Goal: Information Seeking & Learning: Check status

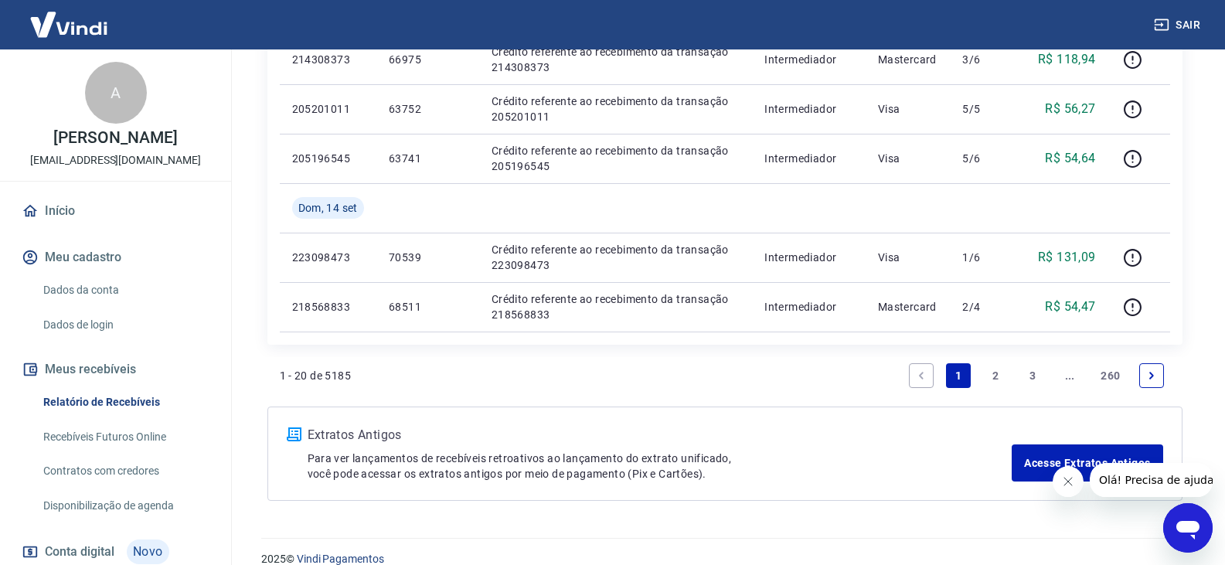
scroll to position [1193, 0]
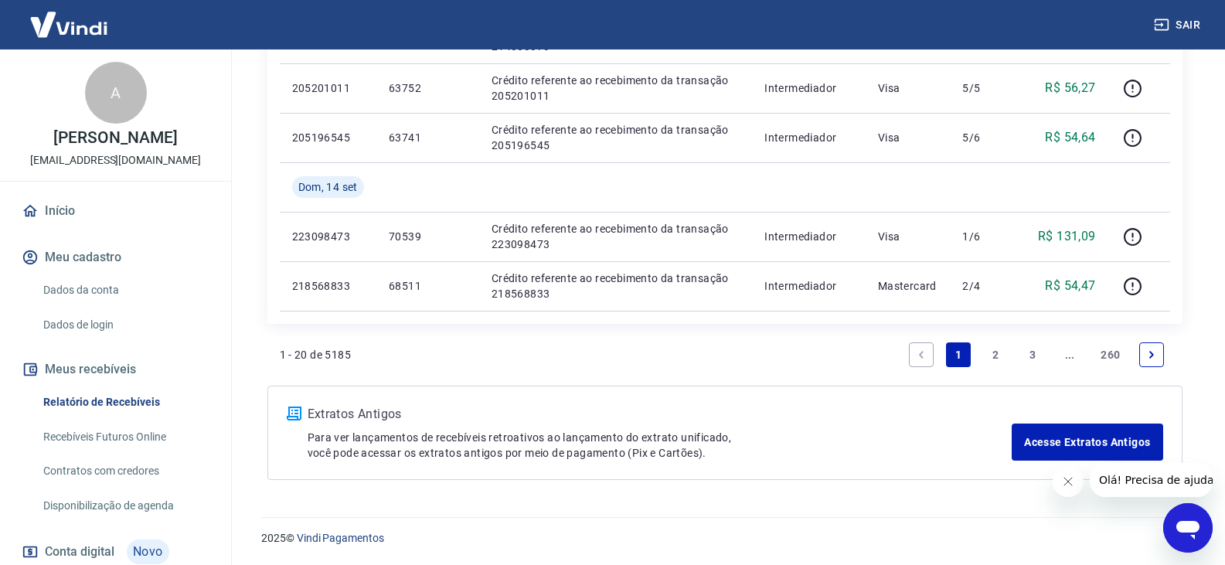
click at [994, 353] on link "2" at bounding box center [995, 355] width 25 height 25
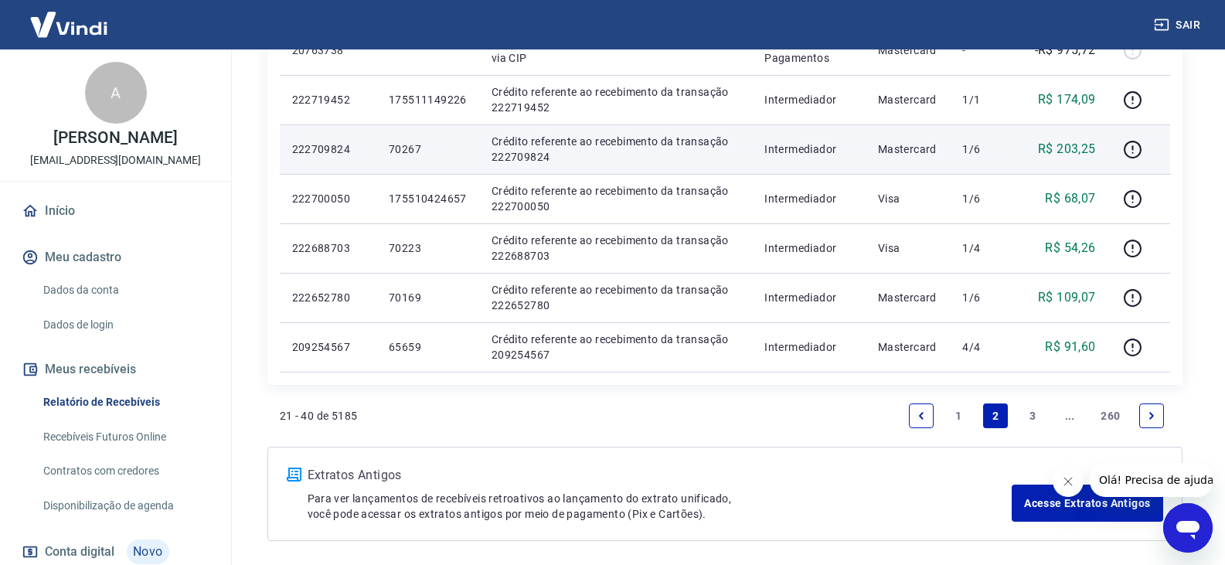
scroll to position [1144, 0]
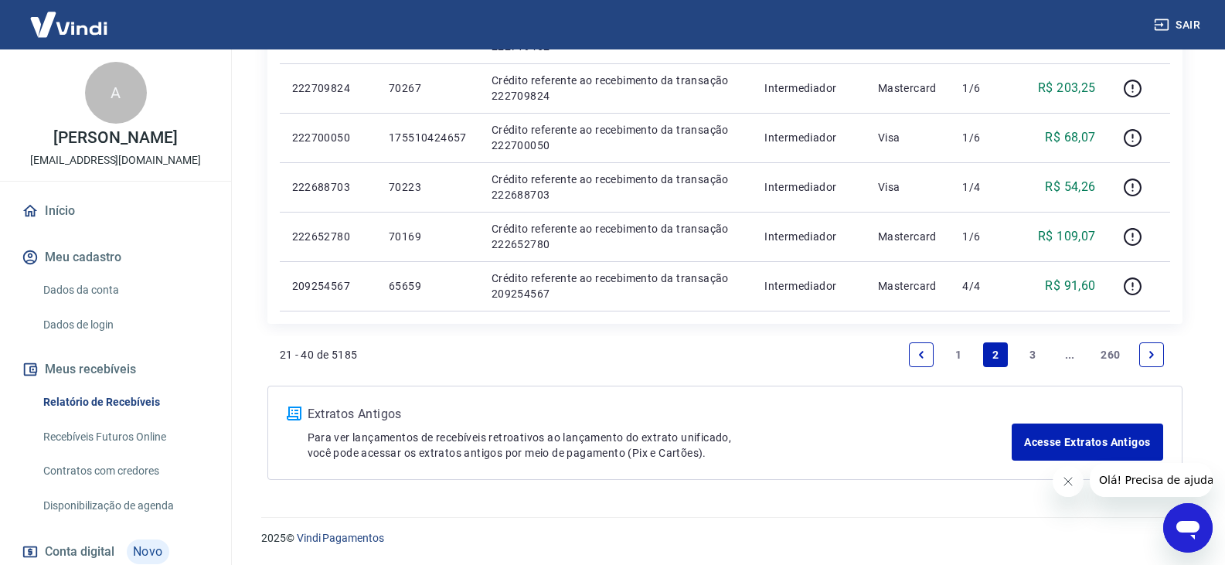
click at [964, 355] on link "1" at bounding box center [958, 355] width 25 height 25
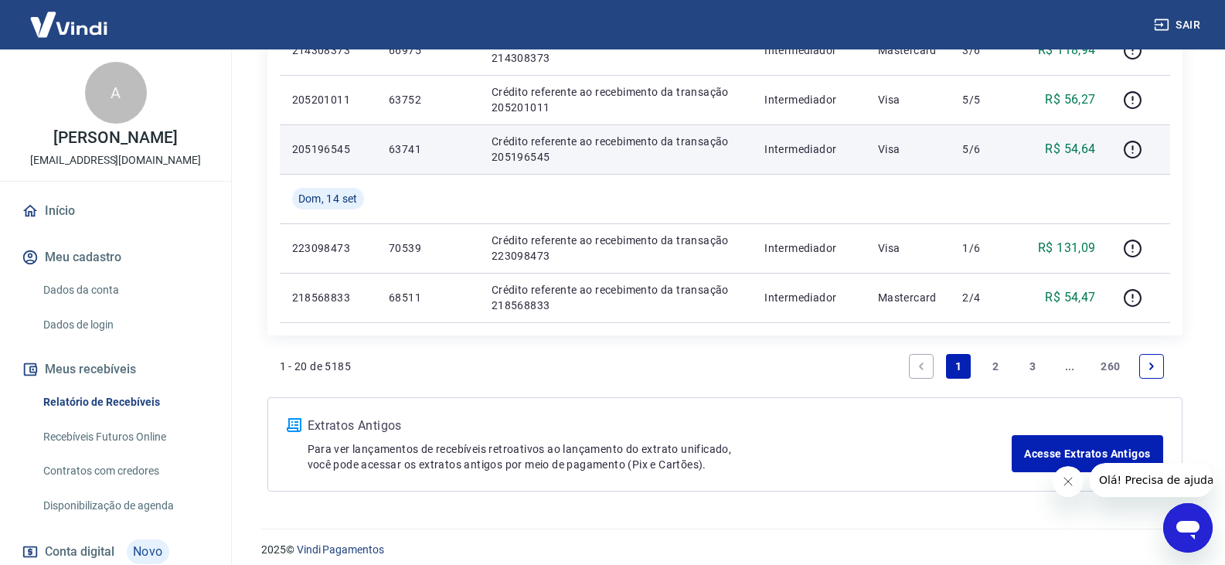
scroll to position [1193, 0]
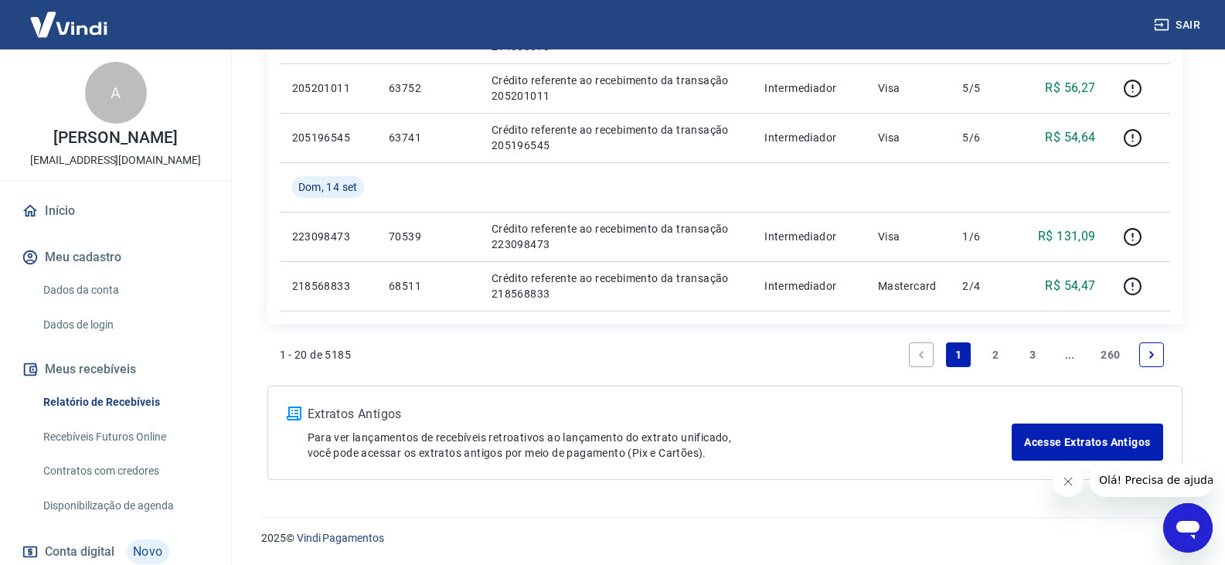
click at [990, 352] on link "2" at bounding box center [995, 355] width 25 height 25
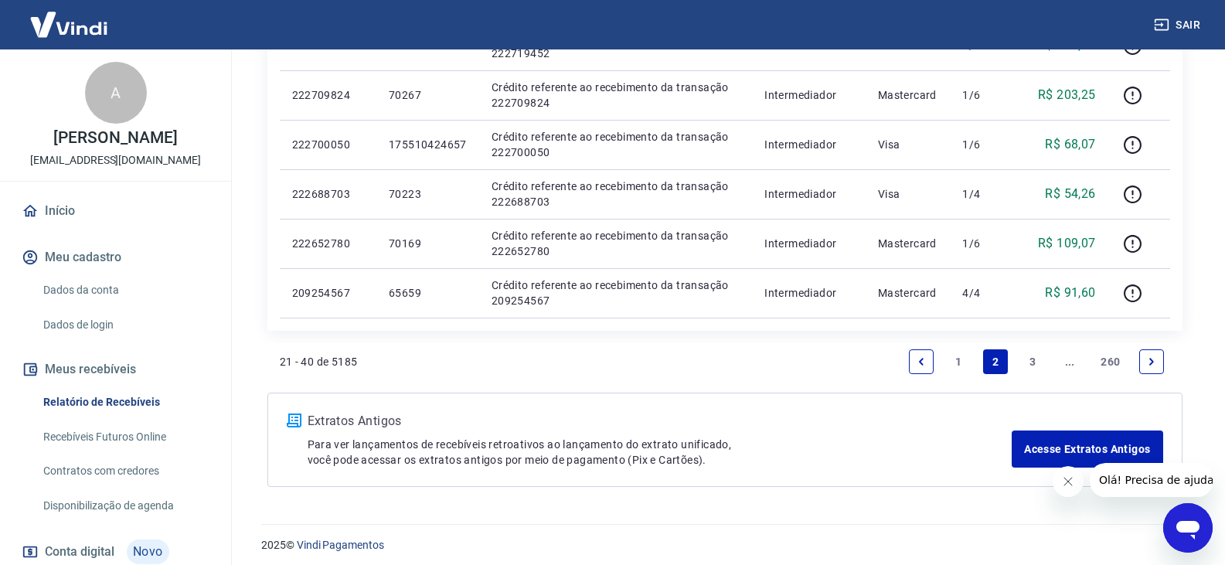
scroll to position [1144, 0]
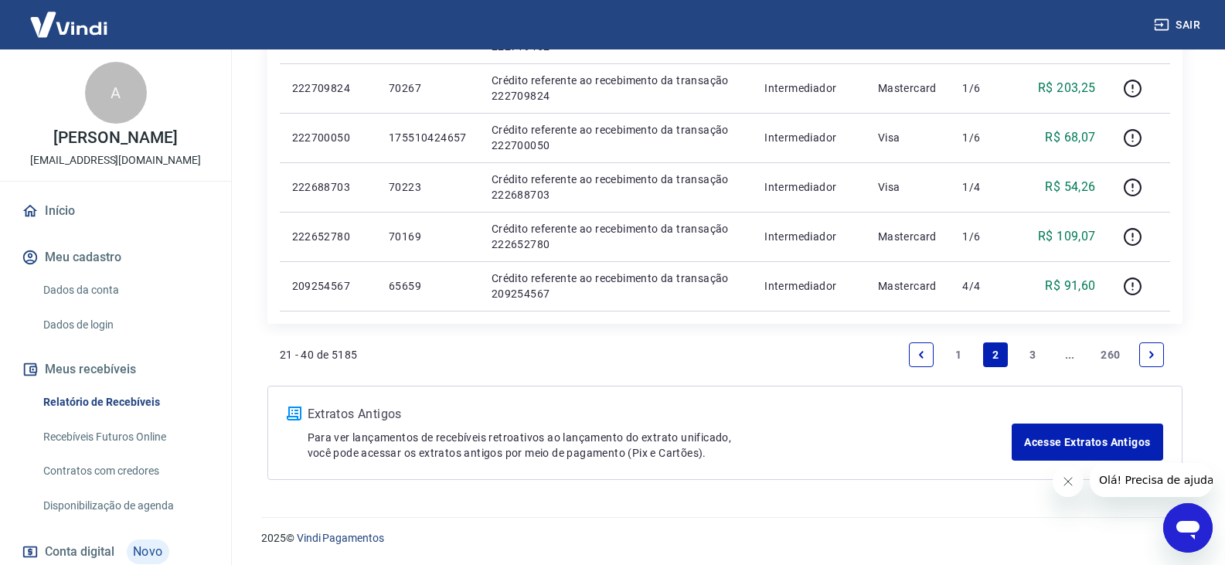
click at [960, 353] on link "1" at bounding box center [958, 355] width 25 height 25
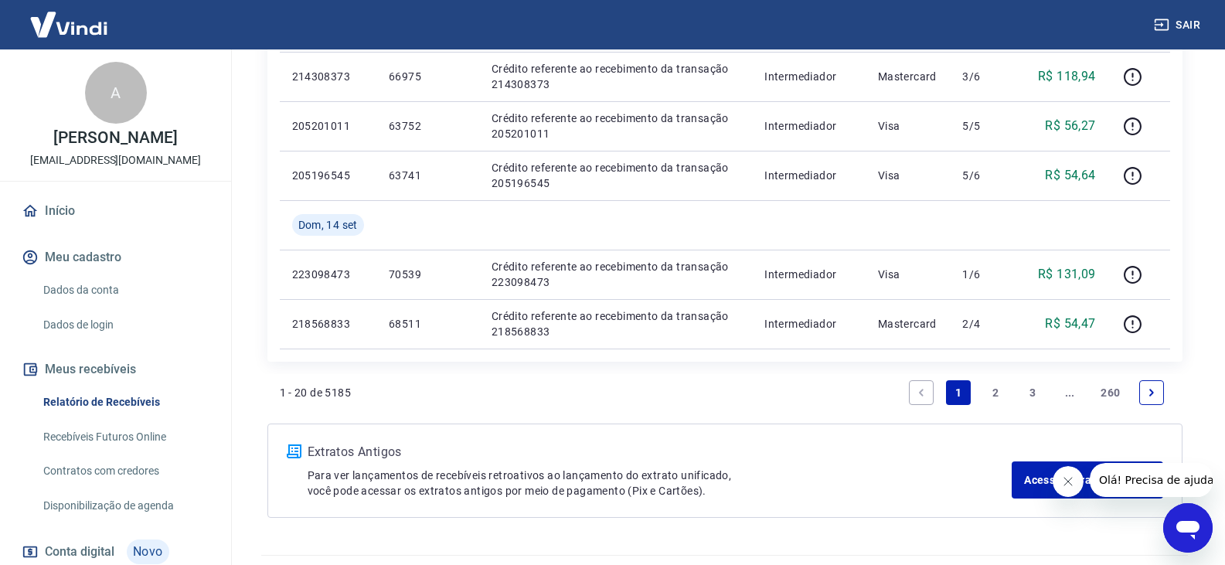
scroll to position [1160, 0]
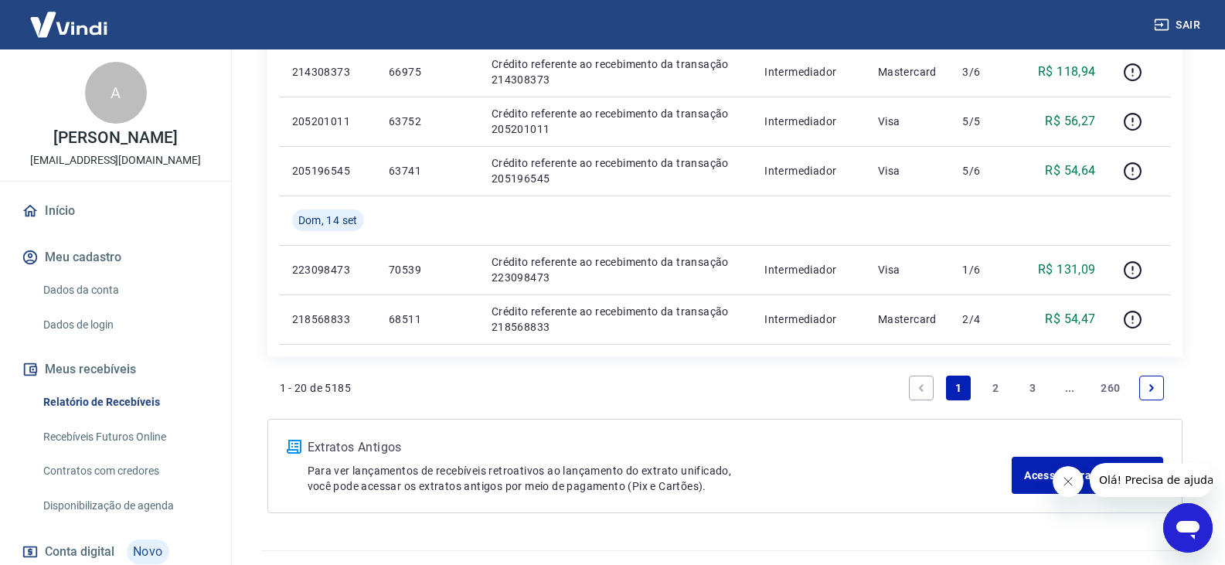
click at [981, 393] on li "2" at bounding box center [995, 388] width 37 height 37
click at [989, 392] on link "2" at bounding box center [995, 388] width 25 height 25
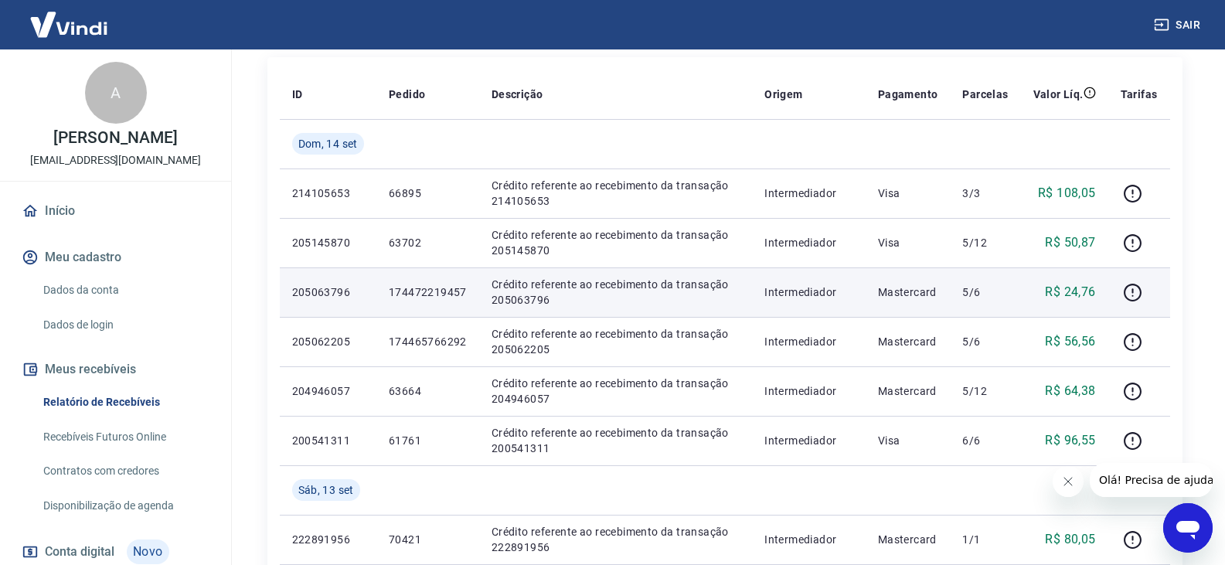
scroll to position [232, 0]
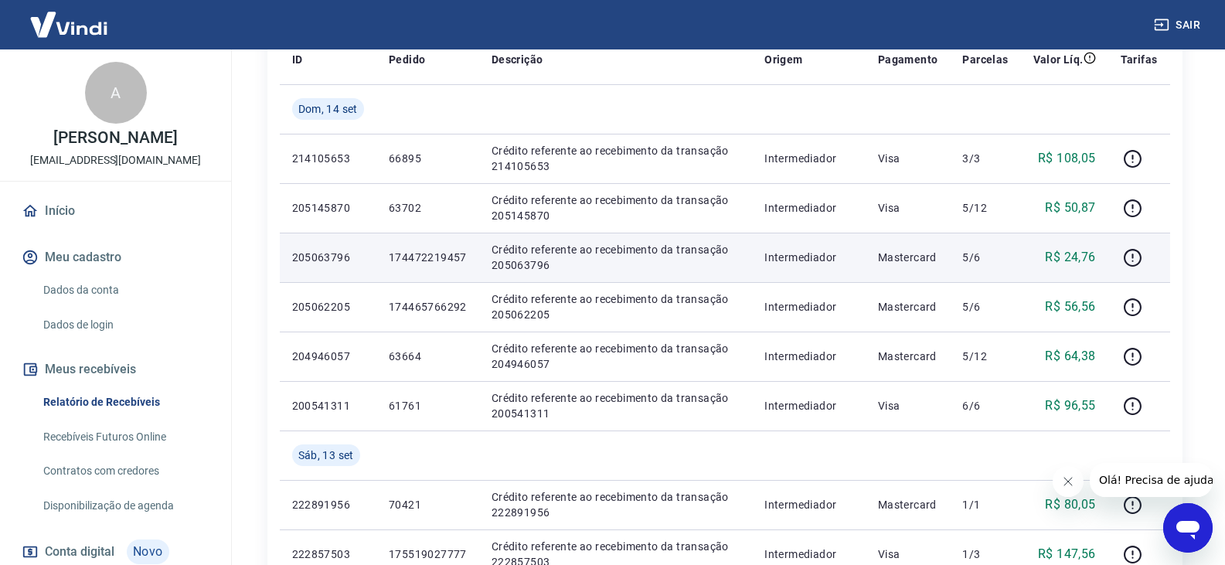
click at [319, 253] on p "205063796" at bounding box center [328, 257] width 72 height 15
copy p "205063796"
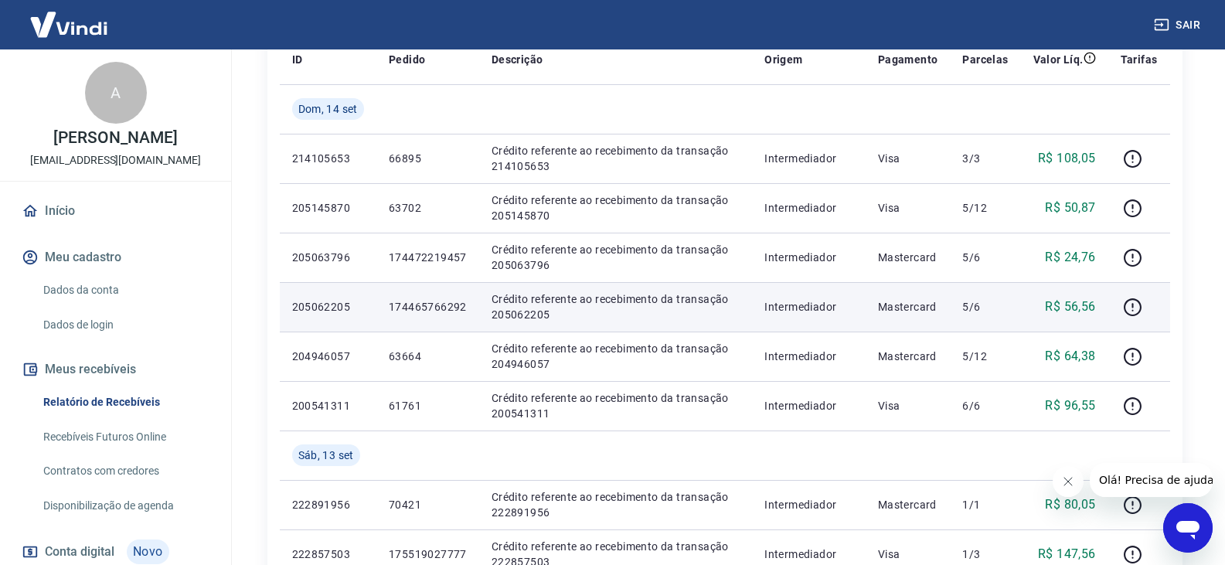
click at [336, 306] on p "205062205" at bounding box center [328, 306] width 72 height 15
copy p "205062205"
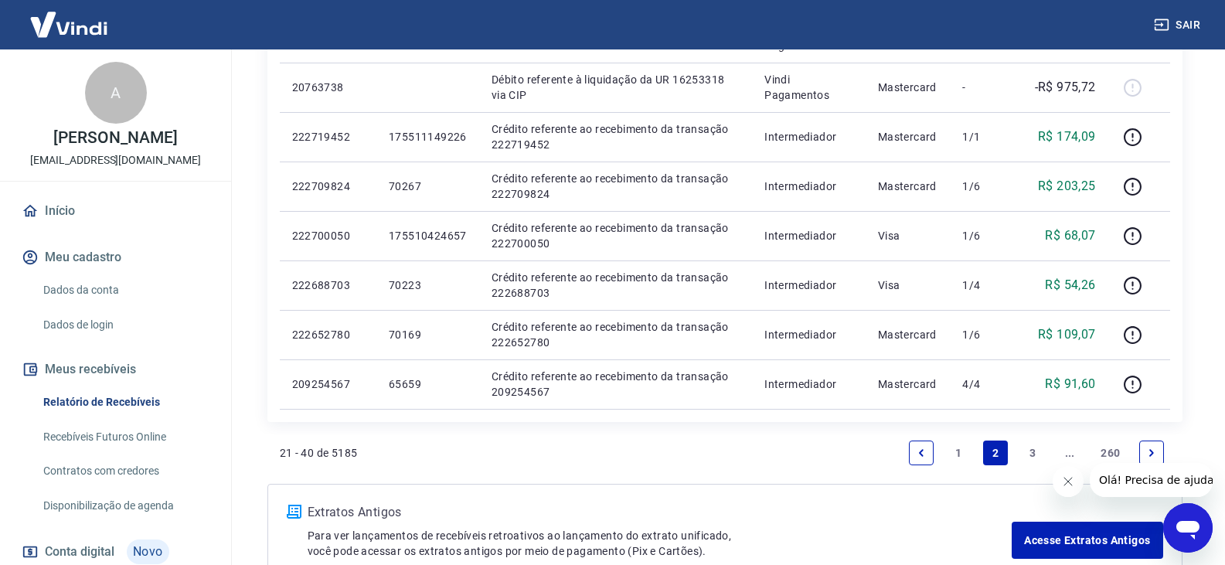
scroll to position [1144, 0]
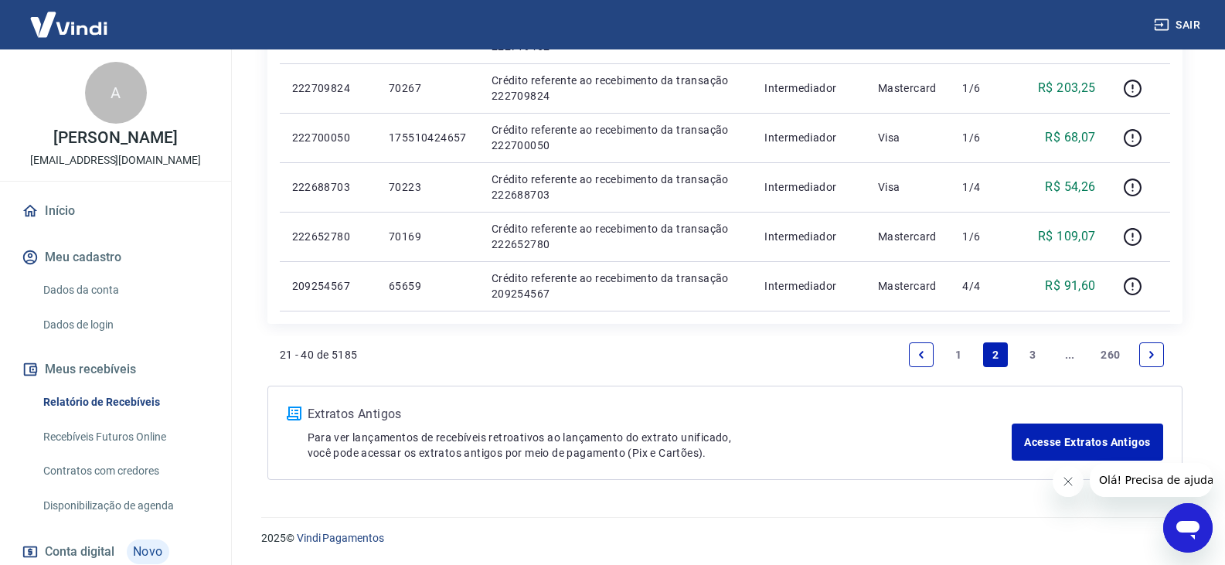
click at [951, 361] on link "1" at bounding box center [958, 355] width 25 height 25
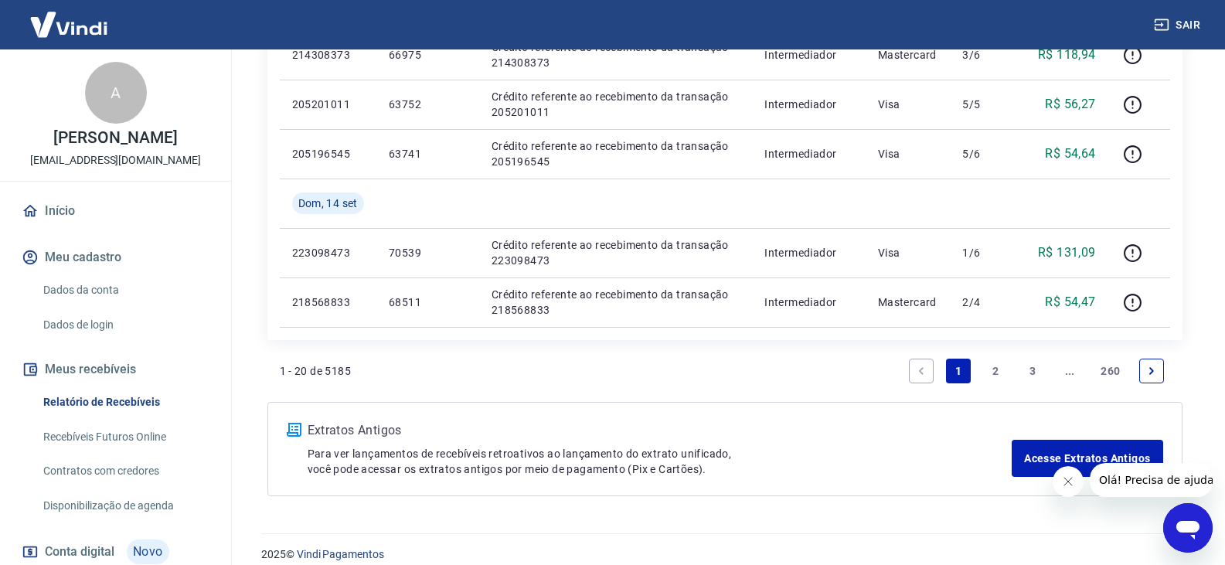
scroll to position [1193, 0]
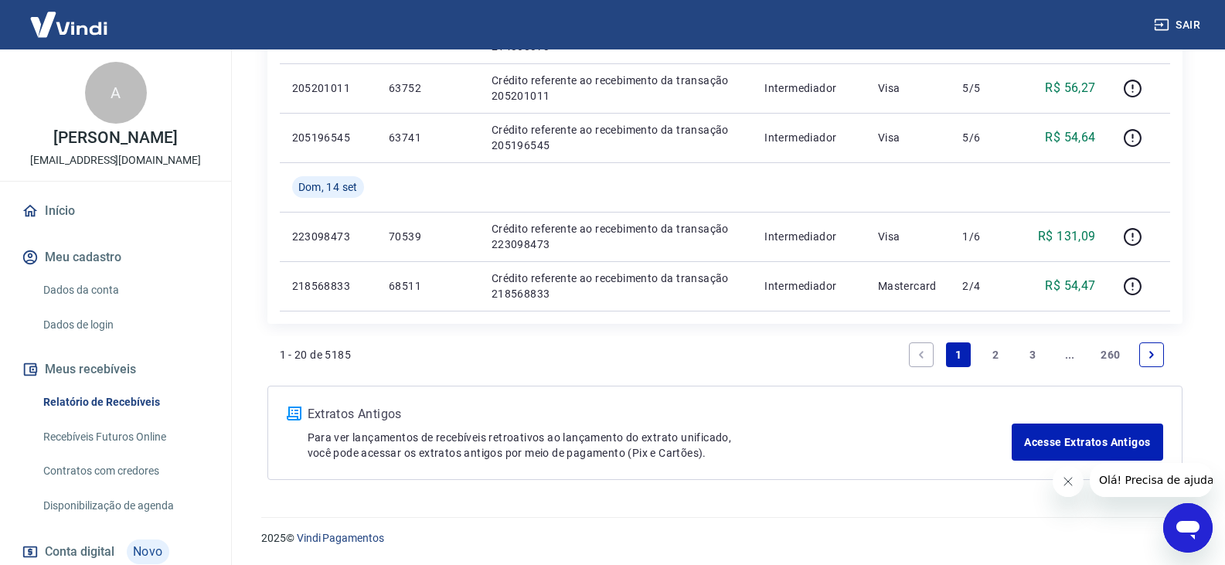
click at [992, 353] on link "2" at bounding box center [995, 355] width 25 height 25
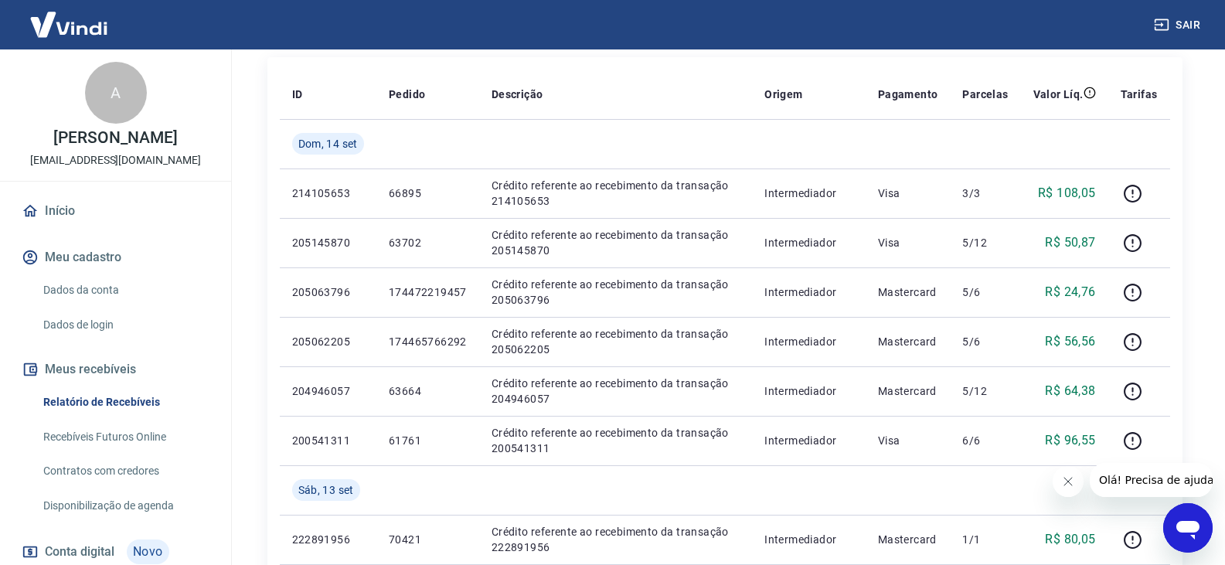
scroll to position [232, 0]
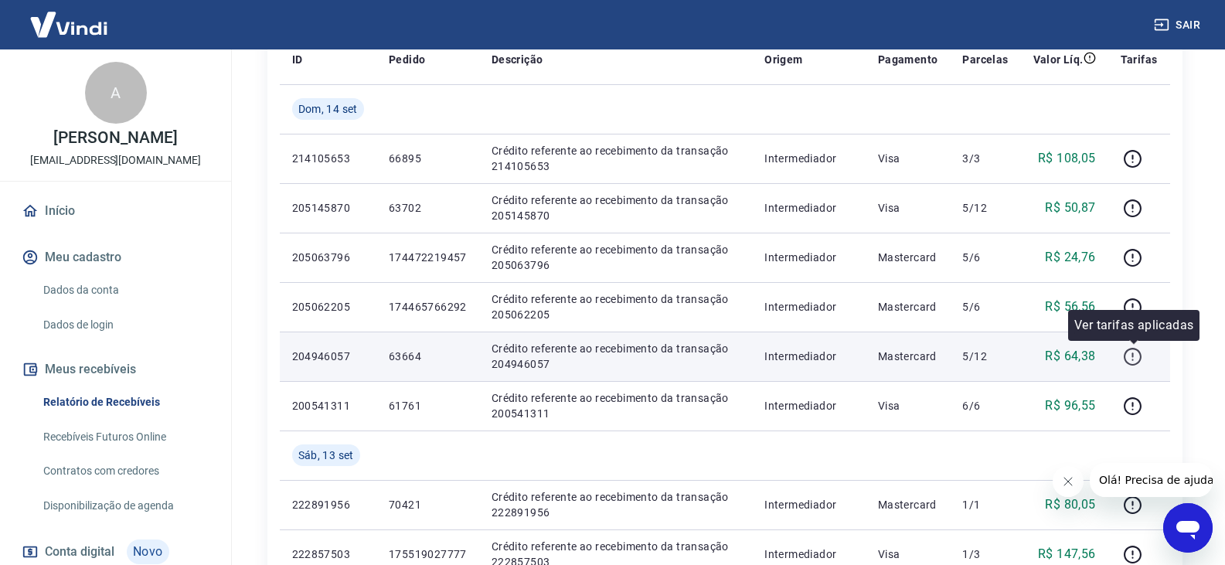
click at [1129, 357] on icon "button" at bounding box center [1132, 356] width 19 height 19
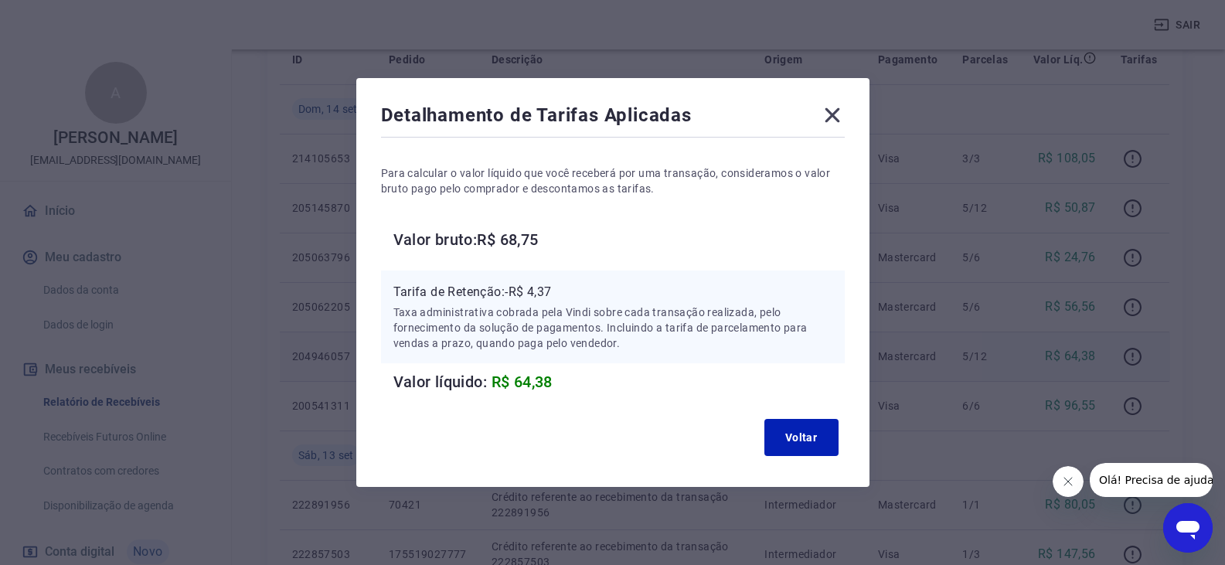
click at [838, 110] on icon at bounding box center [832, 115] width 25 height 25
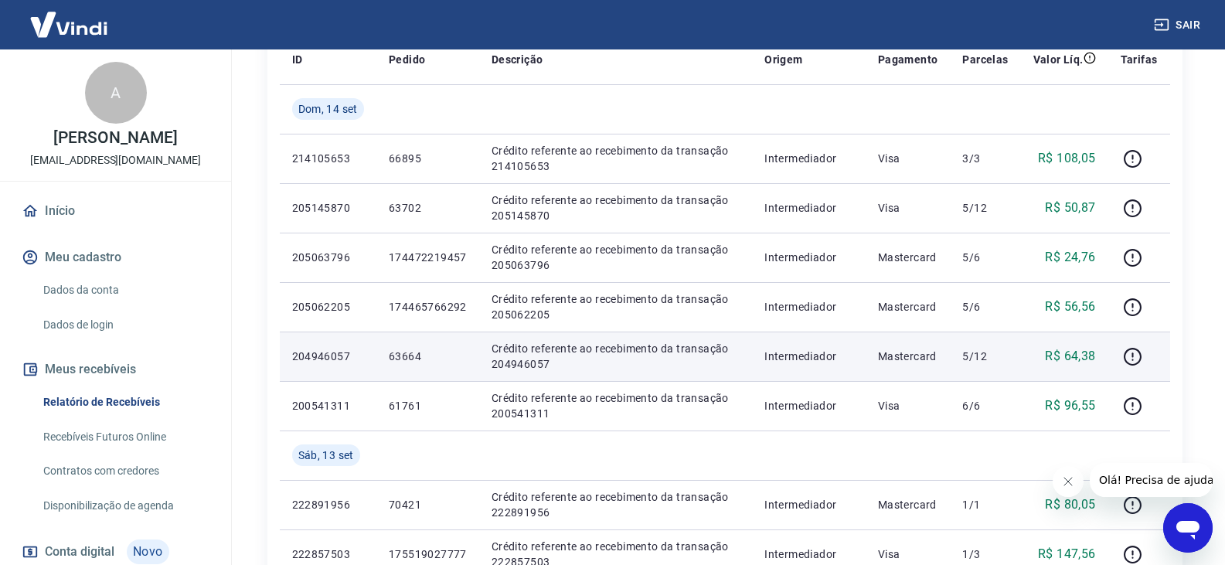
click at [998, 362] on p "5/12" at bounding box center [986, 356] width 46 height 15
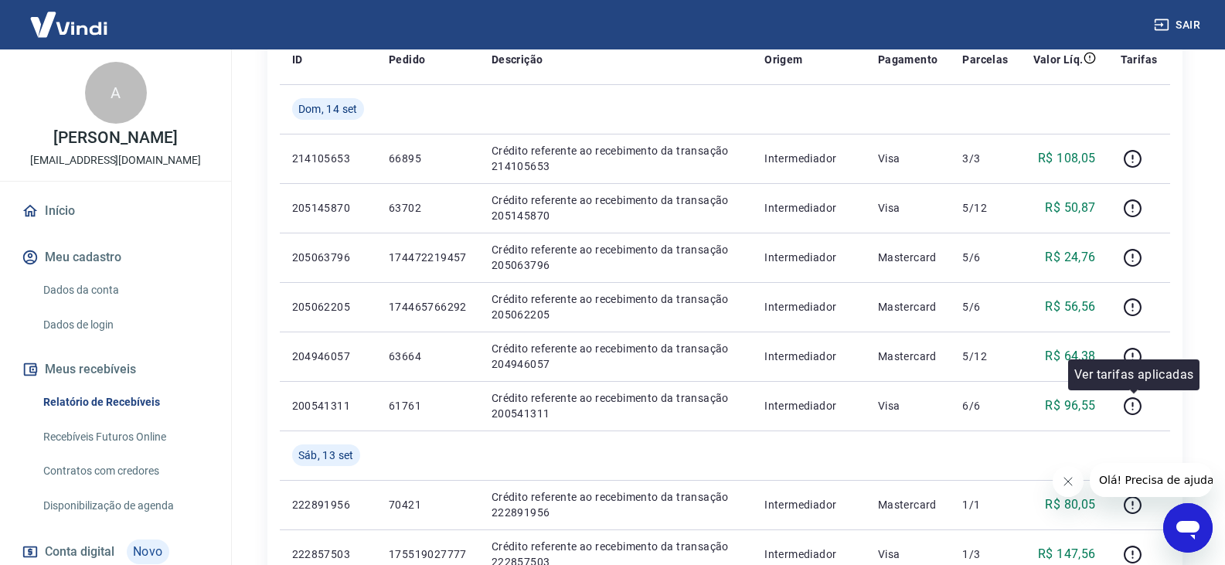
click at [1137, 360] on div "Ver tarifas aplicadas" at bounding box center [1134, 375] width 131 height 31
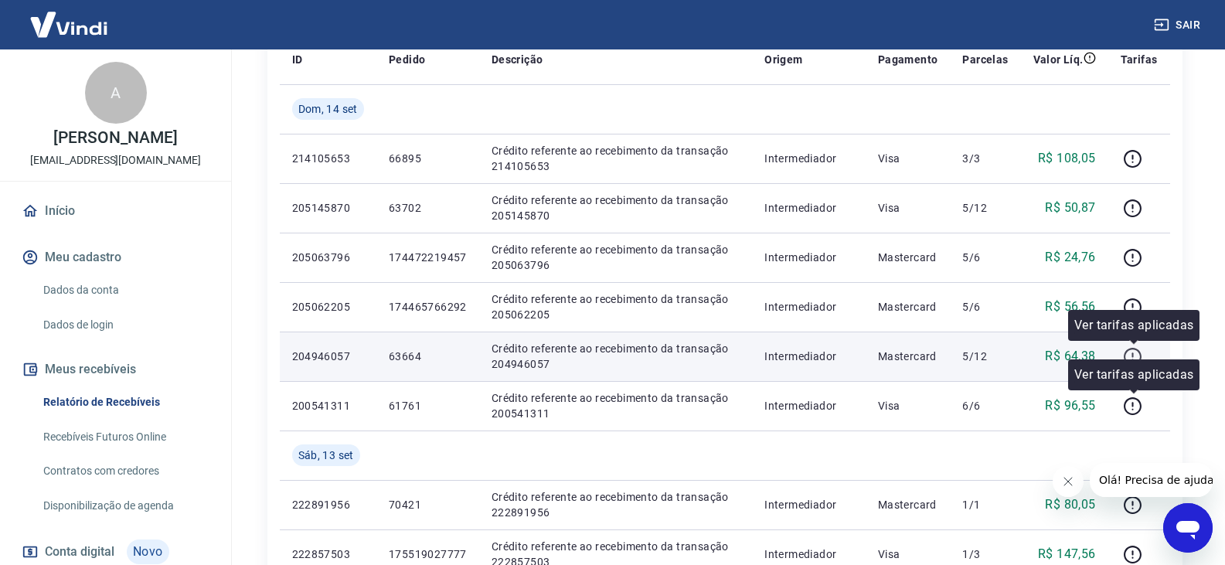
click at [1134, 355] on icon "button" at bounding box center [1134, 355] width 2 height 5
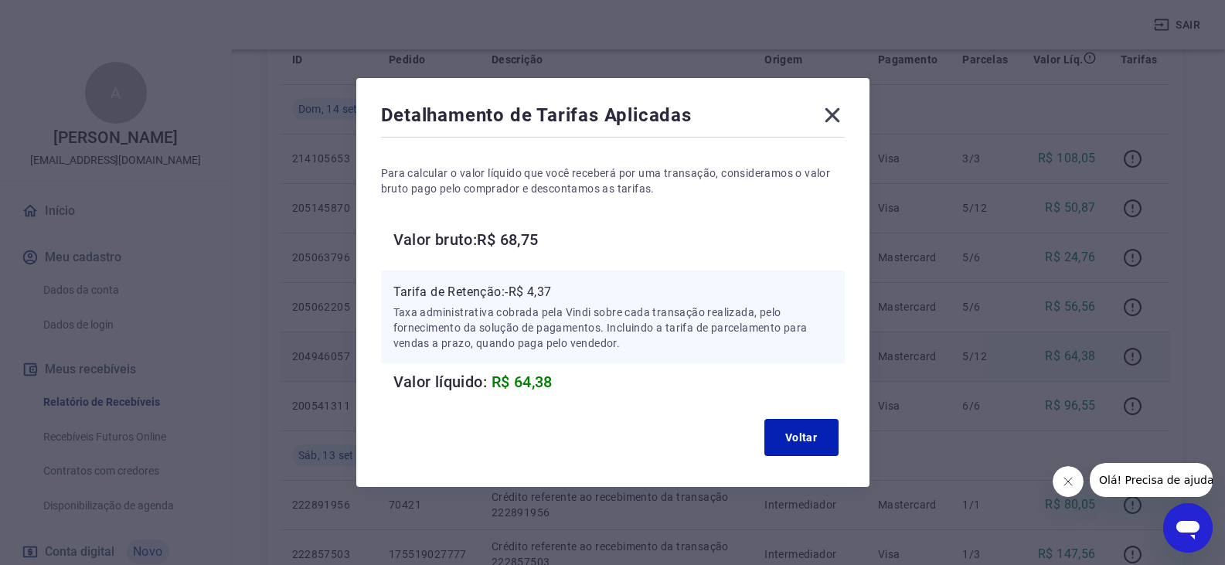
click at [833, 118] on icon at bounding box center [832, 115] width 25 height 25
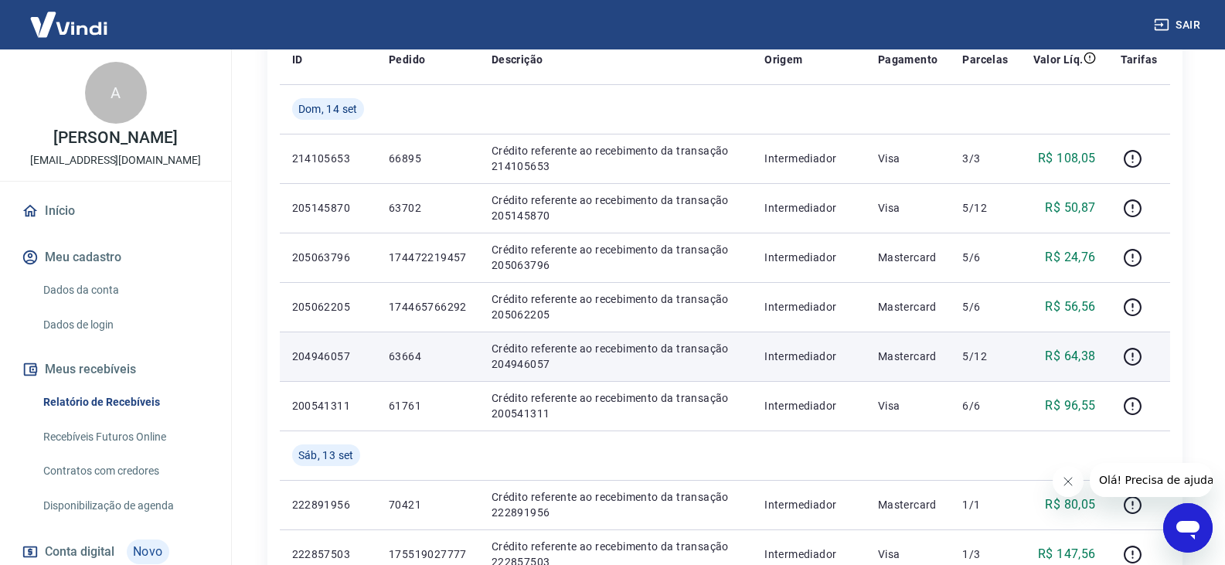
click at [936, 350] on p "Mastercard" at bounding box center [908, 356] width 60 height 15
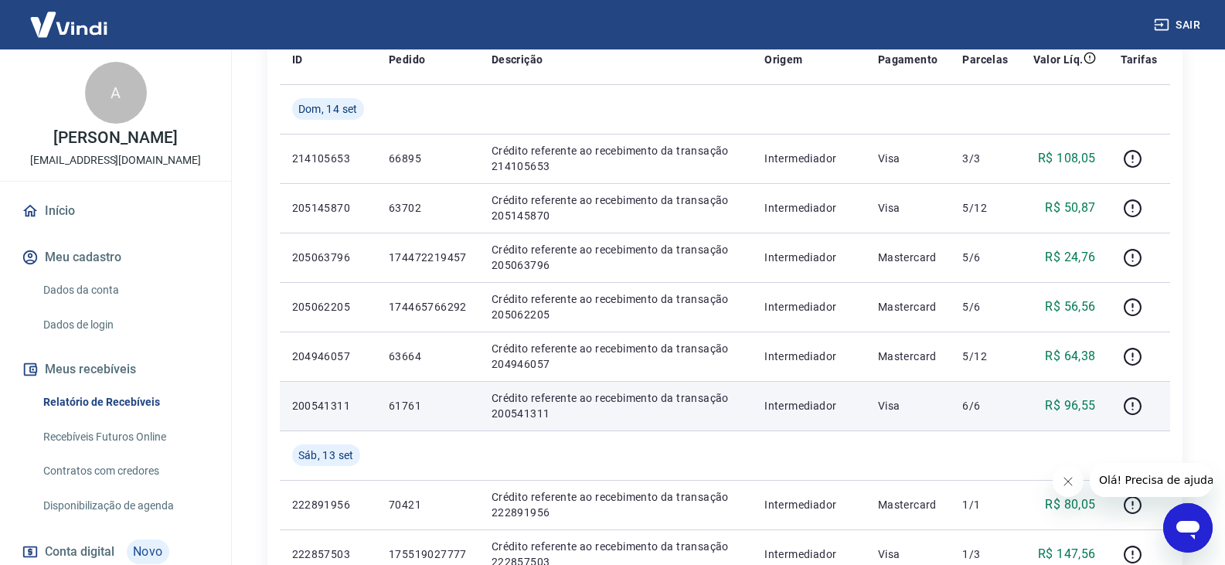
click at [341, 400] on p "200541311" at bounding box center [328, 405] width 72 height 15
copy p "200541311"
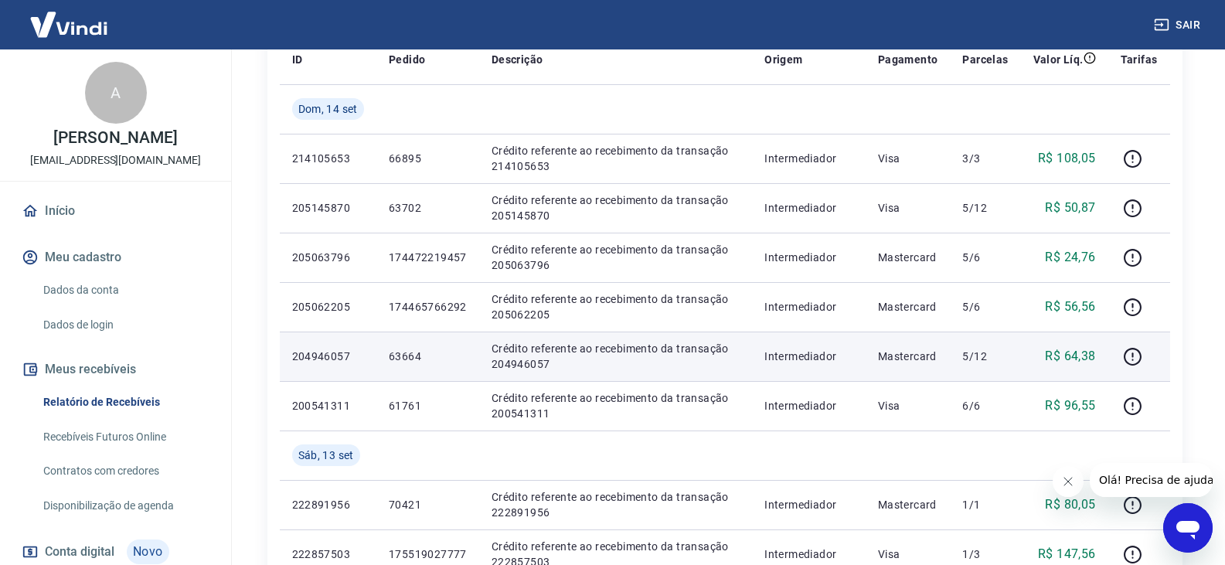
click at [312, 353] on p "204946057" at bounding box center [328, 356] width 72 height 15
copy p "204946057"
click at [1129, 351] on icon "button" at bounding box center [1133, 357] width 18 height 18
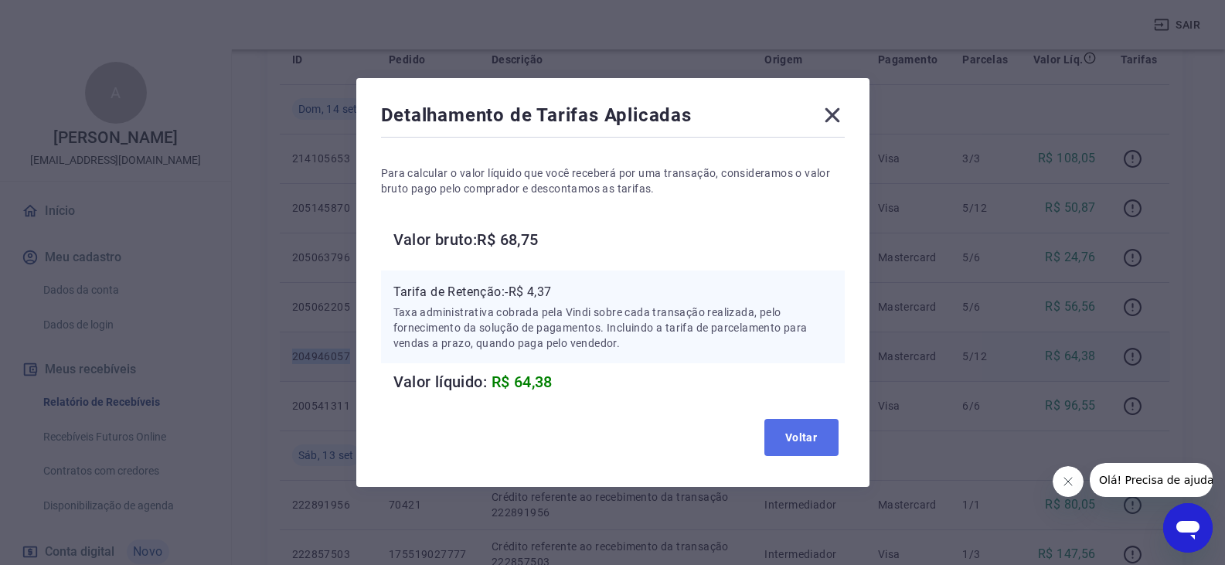
click at [822, 438] on button "Voltar" at bounding box center [802, 437] width 74 height 37
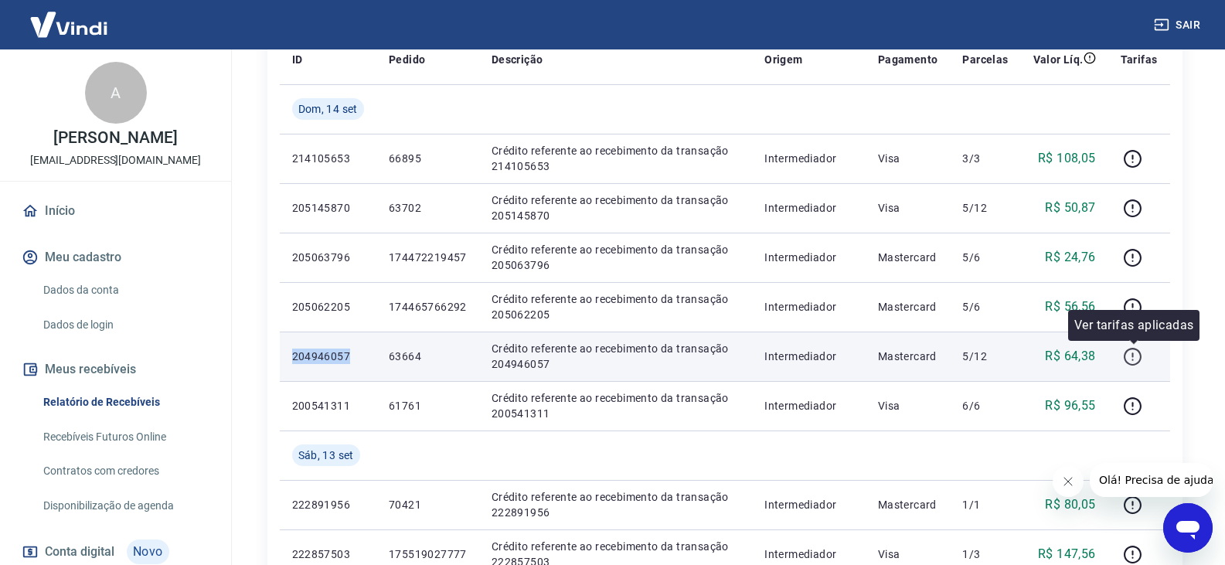
click at [1130, 360] on icon "button" at bounding box center [1132, 356] width 19 height 19
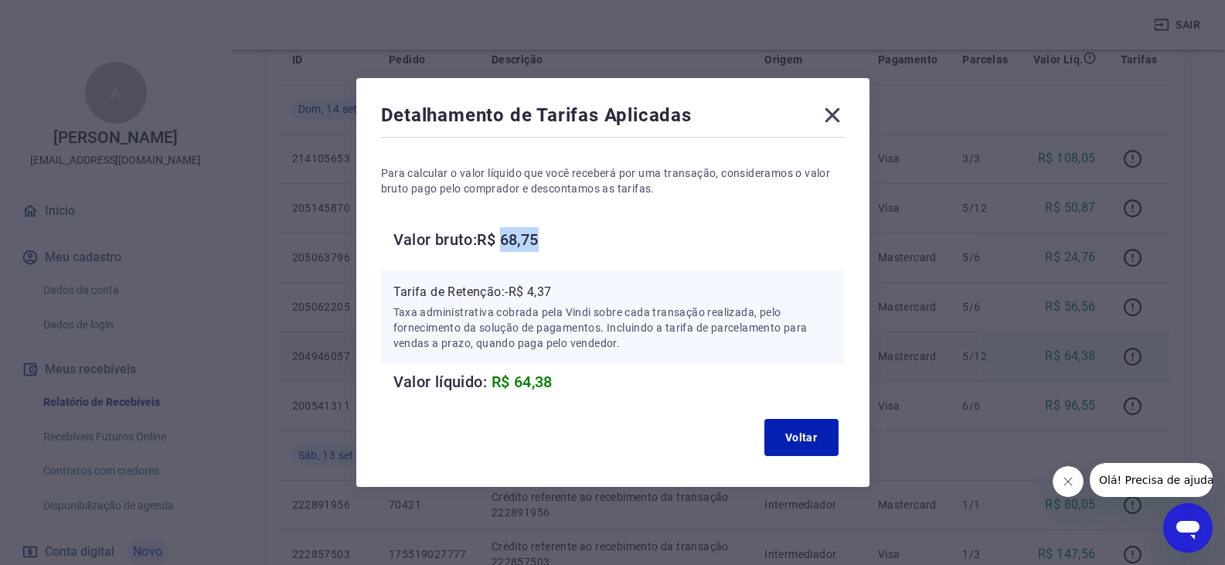
drag, startPoint x: 511, startPoint y: 237, endPoint x: 553, endPoint y: 234, distance: 41.9
click at [553, 234] on h6 "Valor bruto: R$ 68,75" at bounding box center [620, 239] width 452 height 25
copy h6 "68,75"
click at [827, 108] on icon at bounding box center [832, 115] width 25 height 25
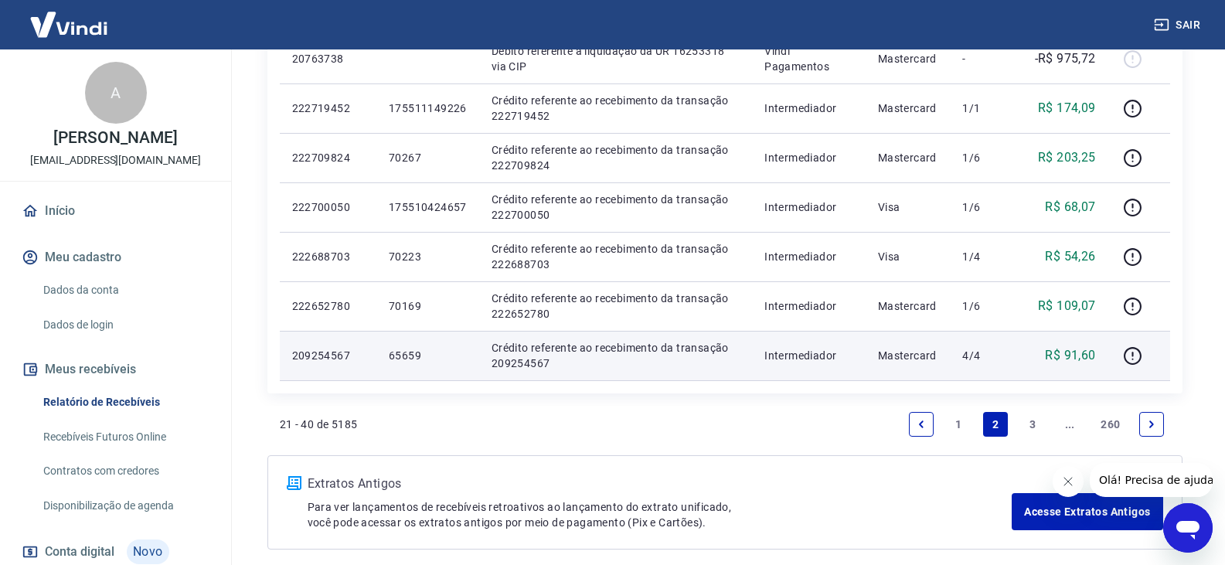
scroll to position [1144, 0]
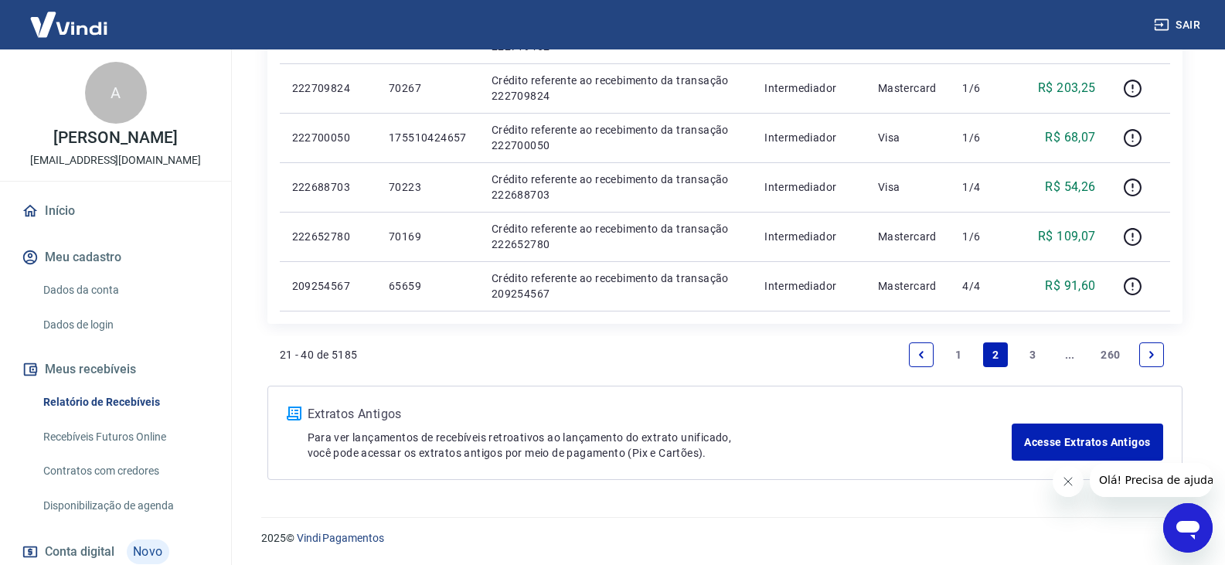
click at [960, 350] on link "1" at bounding box center [958, 355] width 25 height 25
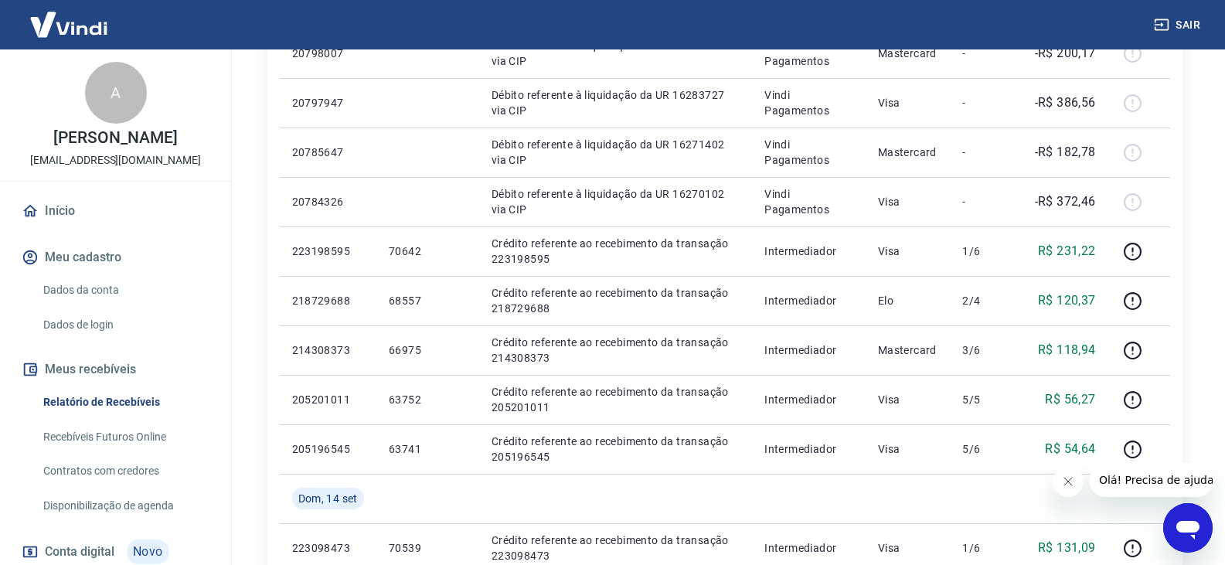
scroll to position [928, 0]
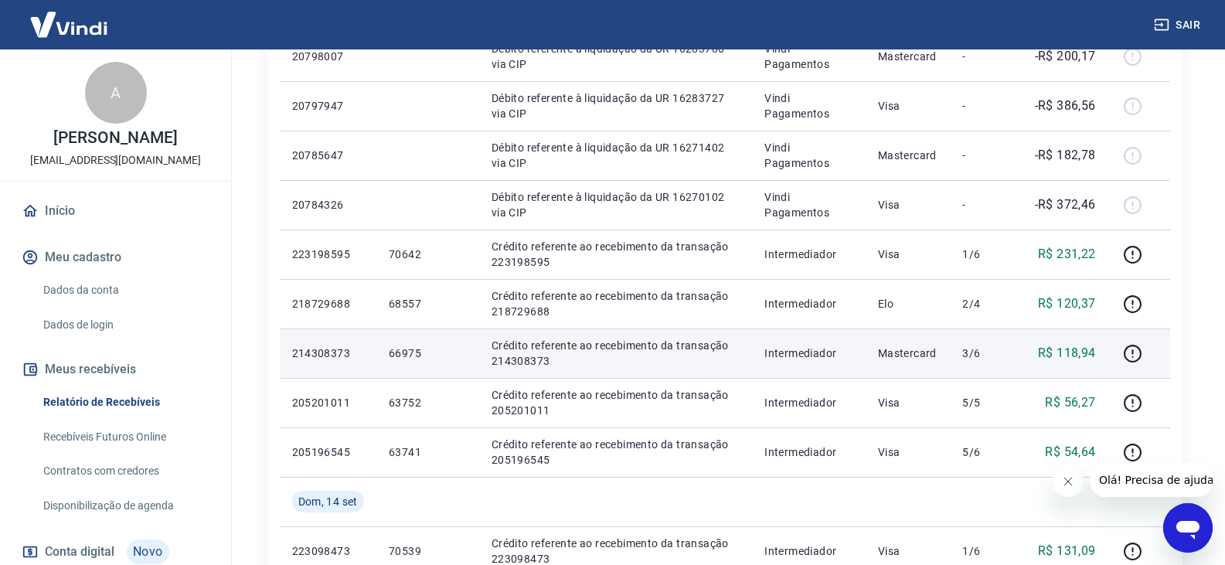
click at [414, 354] on p "66975" at bounding box center [428, 353] width 78 height 15
copy p "66975"
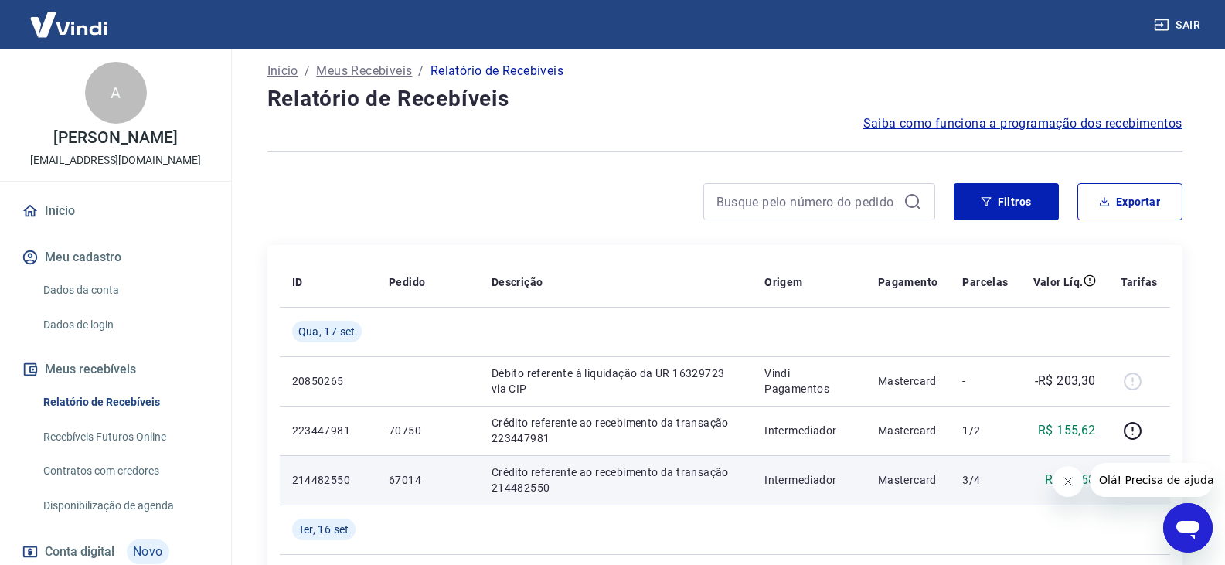
scroll to position [0, 0]
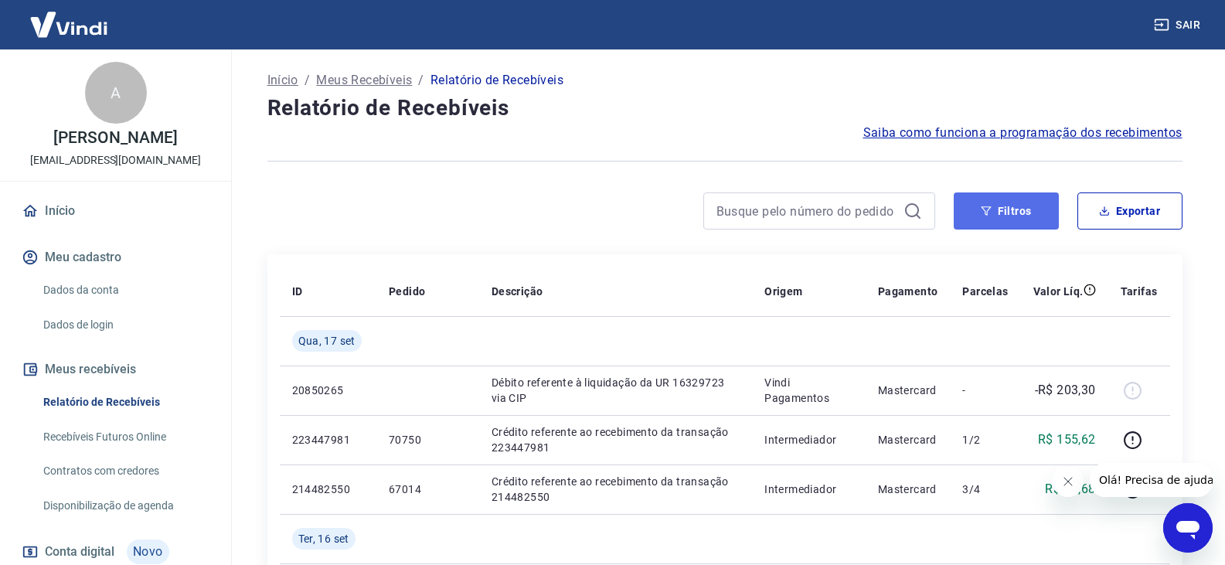
click at [1014, 204] on button "Filtros" at bounding box center [1006, 211] width 105 height 37
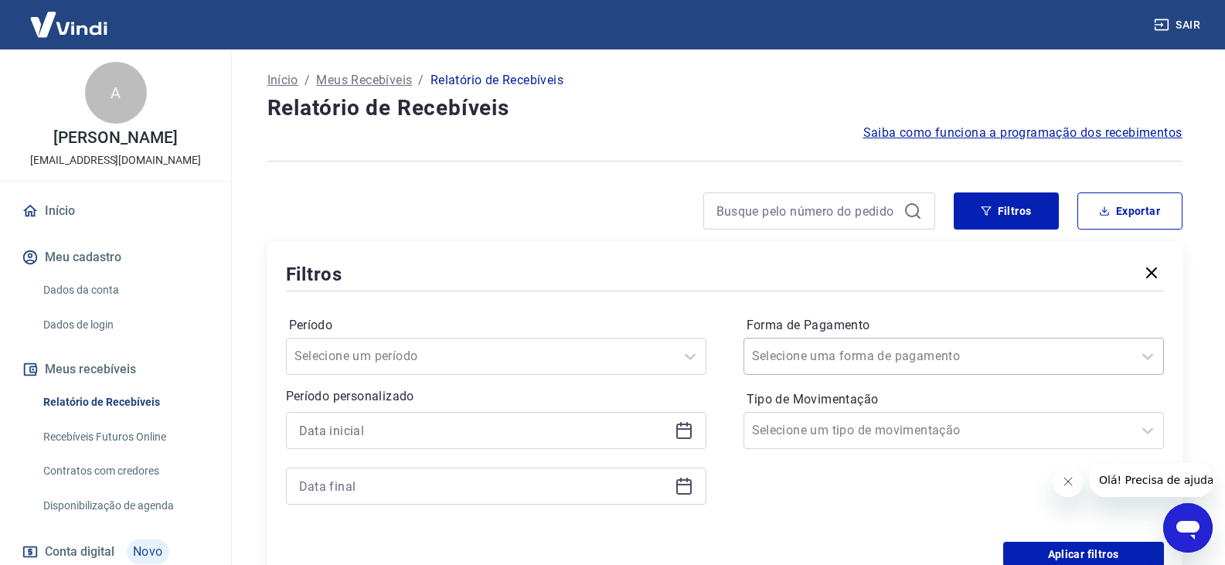
scroll to position [2, 0]
click at [1028, 366] on div "Selecione uma forma de pagamento" at bounding box center [939, 356] width 388 height 28
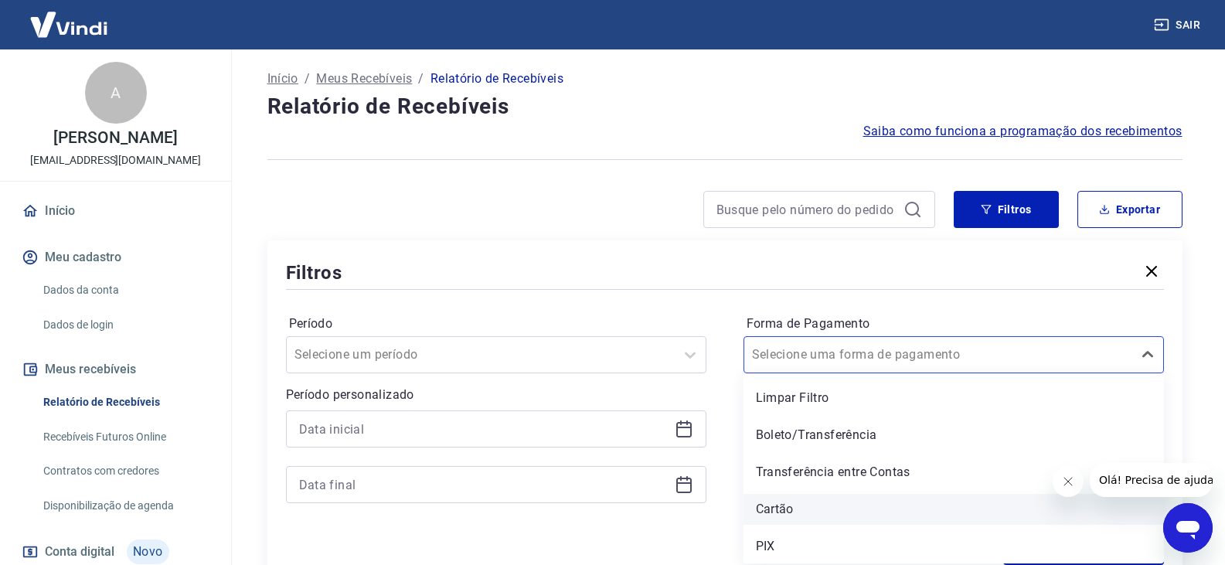
click at [799, 498] on div "Cartão" at bounding box center [954, 509] width 421 height 31
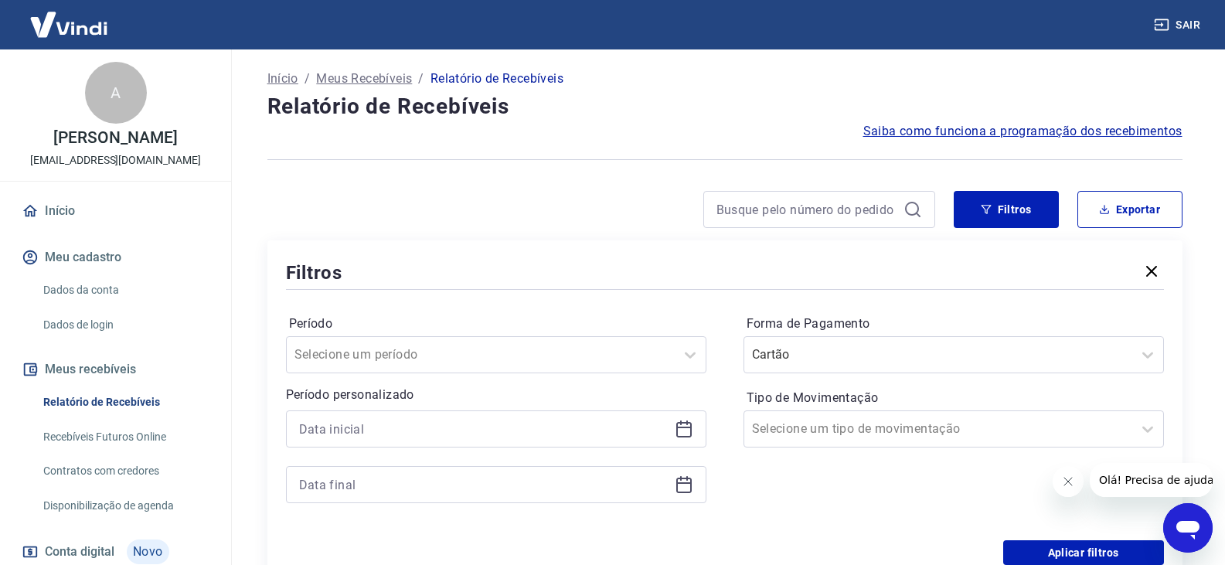
click at [821, 509] on div "Forma de Pagamento Cartão Tipo de Movimentação Selecione um tipo de movimentação" at bounding box center [954, 417] width 421 height 210
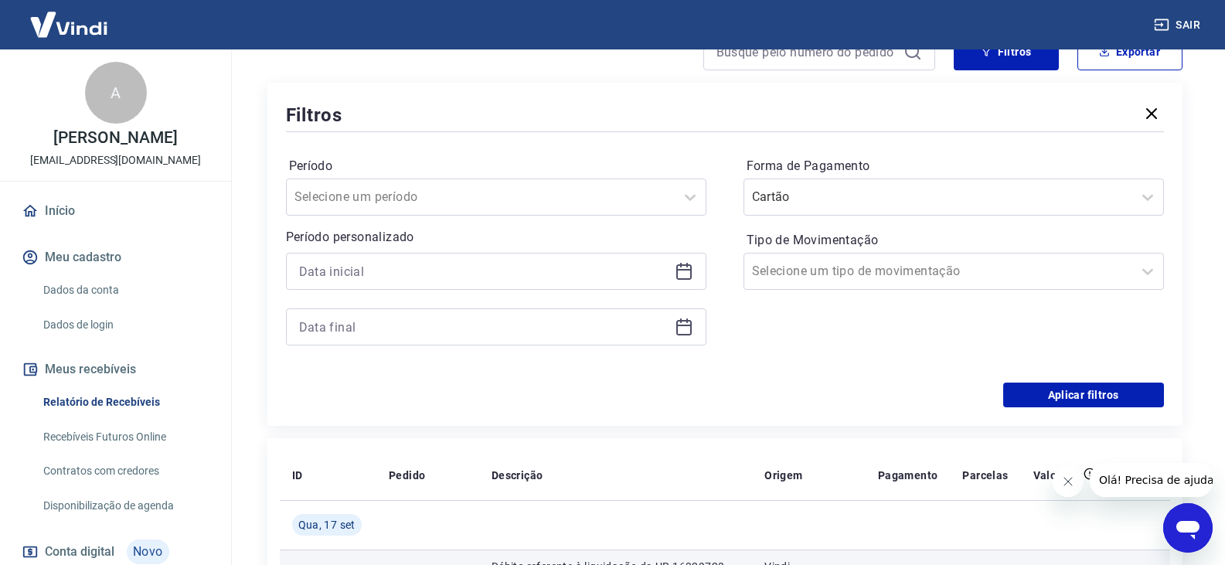
scroll to position [311, 0]
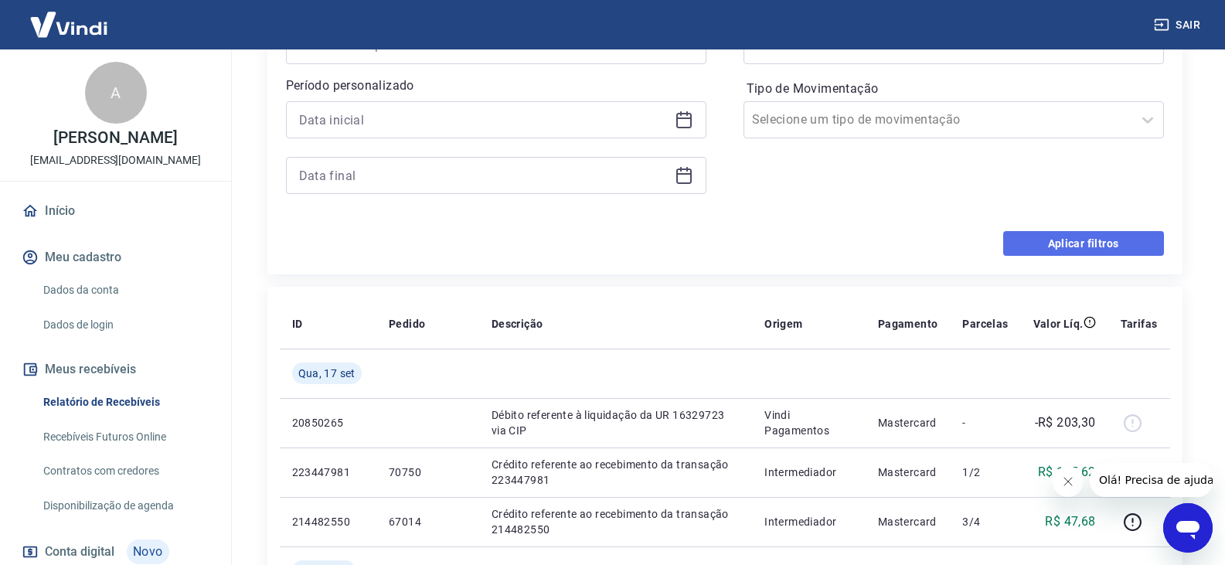
click at [1092, 240] on button "Aplicar filtros" at bounding box center [1084, 243] width 161 height 25
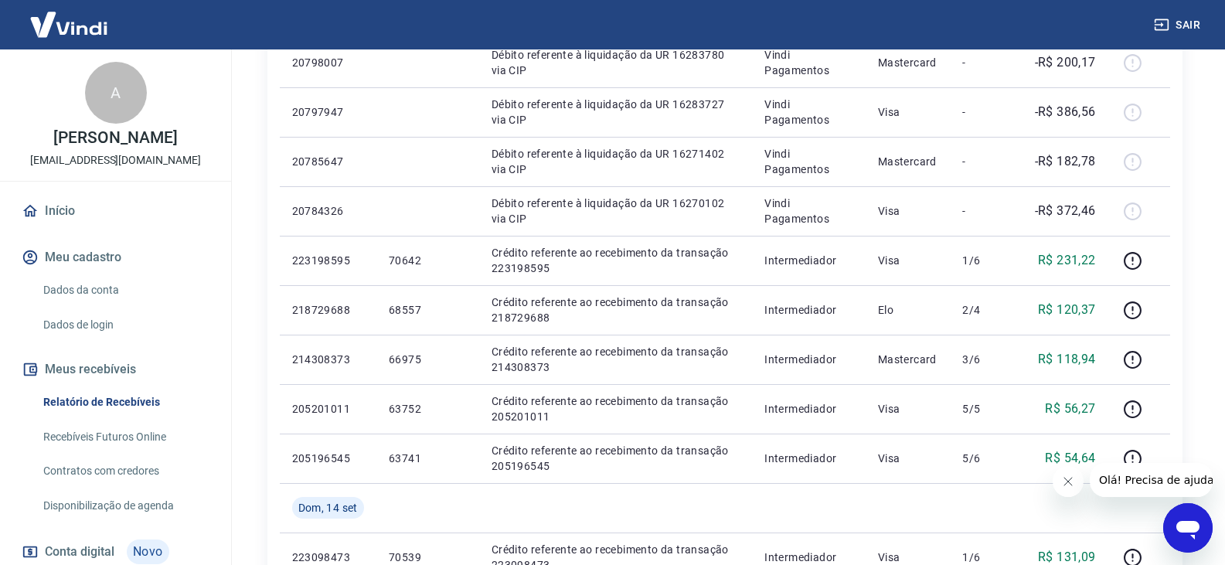
scroll to position [850, 0]
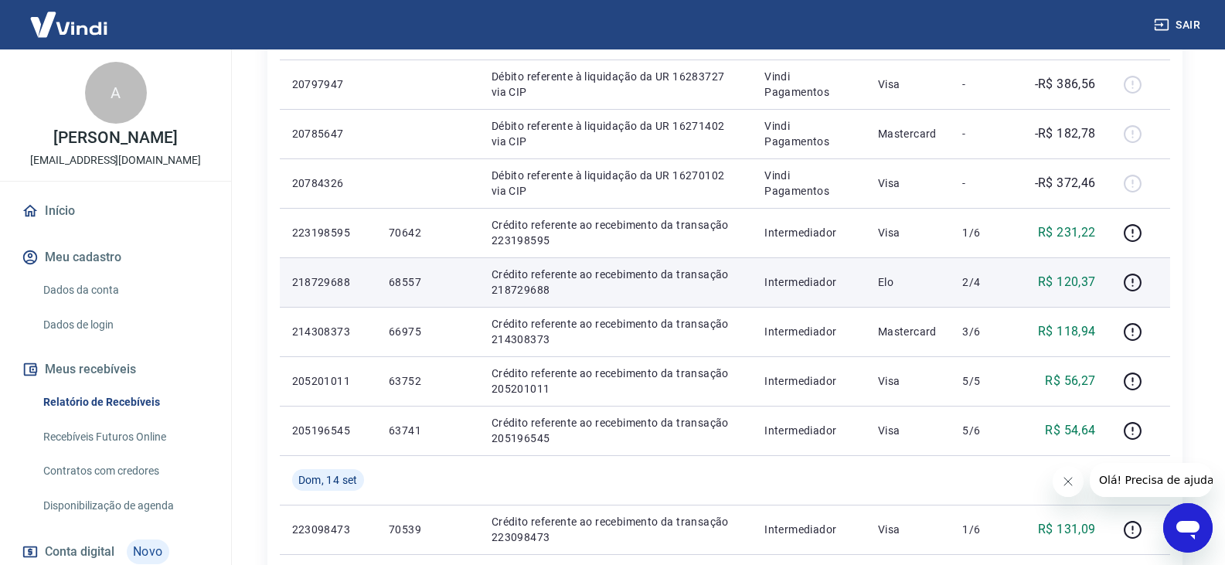
click at [404, 279] on p "68557" at bounding box center [428, 281] width 78 height 15
copy p "68557"
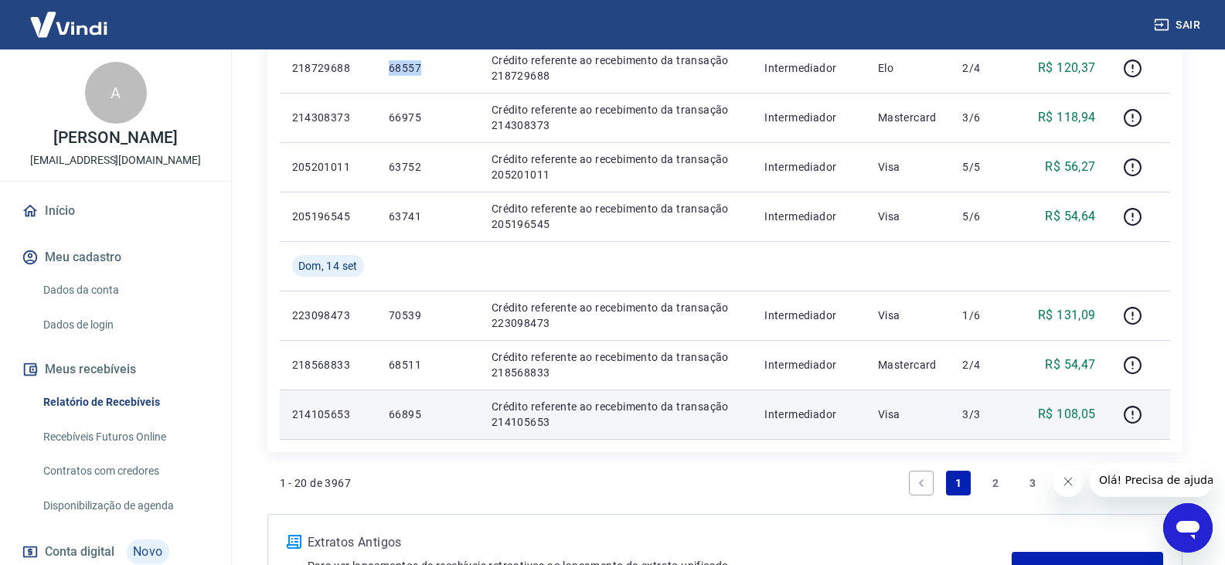
scroll to position [1193, 0]
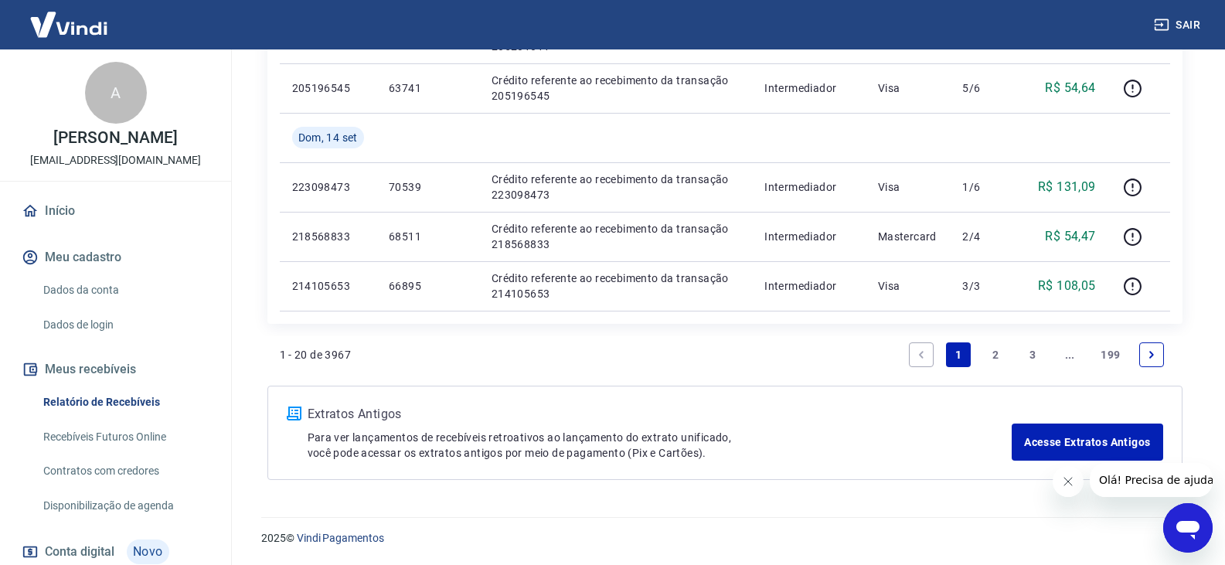
click at [986, 351] on link "2" at bounding box center [995, 355] width 25 height 25
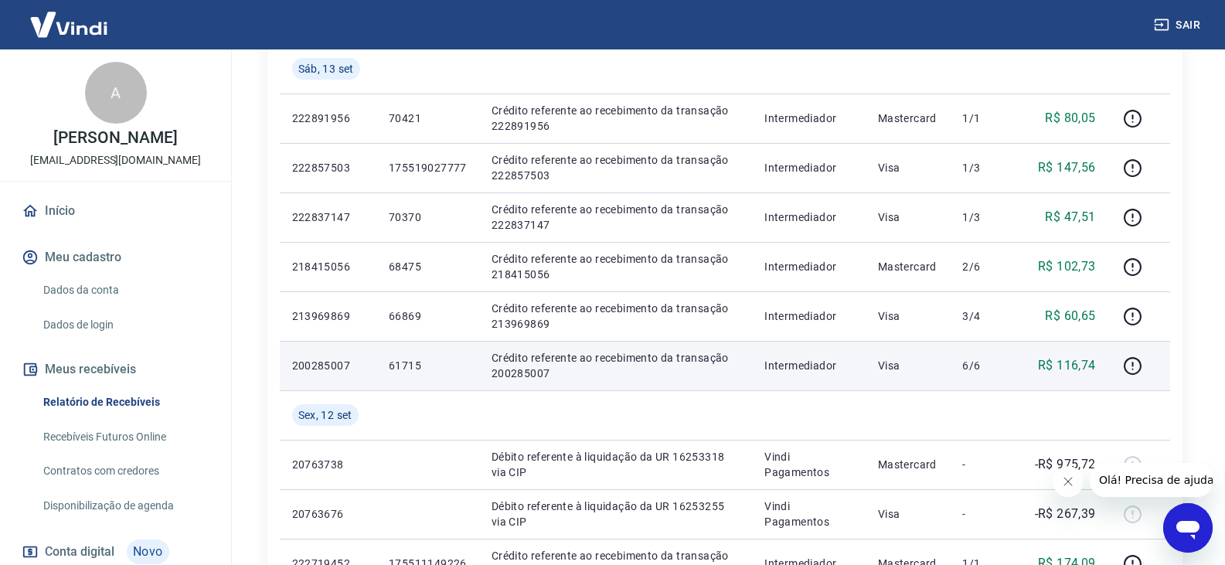
scroll to position [541, 0]
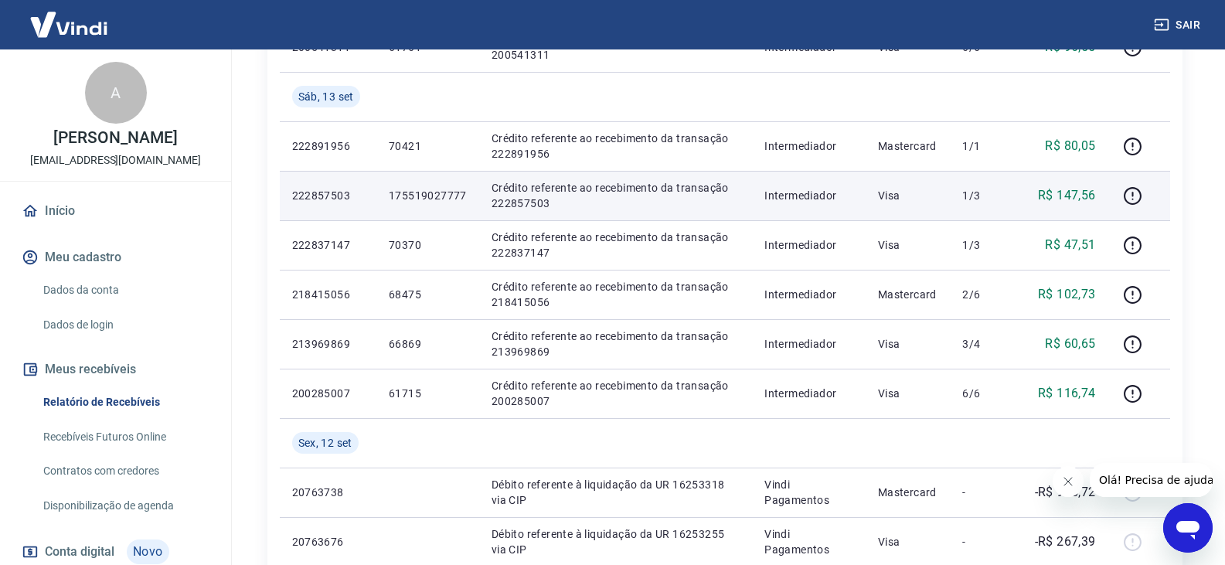
click at [330, 201] on p "222857503" at bounding box center [328, 195] width 72 height 15
click at [330, 200] on p "222857503" at bounding box center [328, 195] width 72 height 15
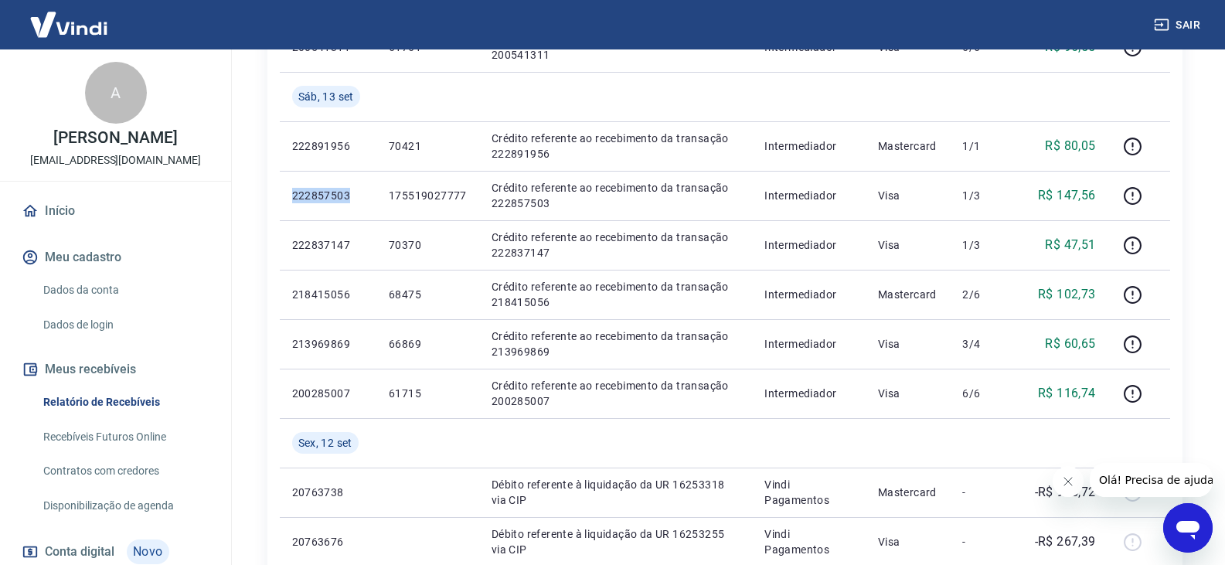
copy p "222857503"
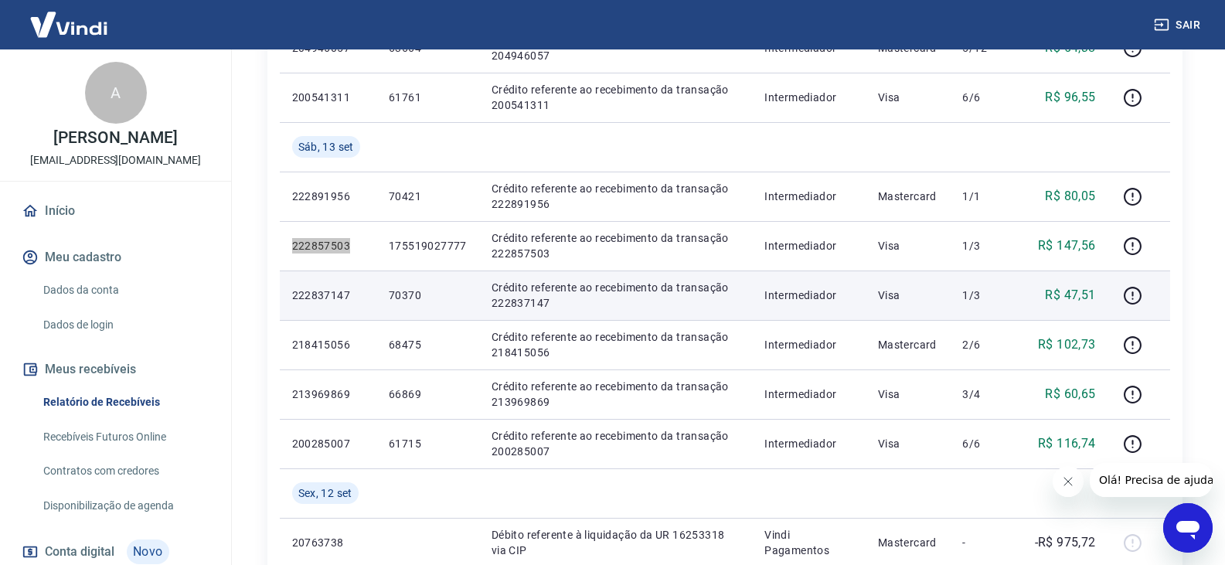
scroll to position [464, 0]
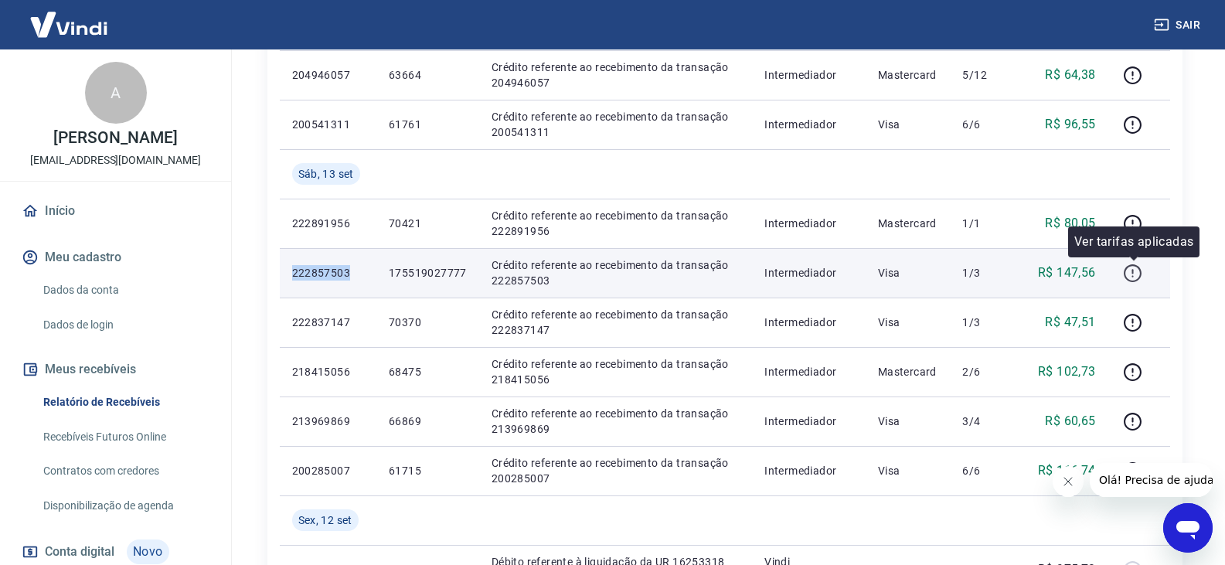
click at [1143, 269] on icon "button" at bounding box center [1132, 273] width 19 height 19
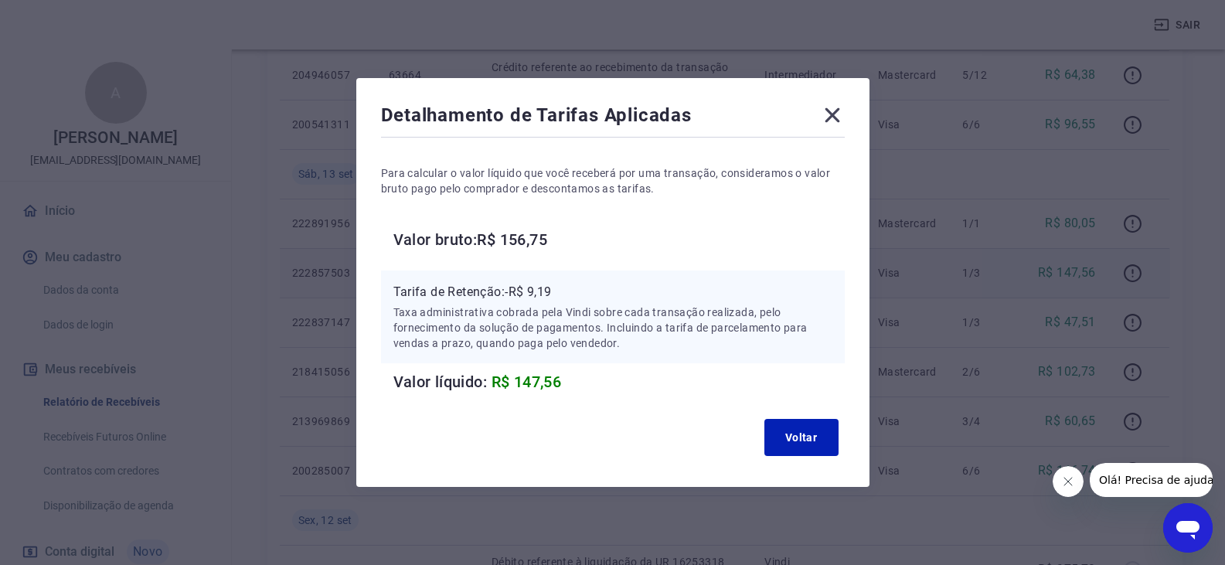
click at [836, 113] on icon at bounding box center [832, 115] width 15 height 15
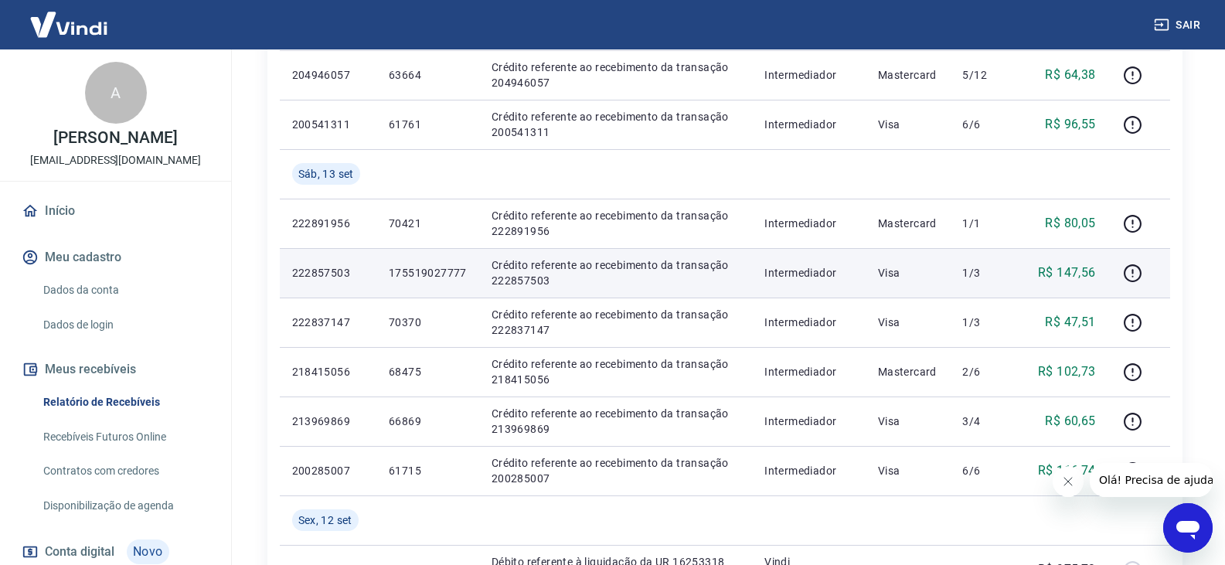
click at [336, 279] on p "222857503" at bounding box center [328, 272] width 72 height 15
click at [335, 278] on p "222857503" at bounding box center [328, 272] width 72 height 15
copy p "222857503"
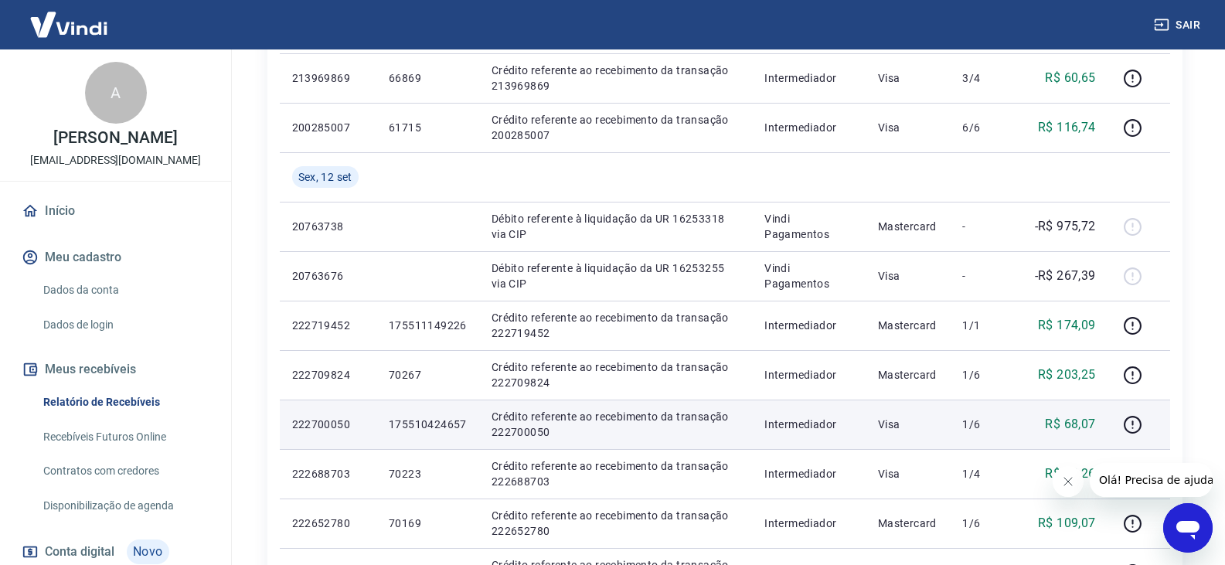
scroll to position [834, 0]
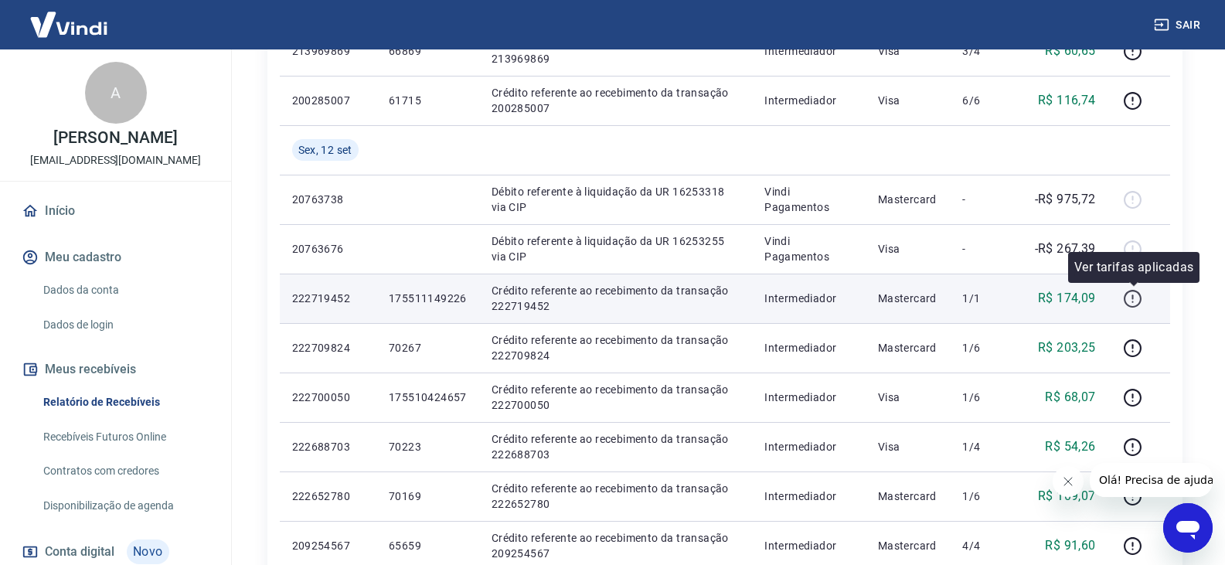
click at [1129, 295] on icon "button" at bounding box center [1132, 298] width 19 height 19
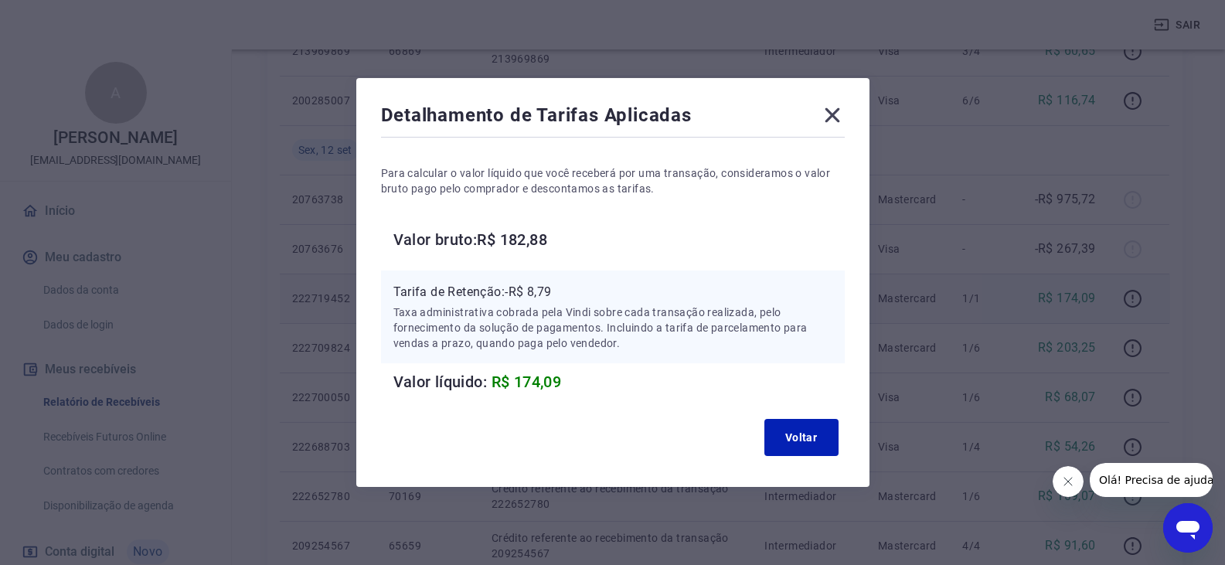
click at [839, 118] on icon at bounding box center [832, 115] width 15 height 15
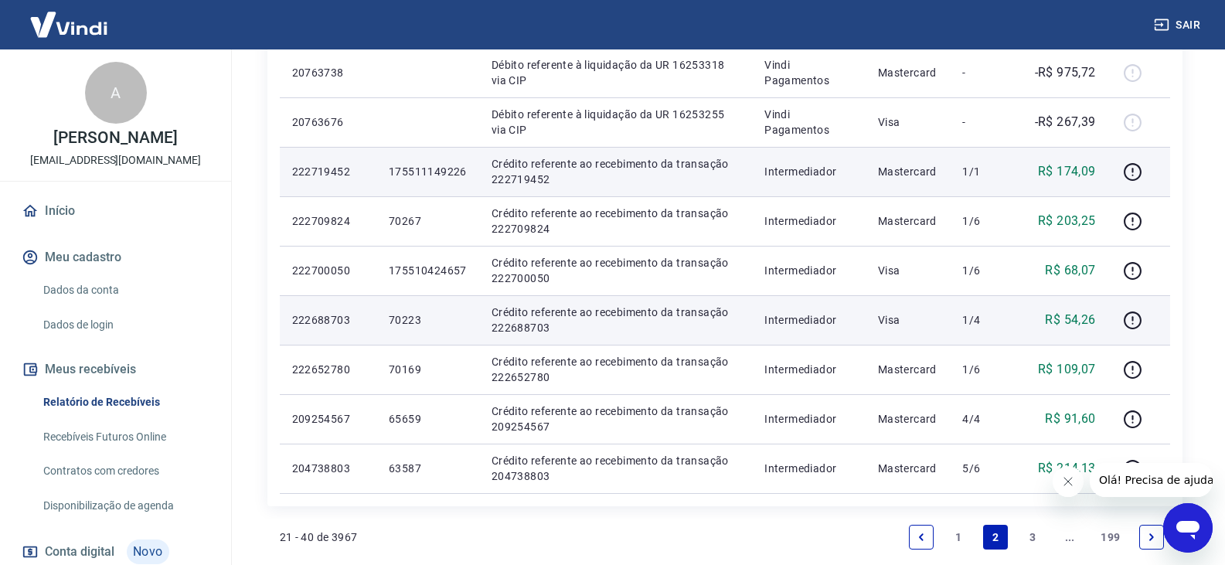
scroll to position [989, 0]
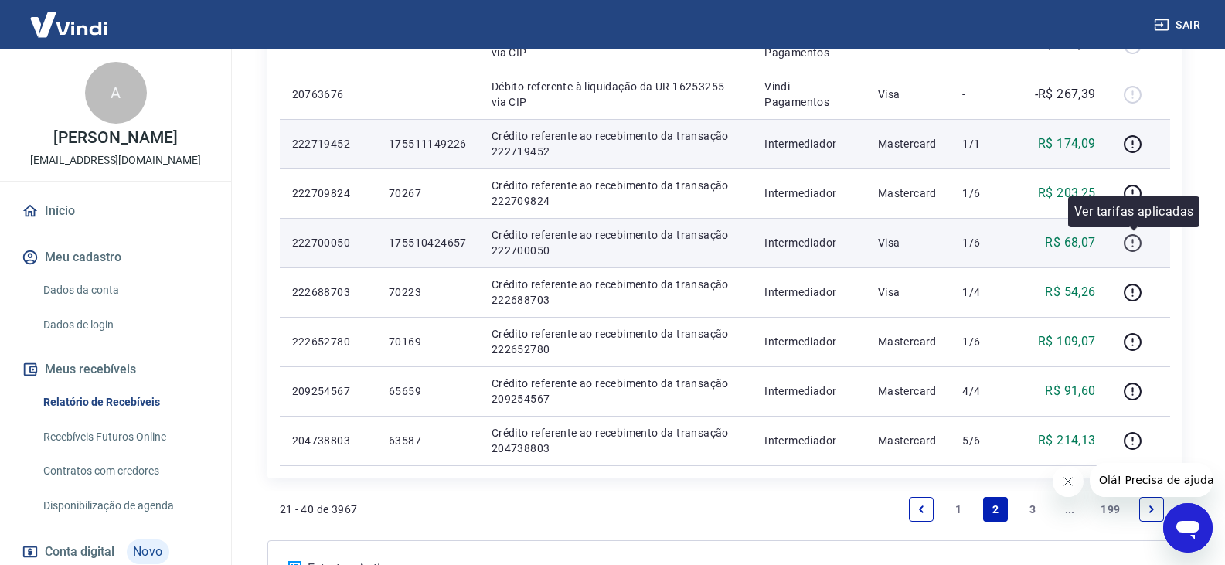
click at [1129, 243] on icon "button" at bounding box center [1132, 242] width 19 height 19
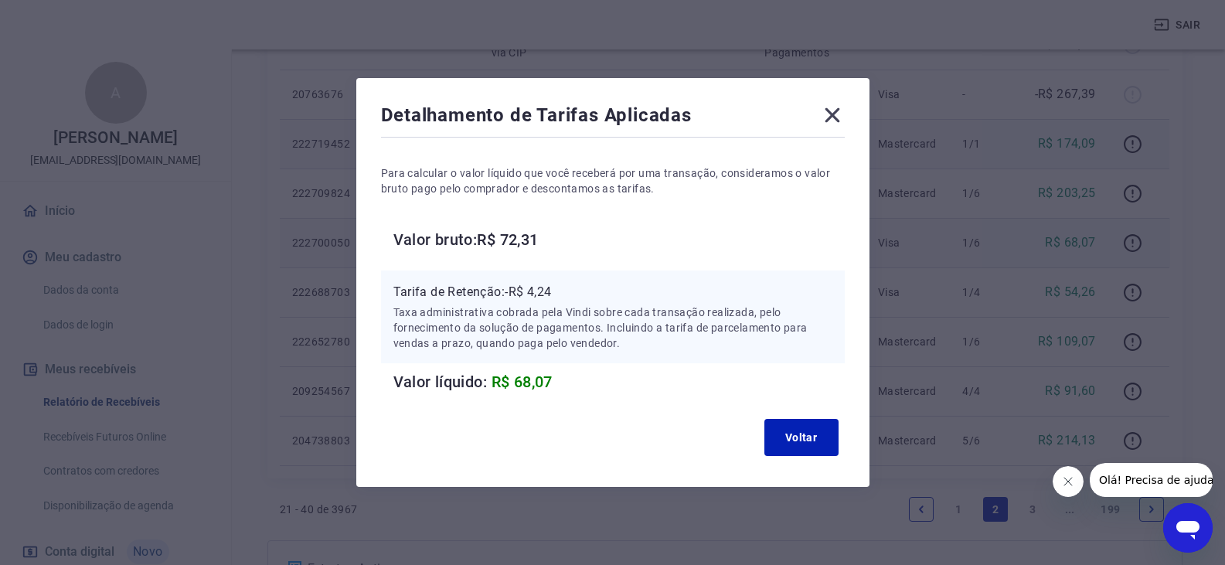
click at [832, 106] on icon at bounding box center [832, 115] width 25 height 25
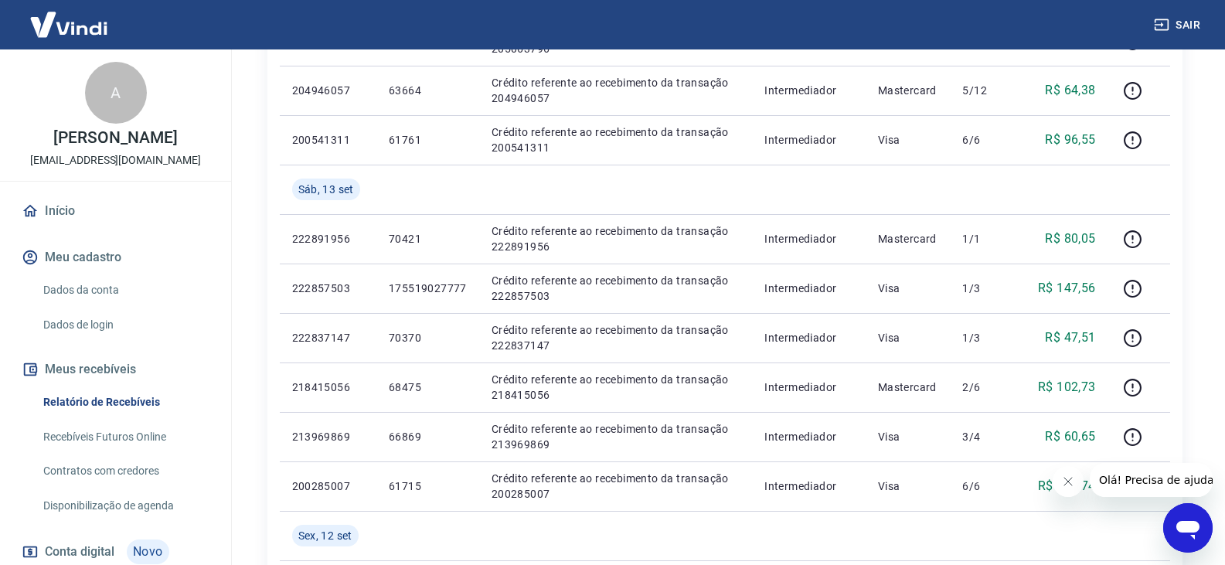
scroll to position [448, 0]
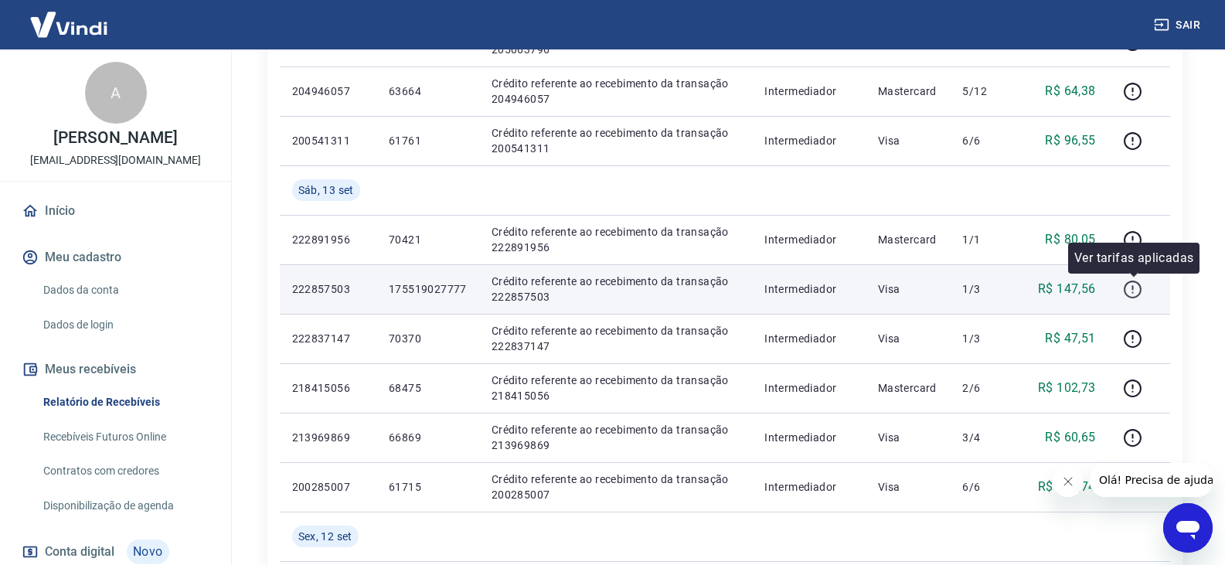
click at [1132, 291] on icon "button" at bounding box center [1132, 289] width 19 height 19
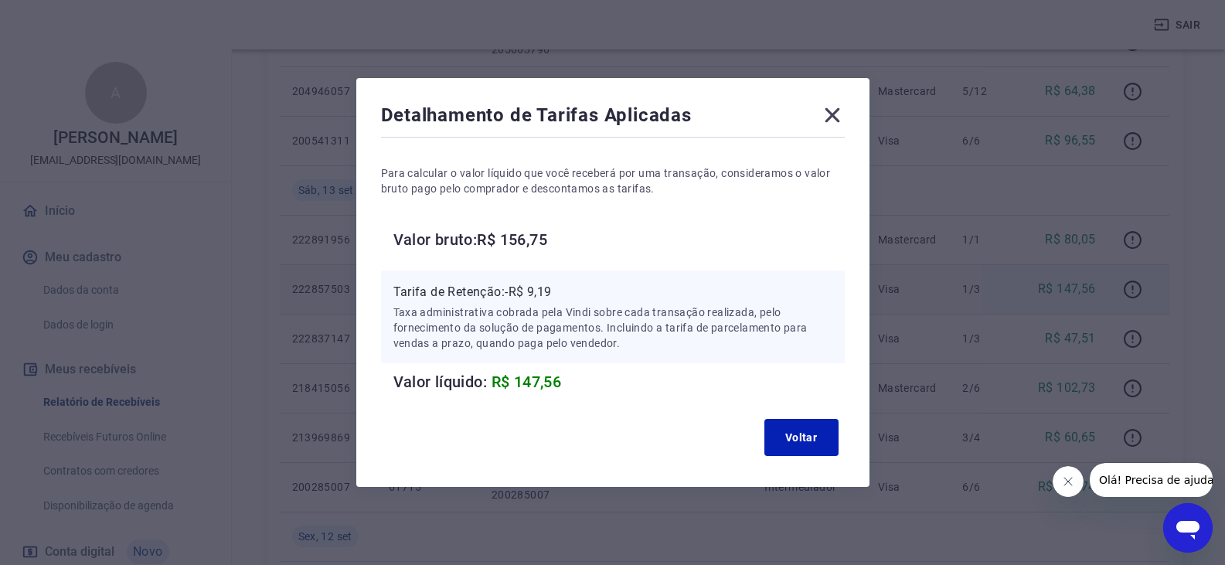
click at [835, 123] on icon at bounding box center [832, 115] width 25 height 25
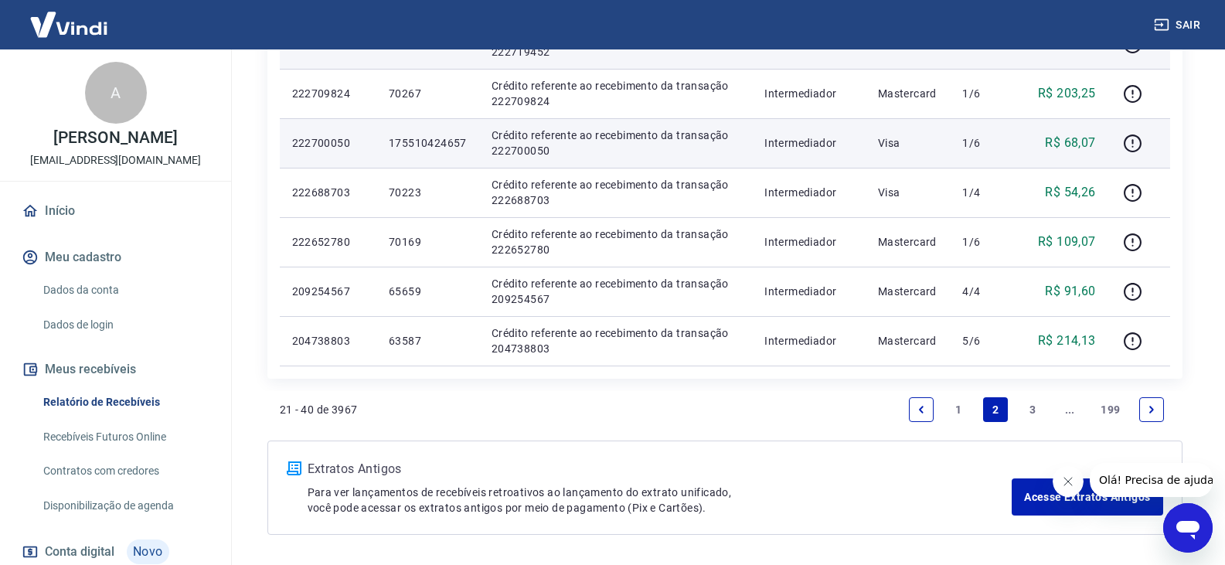
scroll to position [1144, 0]
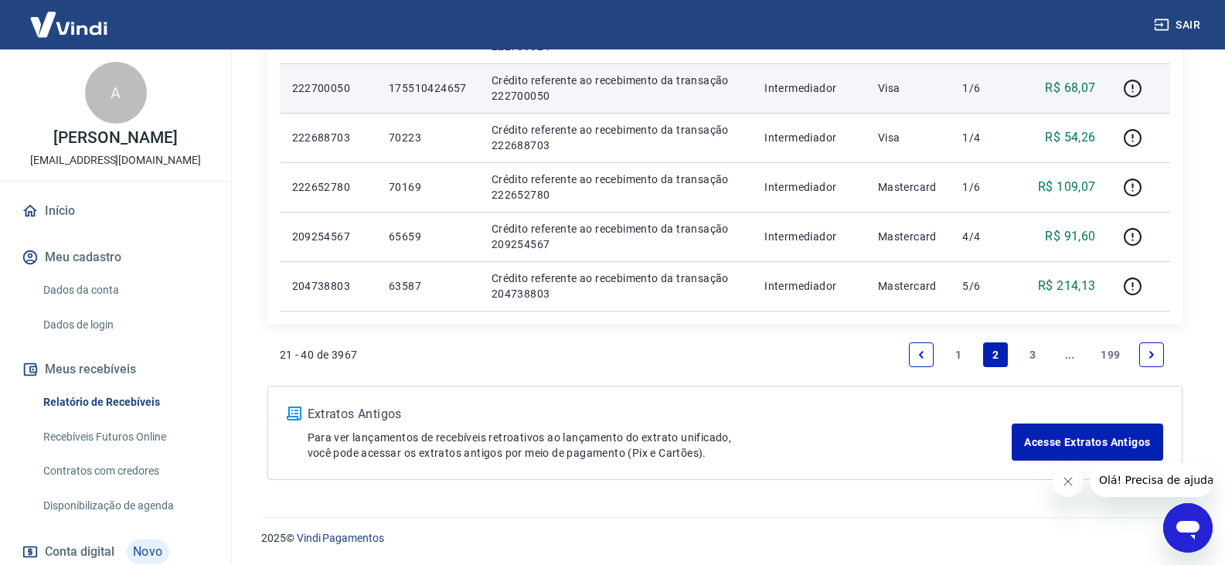
click at [963, 356] on link "1" at bounding box center [958, 355] width 25 height 25
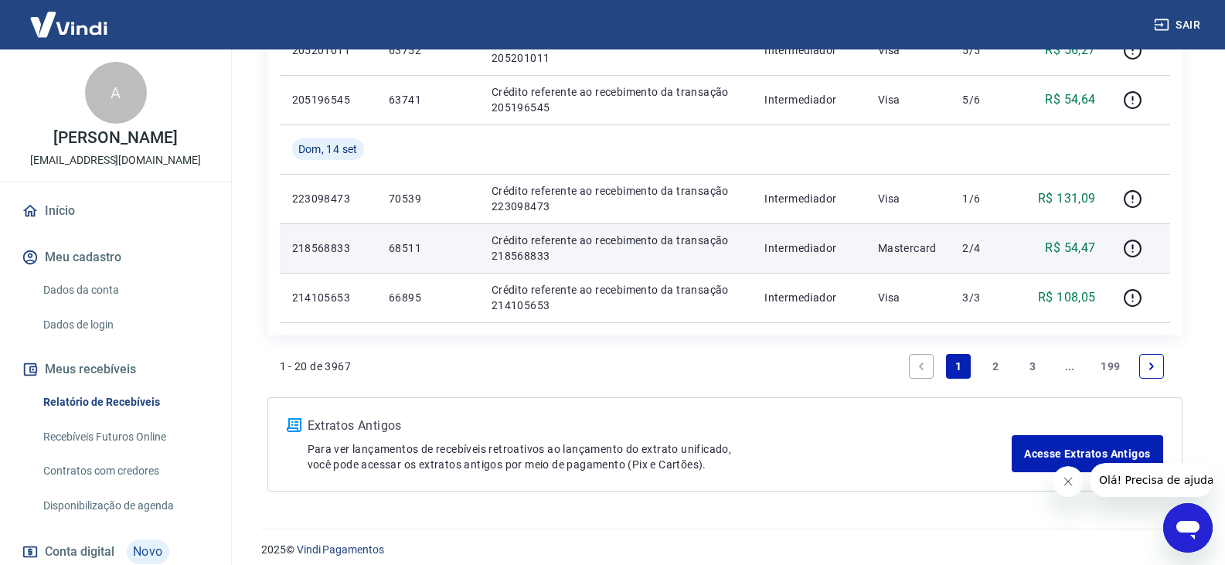
scroll to position [1193, 0]
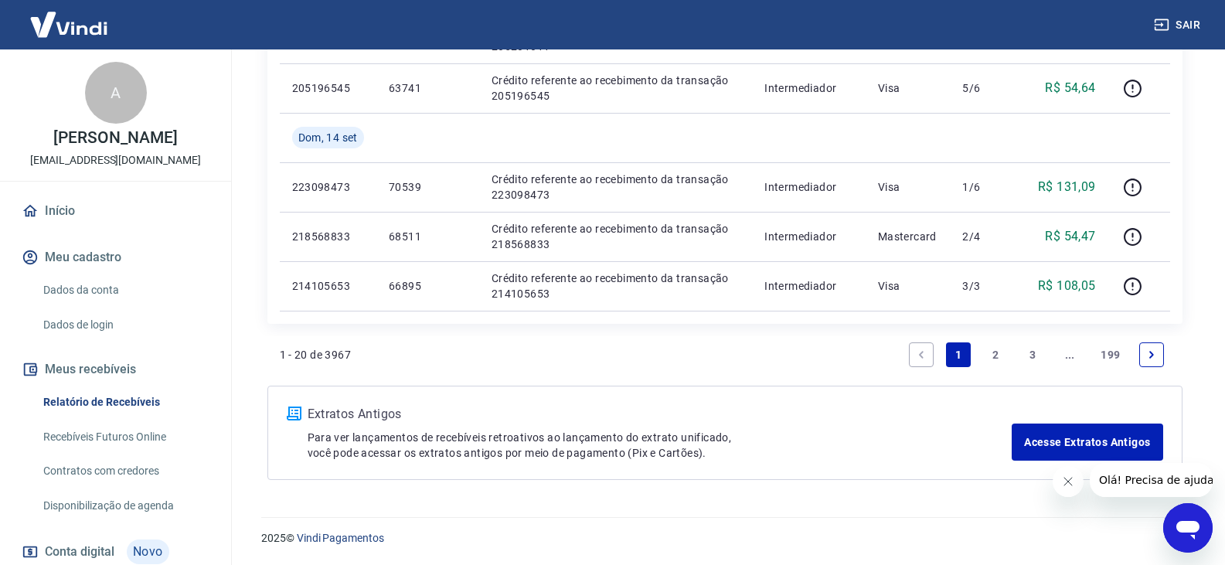
click at [1000, 360] on link "2" at bounding box center [995, 355] width 25 height 25
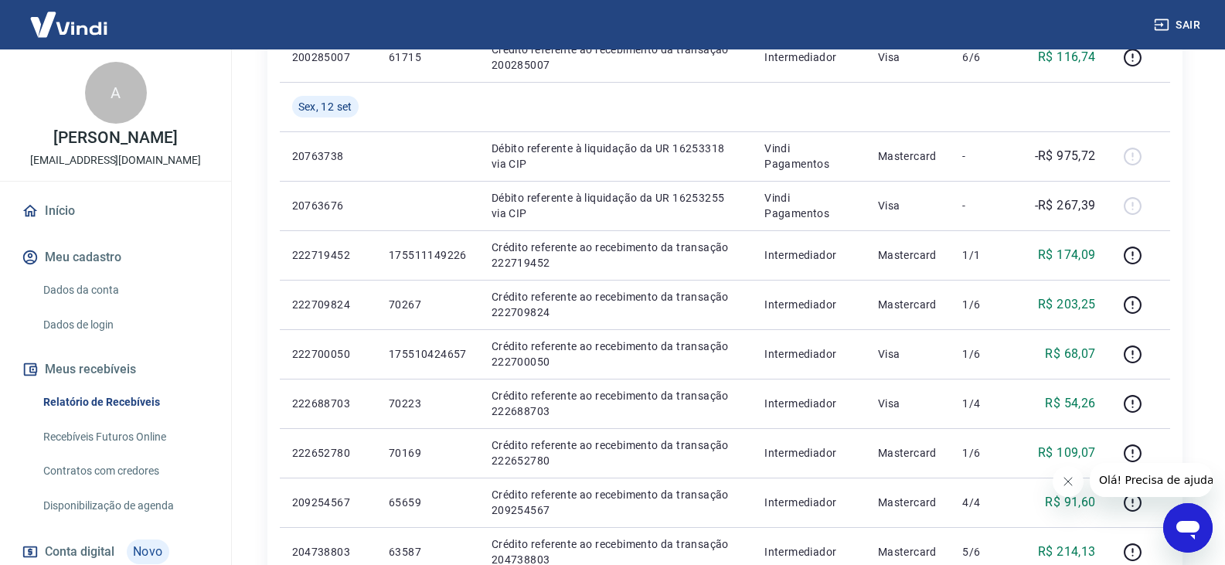
scroll to position [1144, 0]
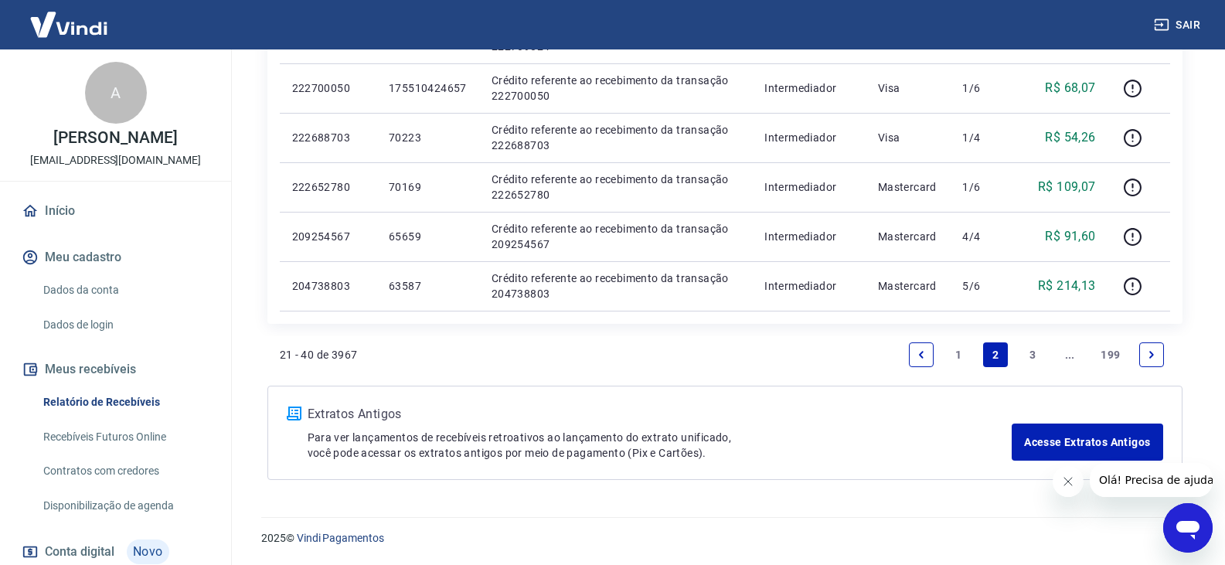
click at [962, 347] on link "1" at bounding box center [958, 355] width 25 height 25
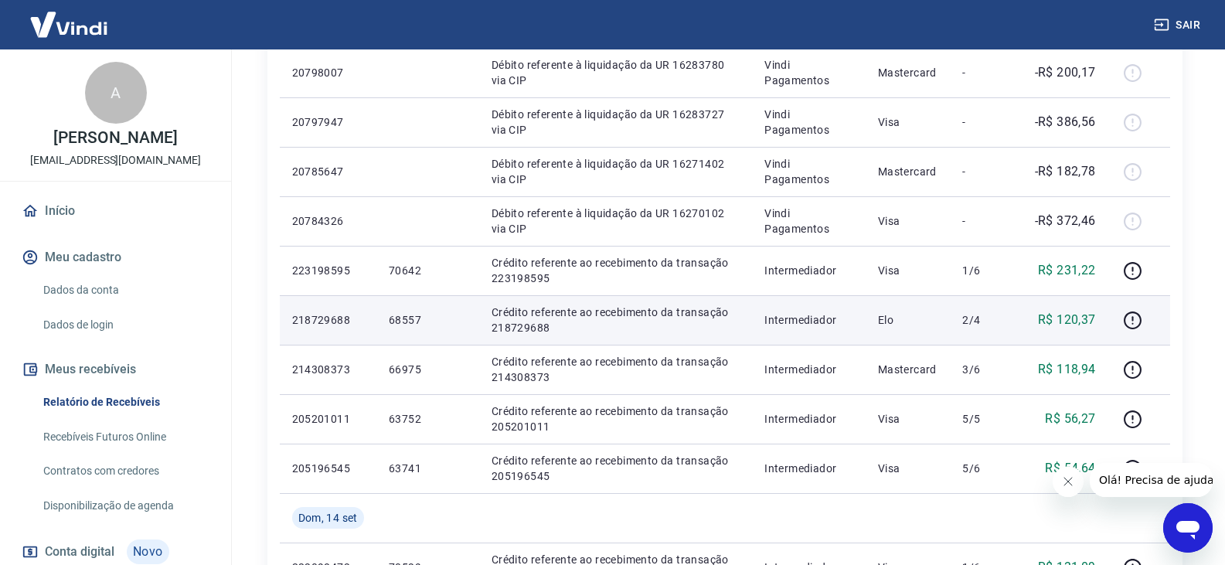
scroll to position [850, 0]
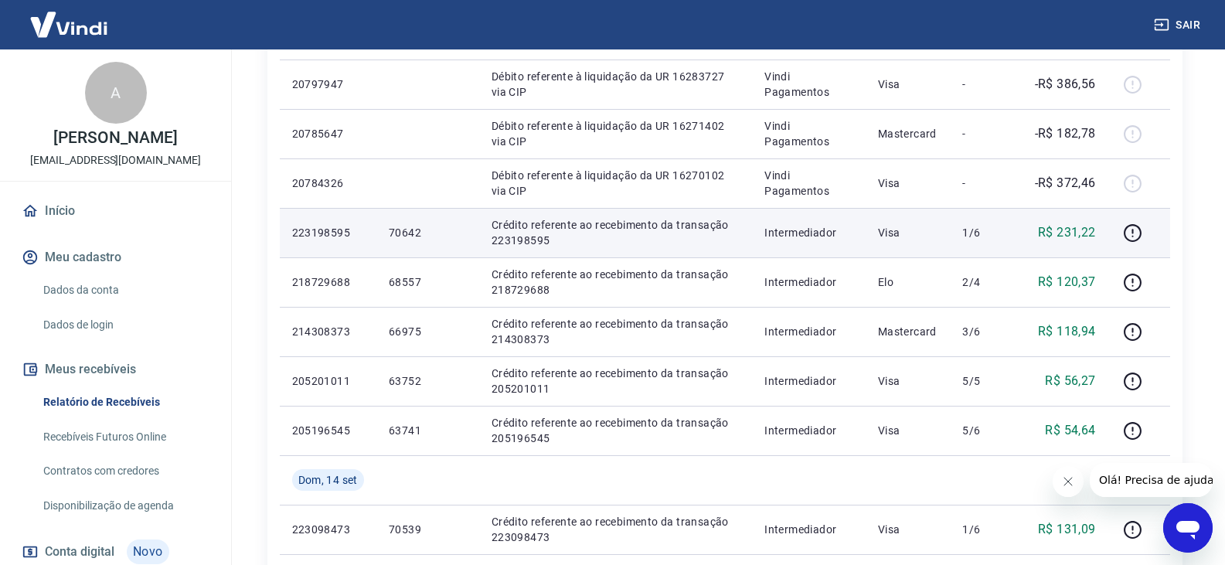
click at [343, 229] on p "223198595" at bounding box center [328, 232] width 72 height 15
click at [342, 230] on p "223198595" at bounding box center [328, 232] width 72 height 15
copy p "223198595"
click at [1133, 229] on icon "button" at bounding box center [1132, 232] width 19 height 19
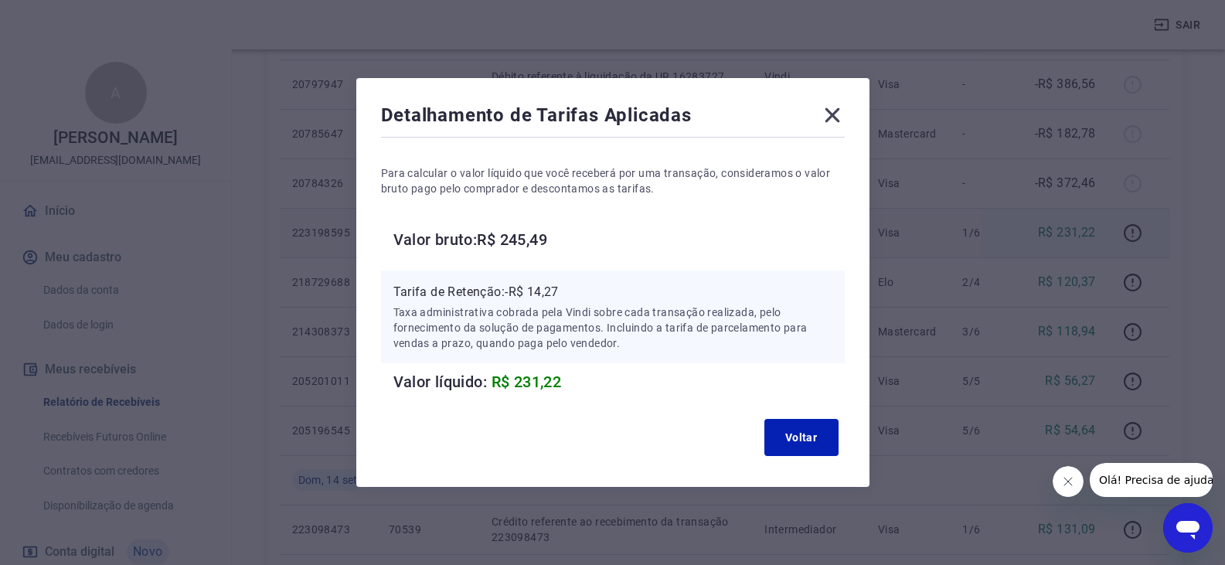
click at [845, 118] on icon at bounding box center [832, 115] width 25 height 25
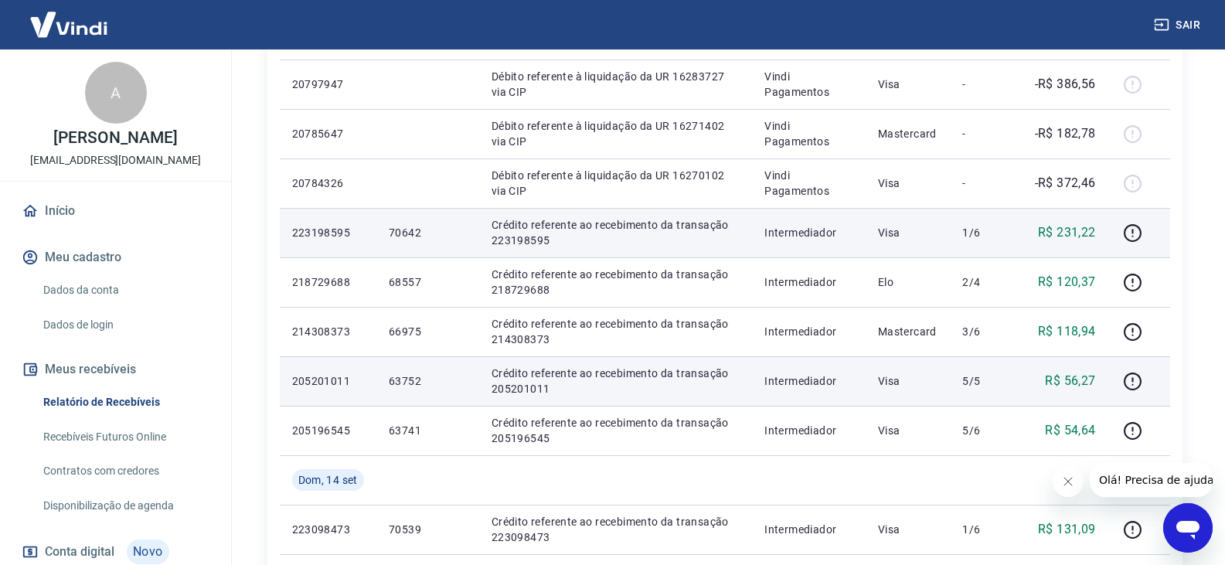
click at [401, 375] on p "63752" at bounding box center [428, 380] width 78 height 15
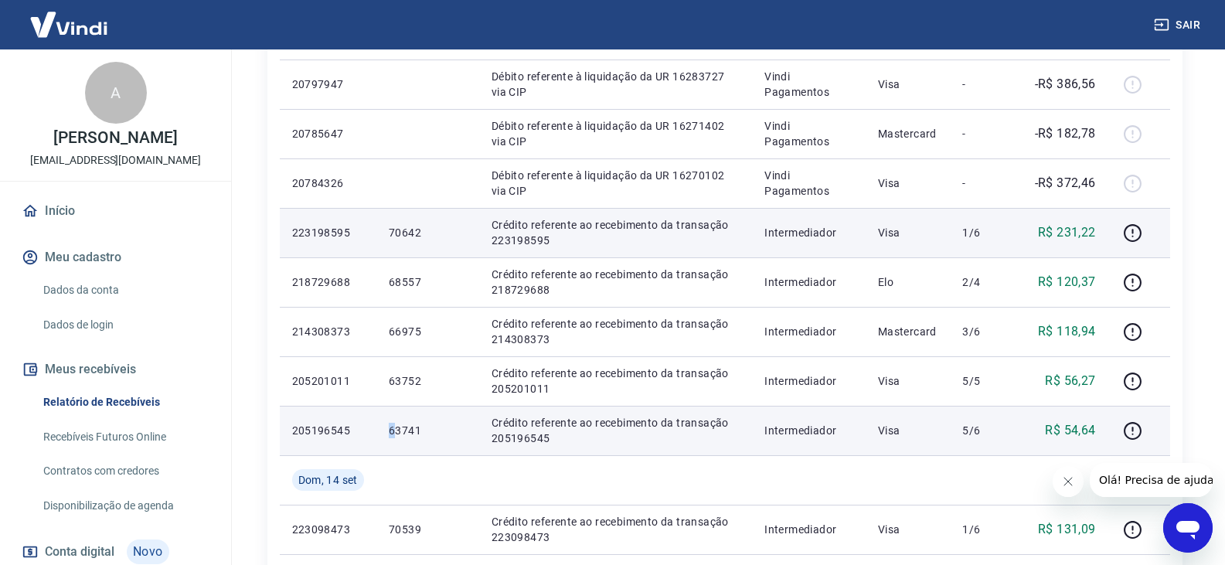
click at [394, 435] on p "63741" at bounding box center [428, 430] width 78 height 15
click at [416, 427] on p "63741" at bounding box center [428, 430] width 78 height 15
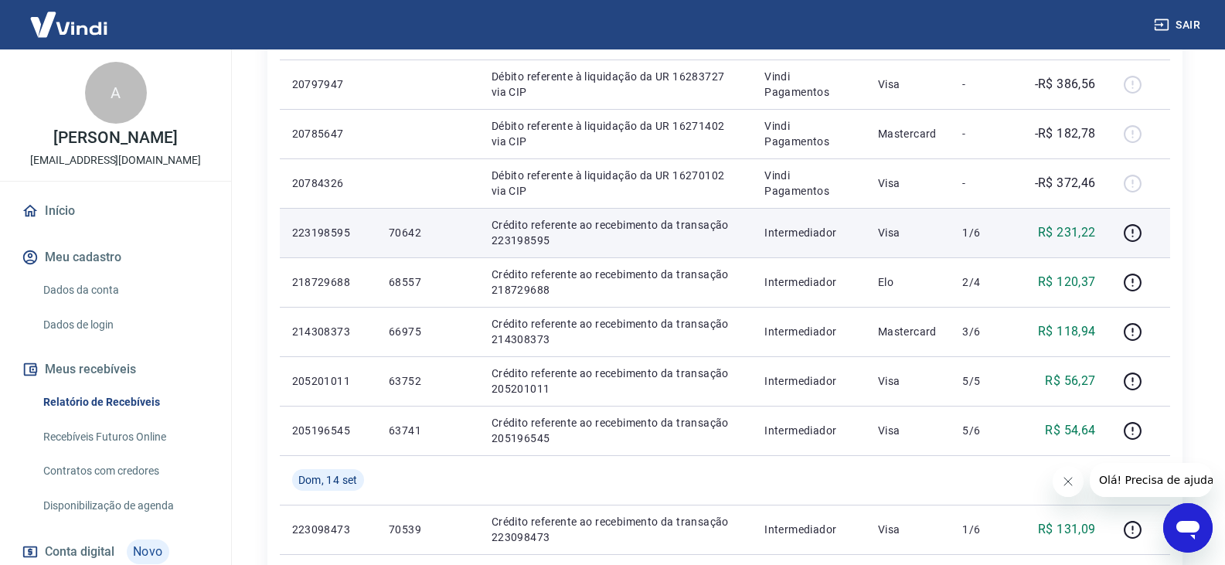
click at [998, 235] on p "1/6" at bounding box center [986, 232] width 46 height 15
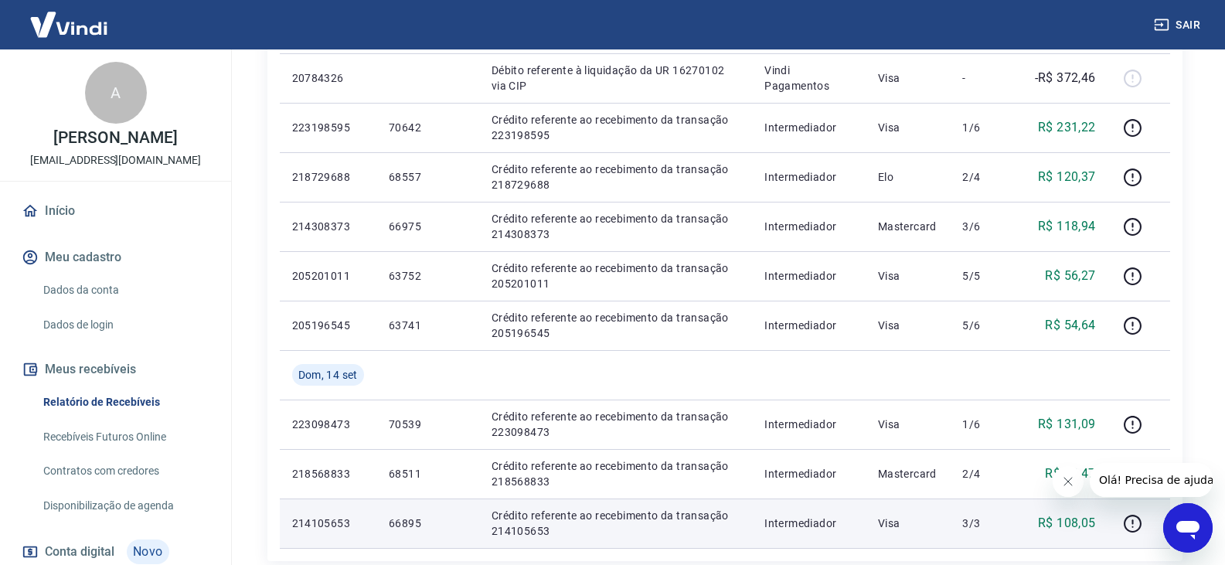
scroll to position [928, 0]
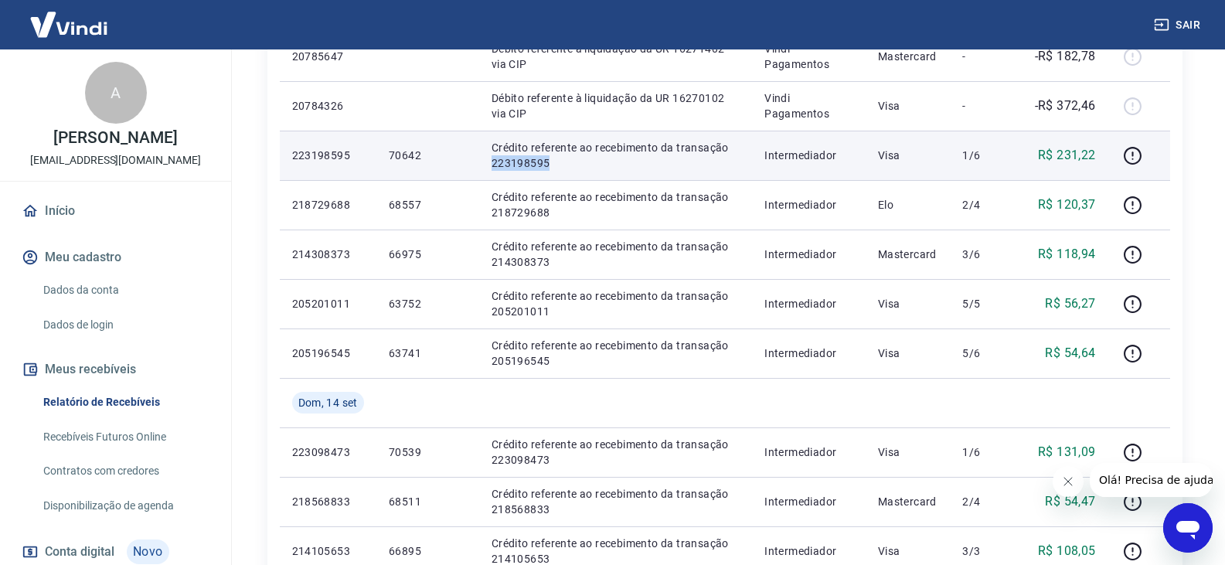
click at [749, 156] on td "Crédito referente ao recebimento da transação 223198595" at bounding box center [616, 155] width 274 height 49
click at [1134, 158] on icon "button" at bounding box center [1134, 159] width 2 height 2
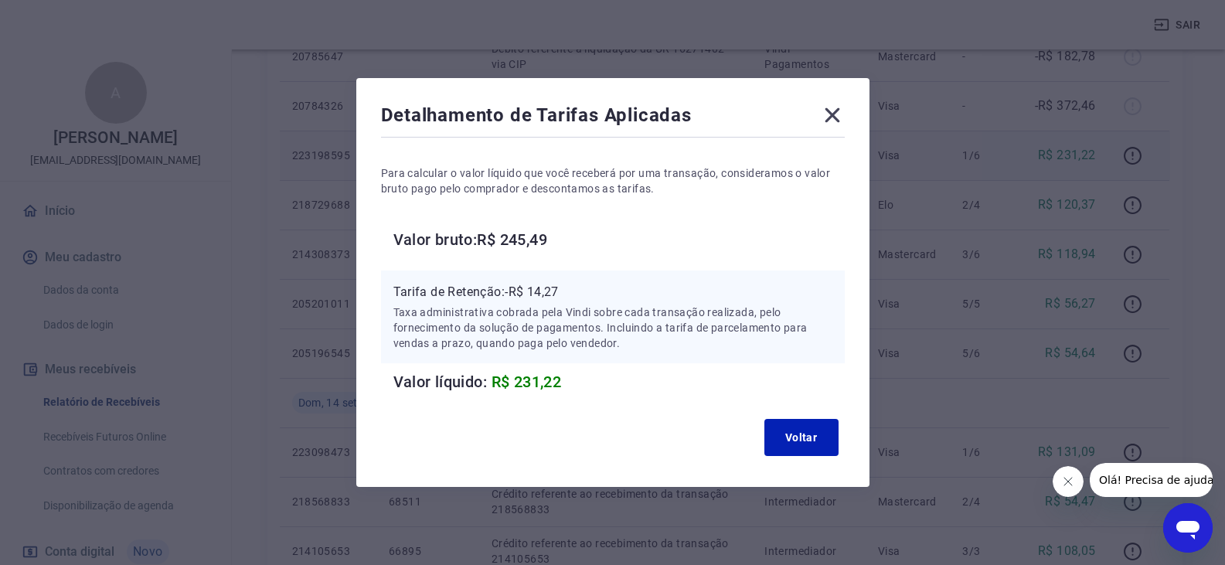
click at [840, 111] on icon at bounding box center [832, 115] width 15 height 15
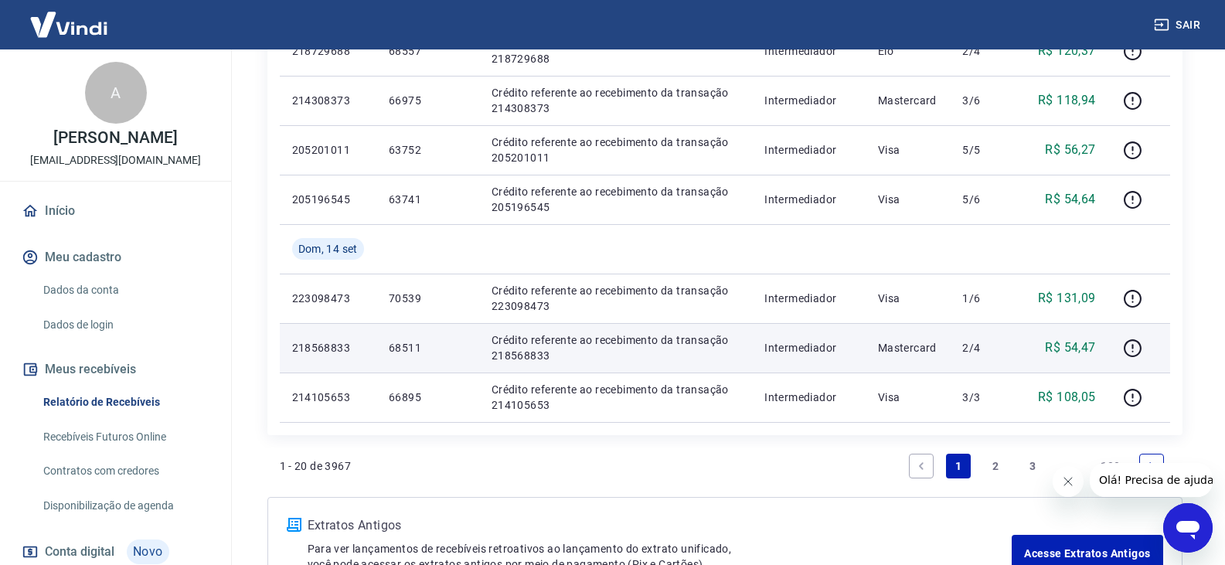
scroll to position [1082, 0]
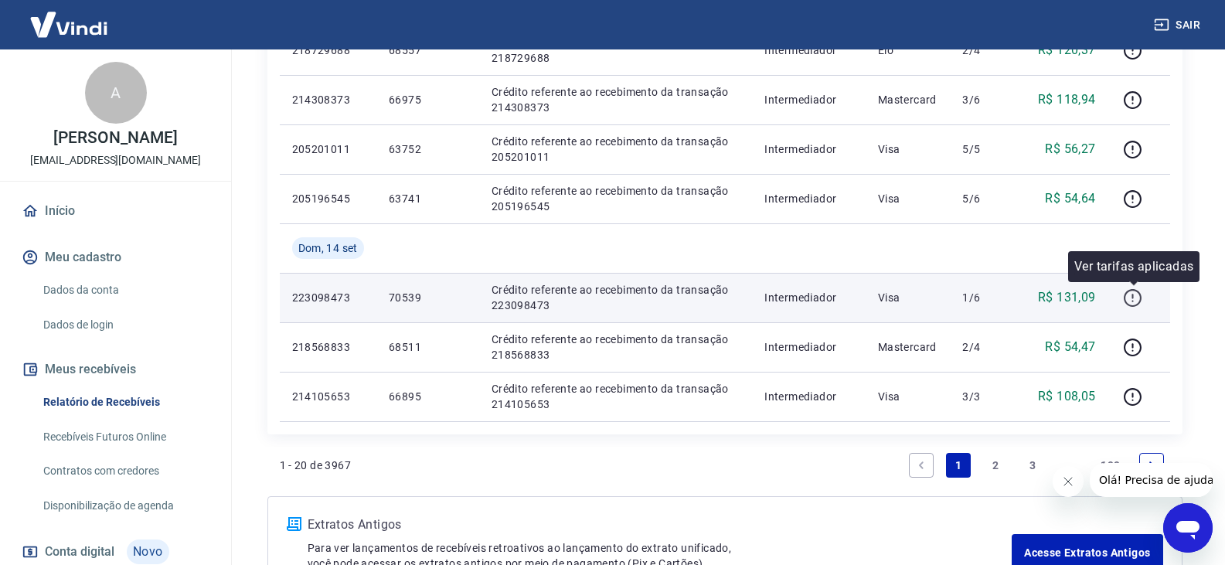
click at [1137, 293] on icon "button" at bounding box center [1132, 297] width 19 height 19
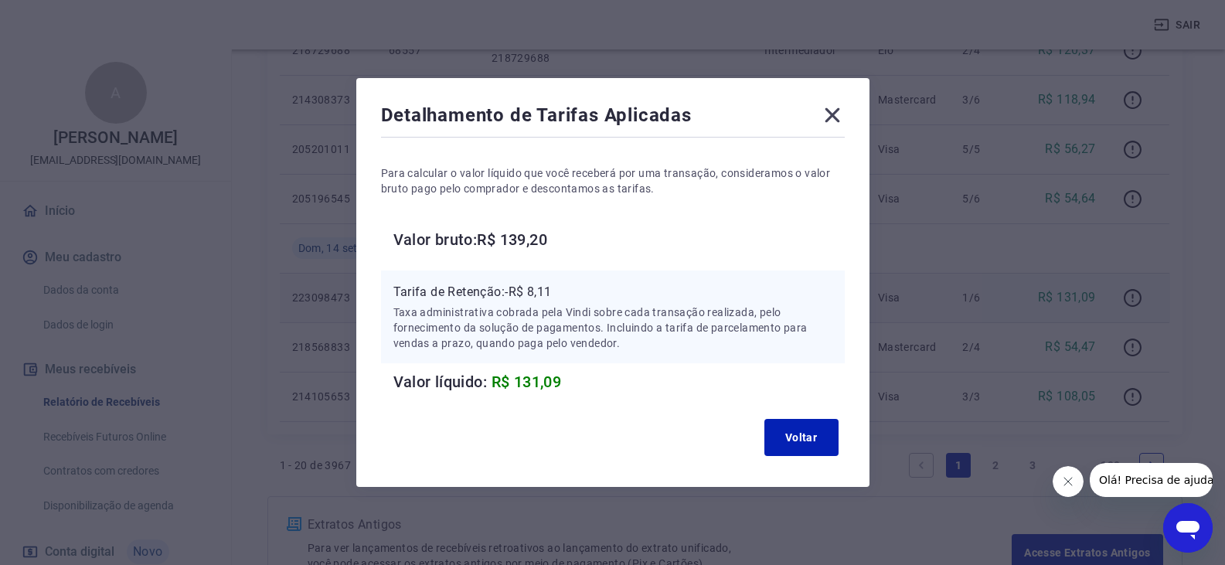
click at [831, 120] on icon at bounding box center [832, 115] width 25 height 25
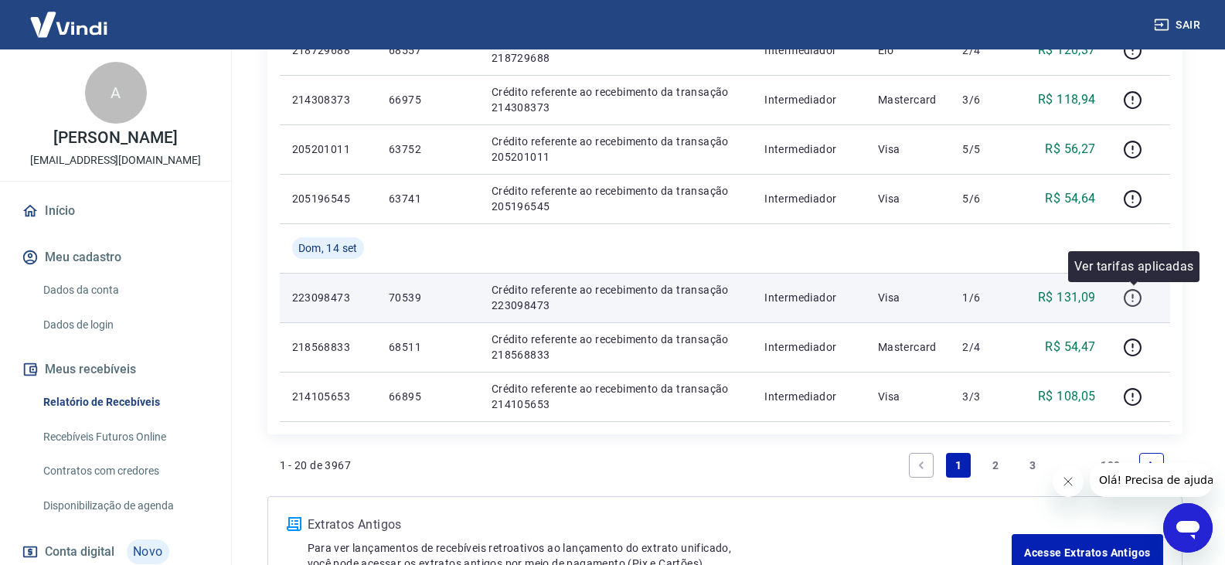
click at [1136, 296] on icon "button" at bounding box center [1132, 297] width 19 height 19
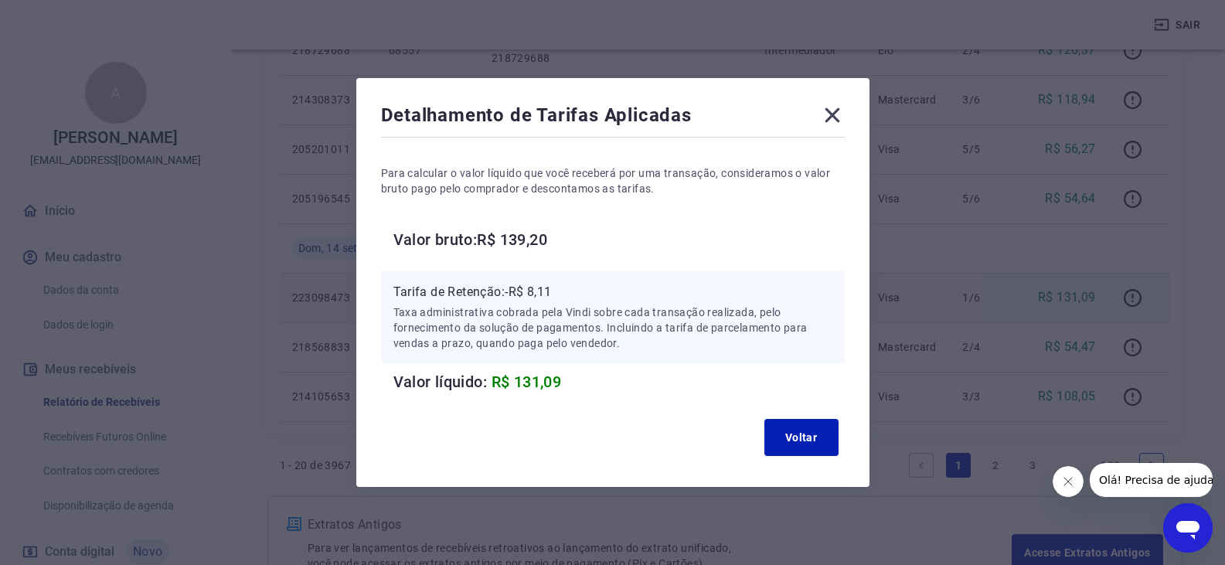
click at [837, 118] on icon at bounding box center [832, 115] width 25 height 25
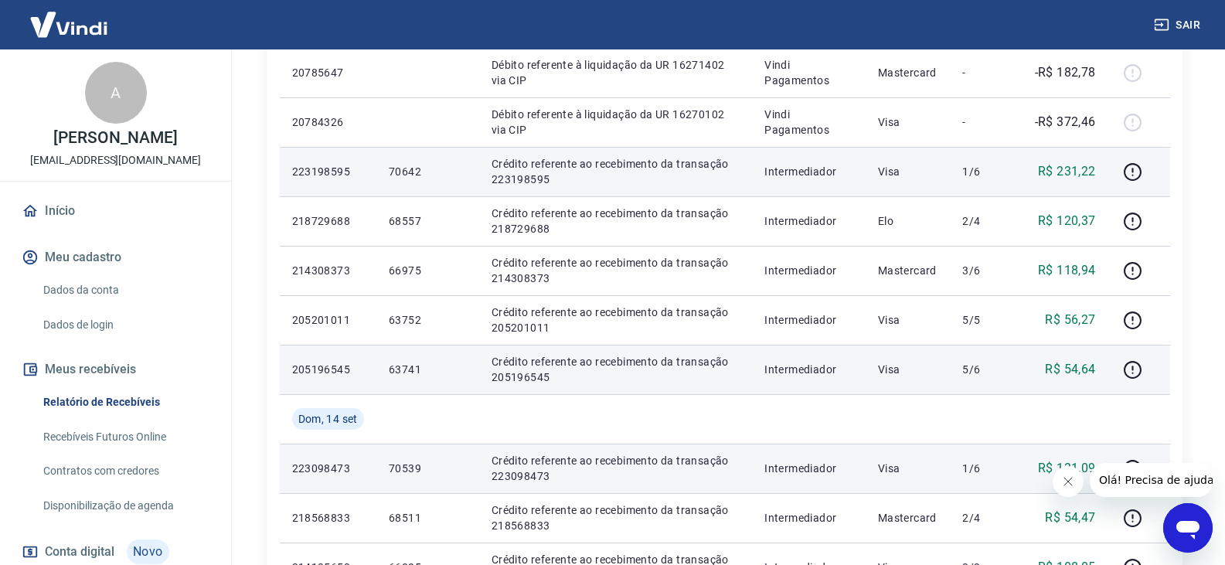
scroll to position [850, 0]
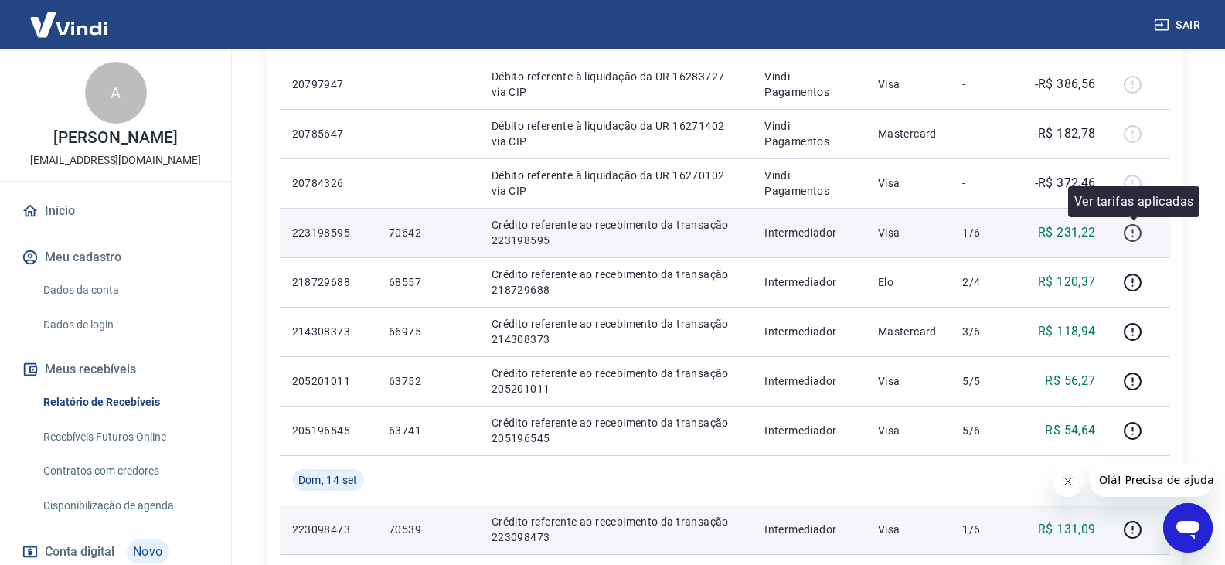
click at [1132, 235] on icon "button" at bounding box center [1132, 232] width 19 height 19
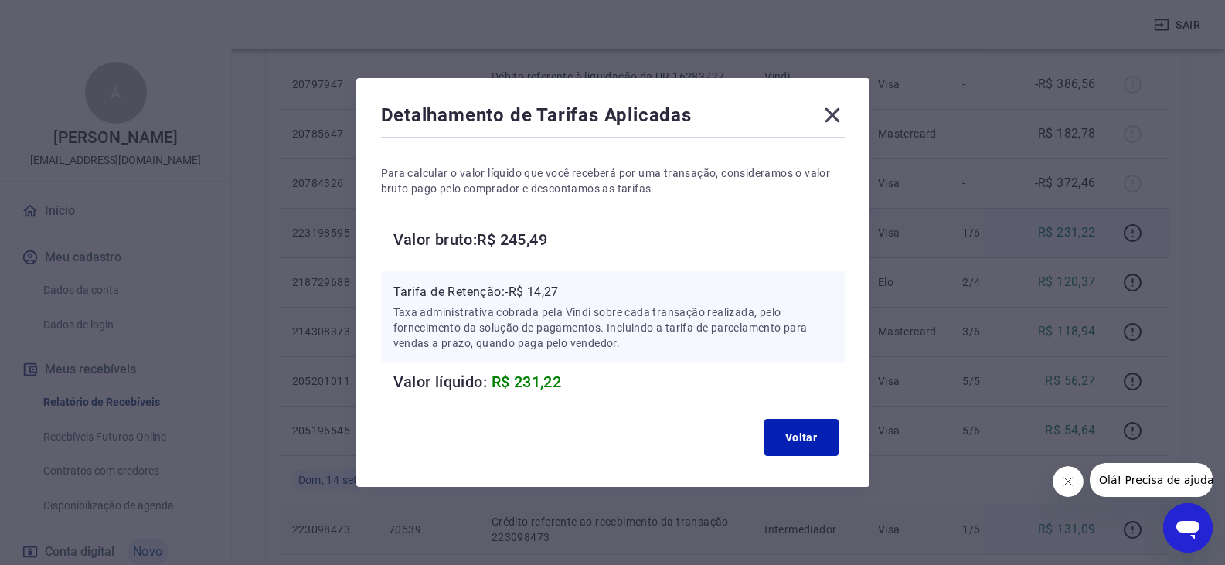
click at [833, 121] on icon at bounding box center [832, 115] width 15 height 15
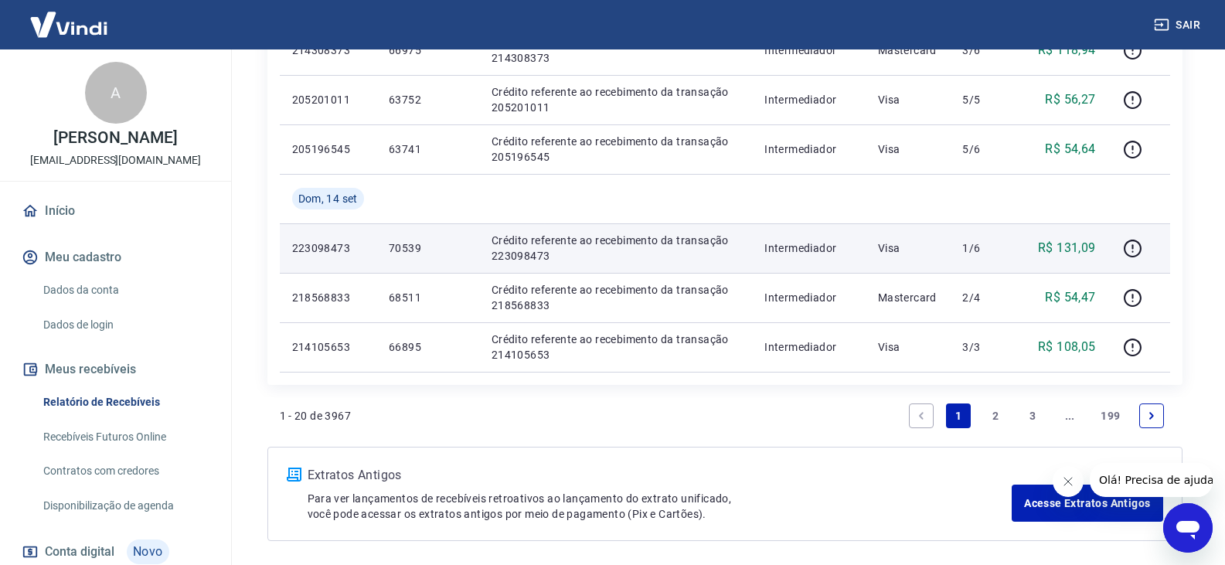
scroll to position [1160, 0]
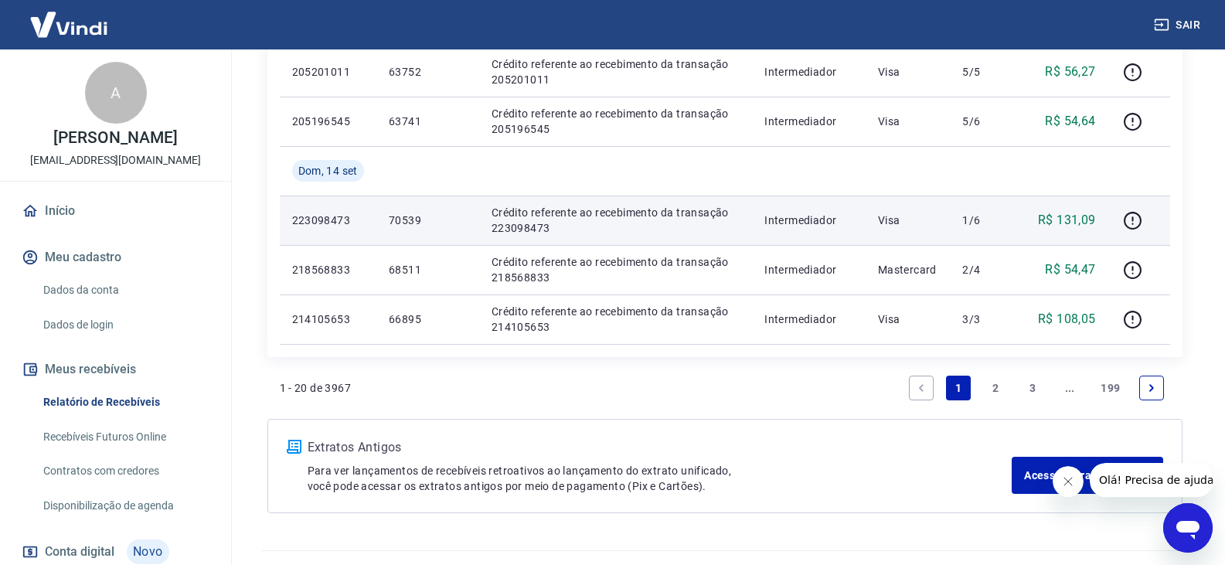
click at [987, 388] on link "2" at bounding box center [995, 388] width 25 height 25
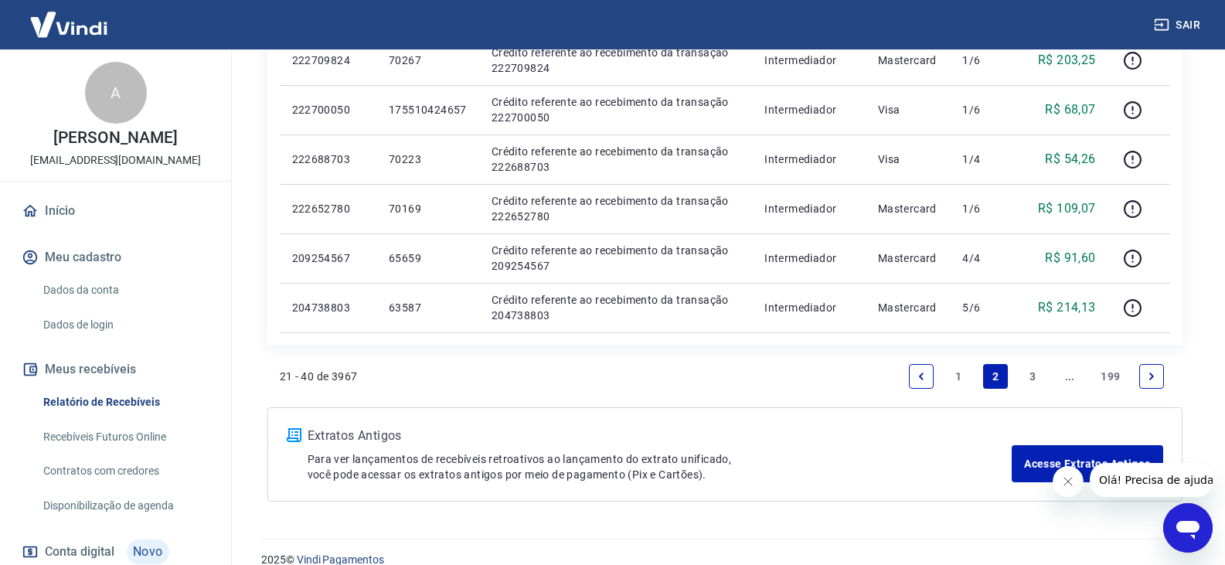
scroll to position [1144, 0]
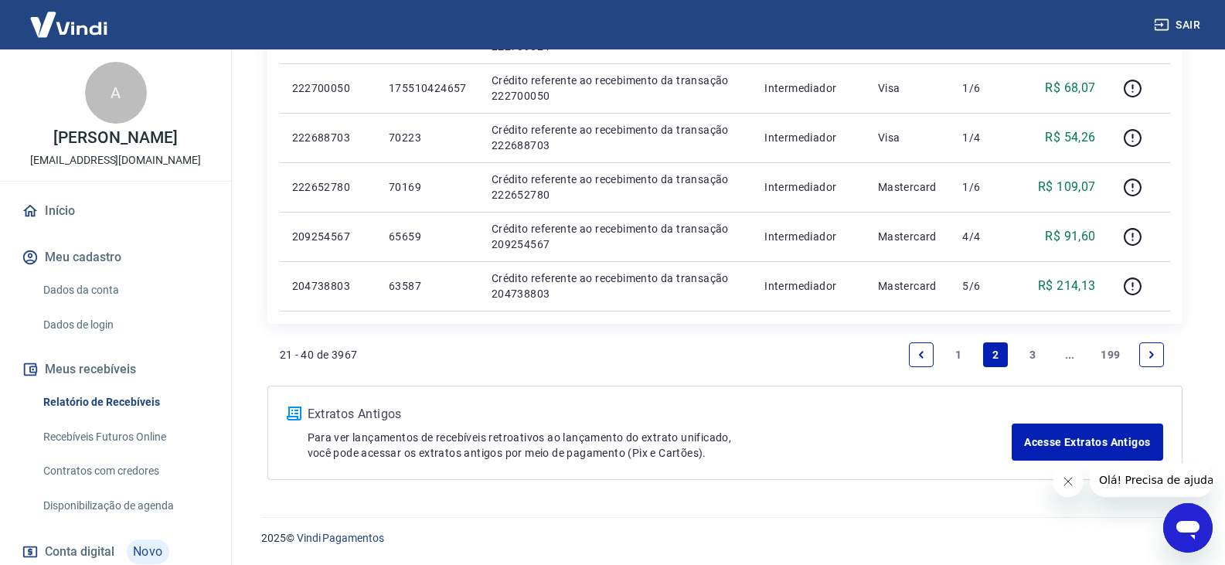
click at [958, 364] on link "1" at bounding box center [958, 355] width 25 height 25
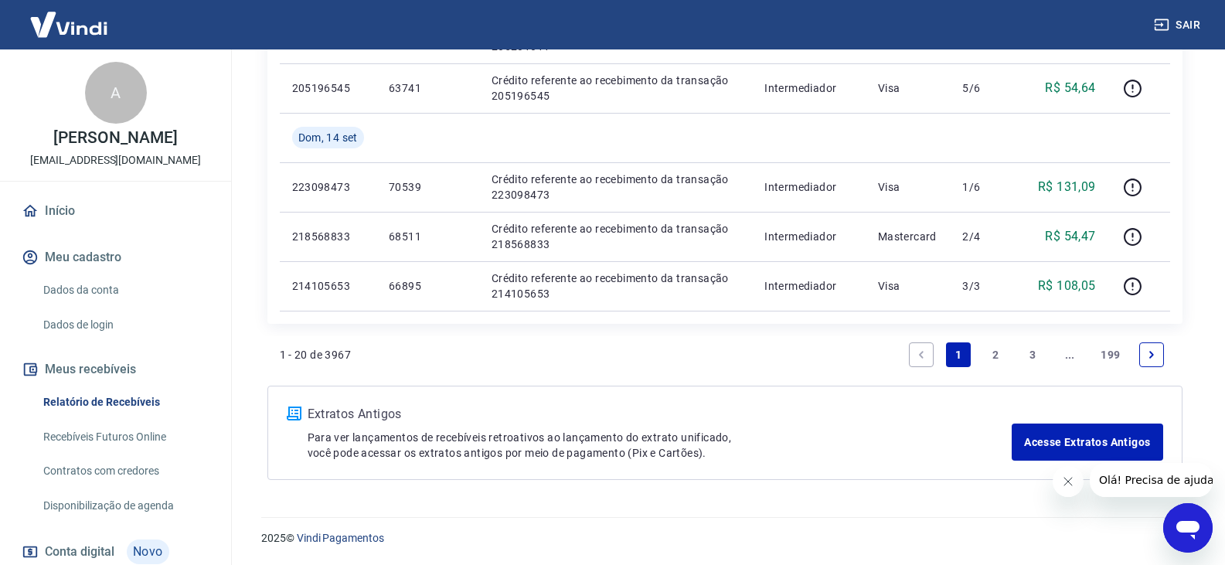
scroll to position [1116, 0]
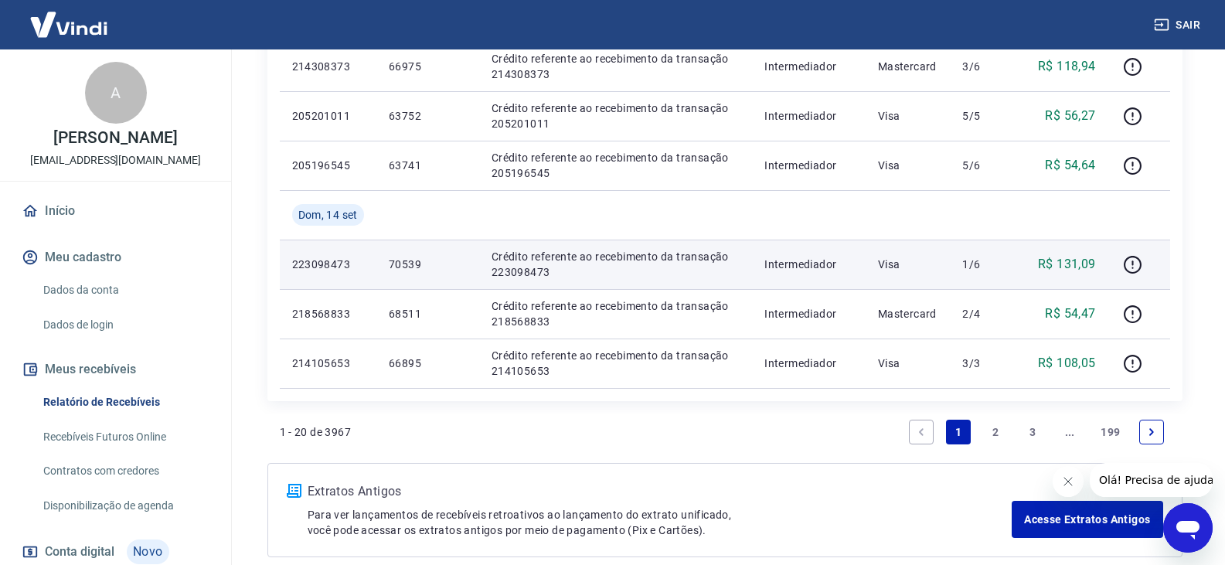
click at [321, 260] on p "223098473" at bounding box center [328, 264] width 72 height 15
click at [1137, 261] on icon "button" at bounding box center [1132, 264] width 19 height 19
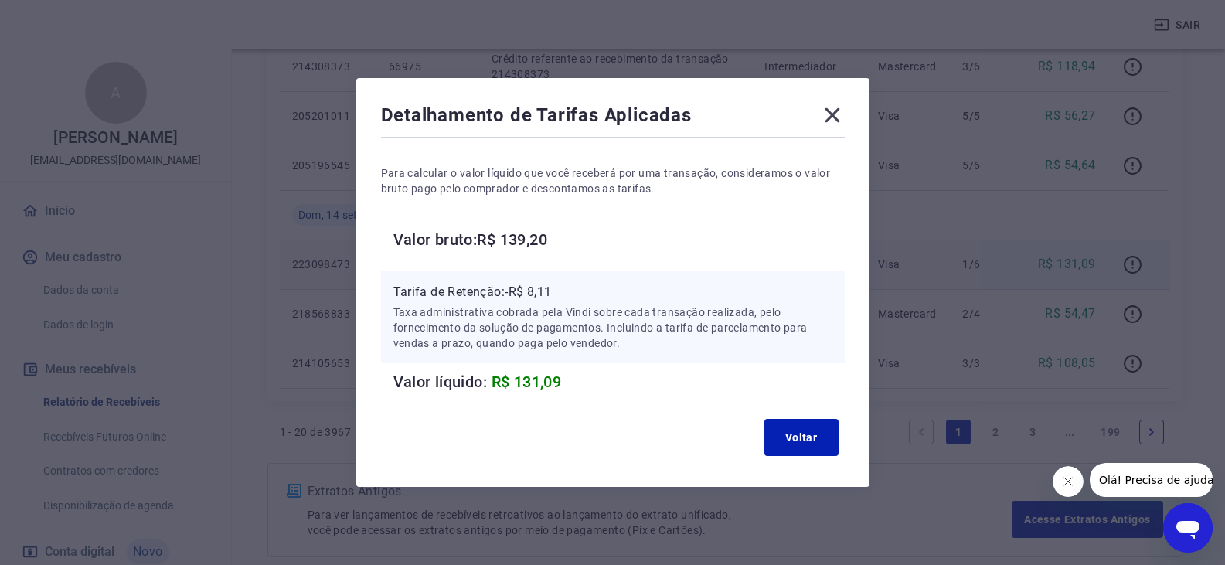
click at [831, 120] on icon at bounding box center [832, 115] width 25 height 25
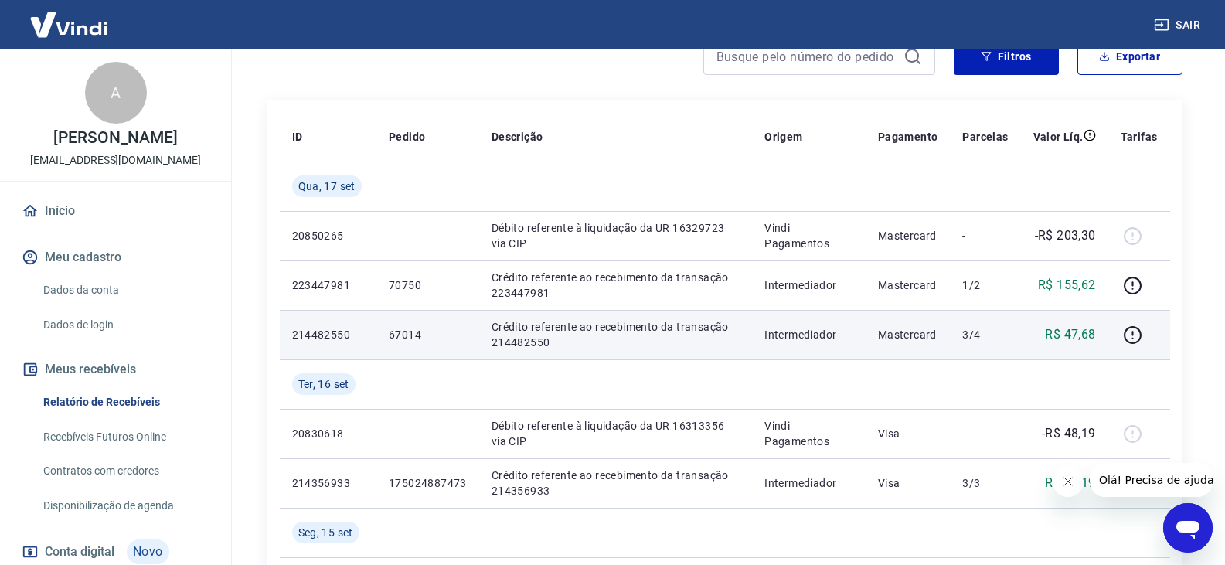
scroll to position [0, 0]
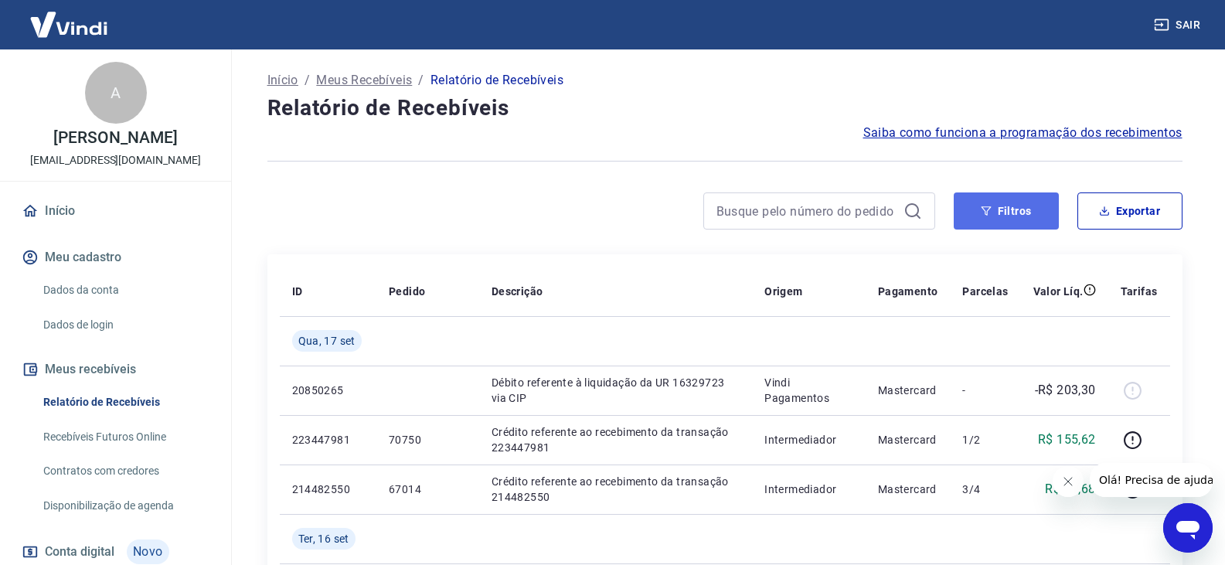
click at [1010, 198] on button "Filtros" at bounding box center [1006, 211] width 105 height 37
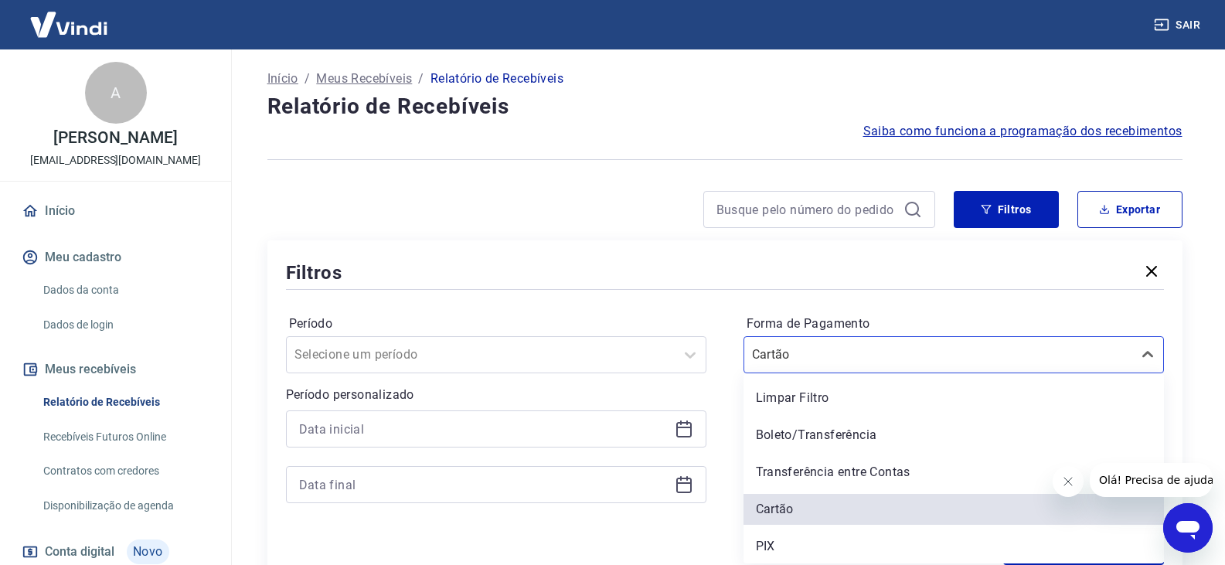
click at [837, 541] on div "PIX" at bounding box center [954, 546] width 421 height 31
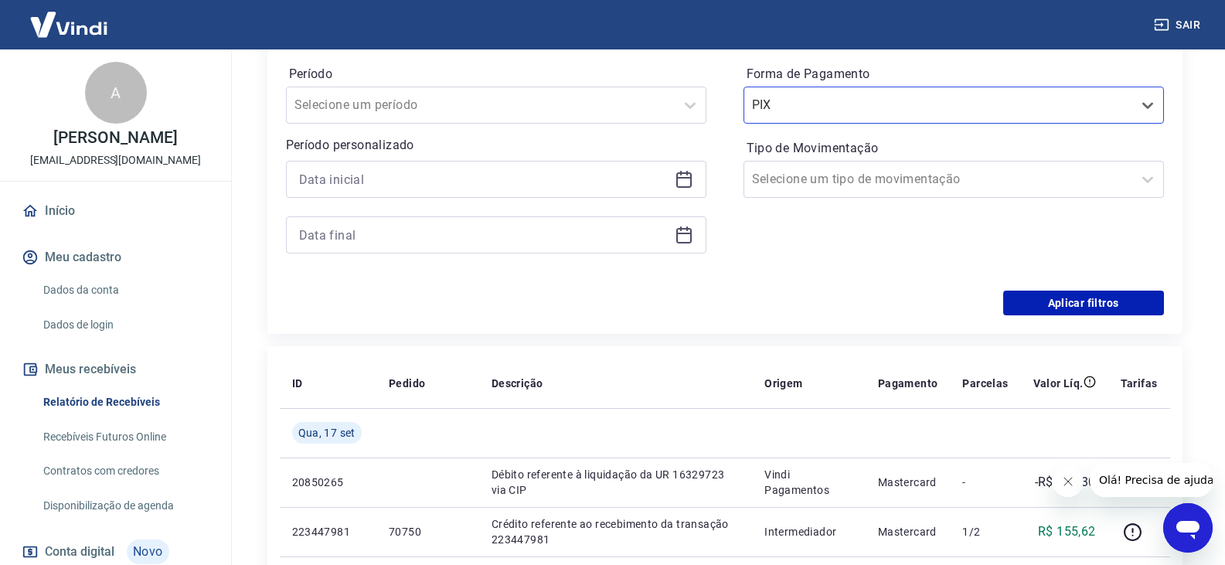
scroll to position [311, 0]
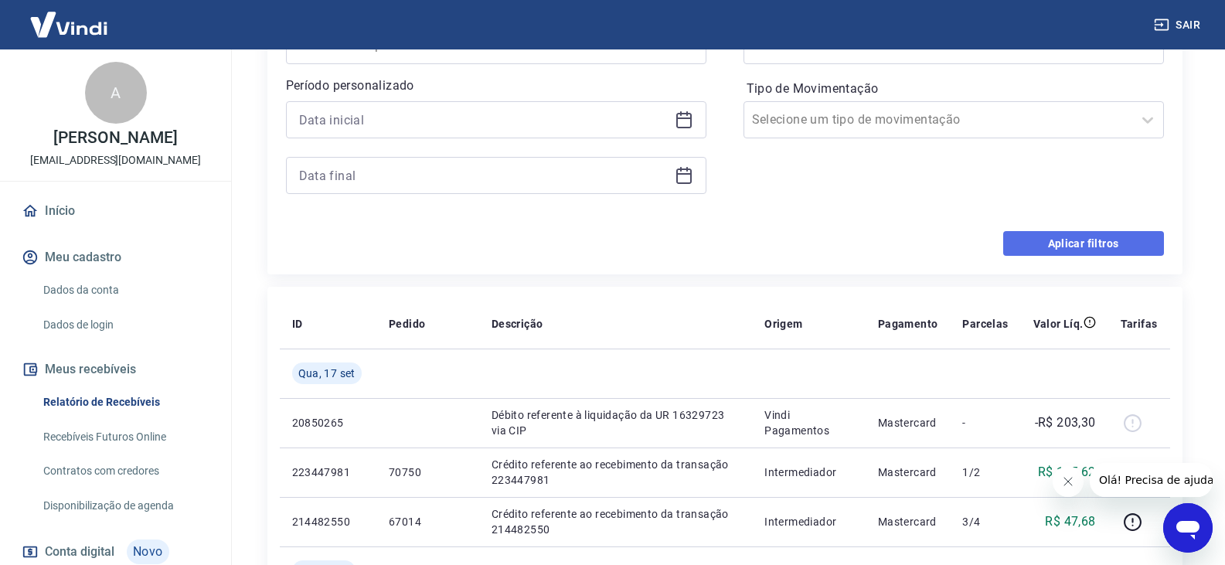
click at [1040, 251] on button "Aplicar filtros" at bounding box center [1084, 243] width 161 height 25
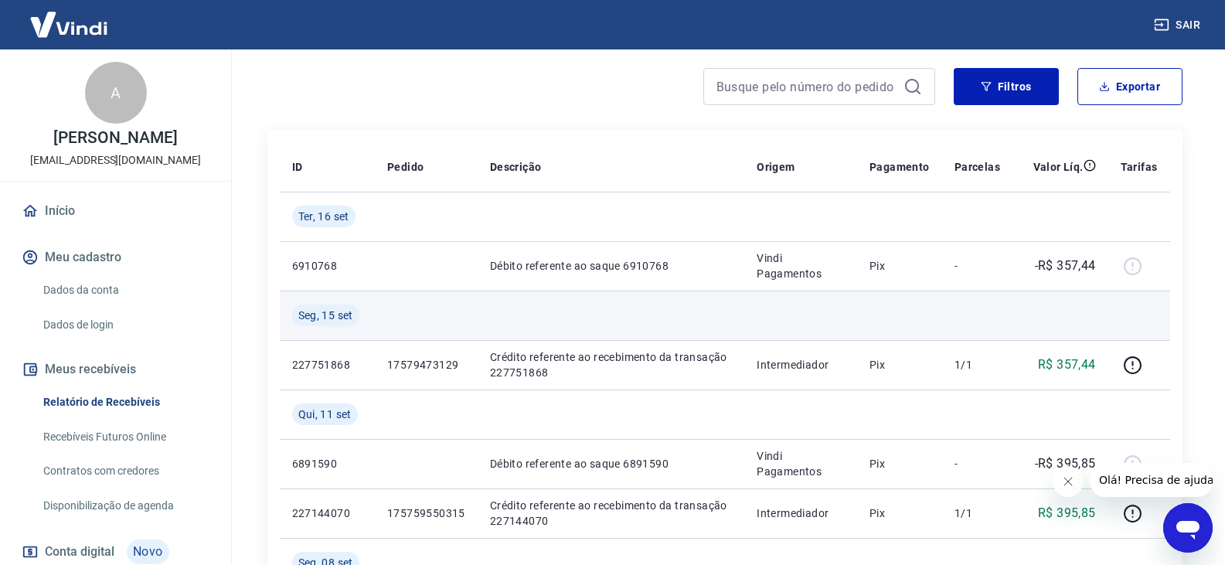
scroll to position [155, 0]
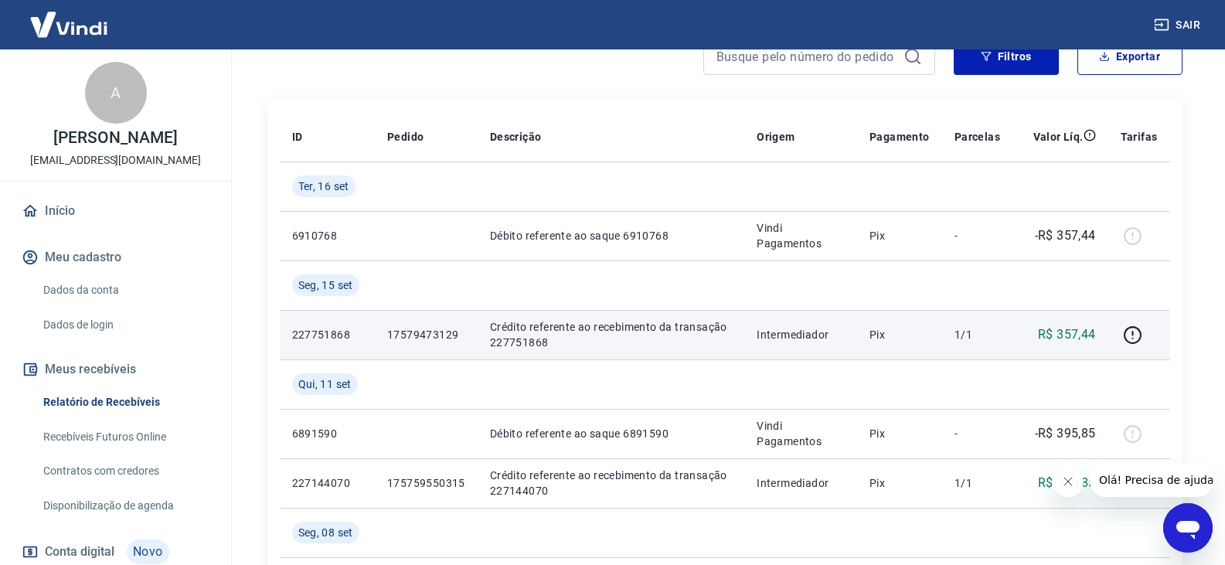
click at [319, 330] on p "227751868" at bounding box center [327, 334] width 70 height 15
copy p "227751868"
click at [339, 338] on p "227751868" at bounding box center [327, 334] width 70 height 15
